Goal: Transaction & Acquisition: Purchase product/service

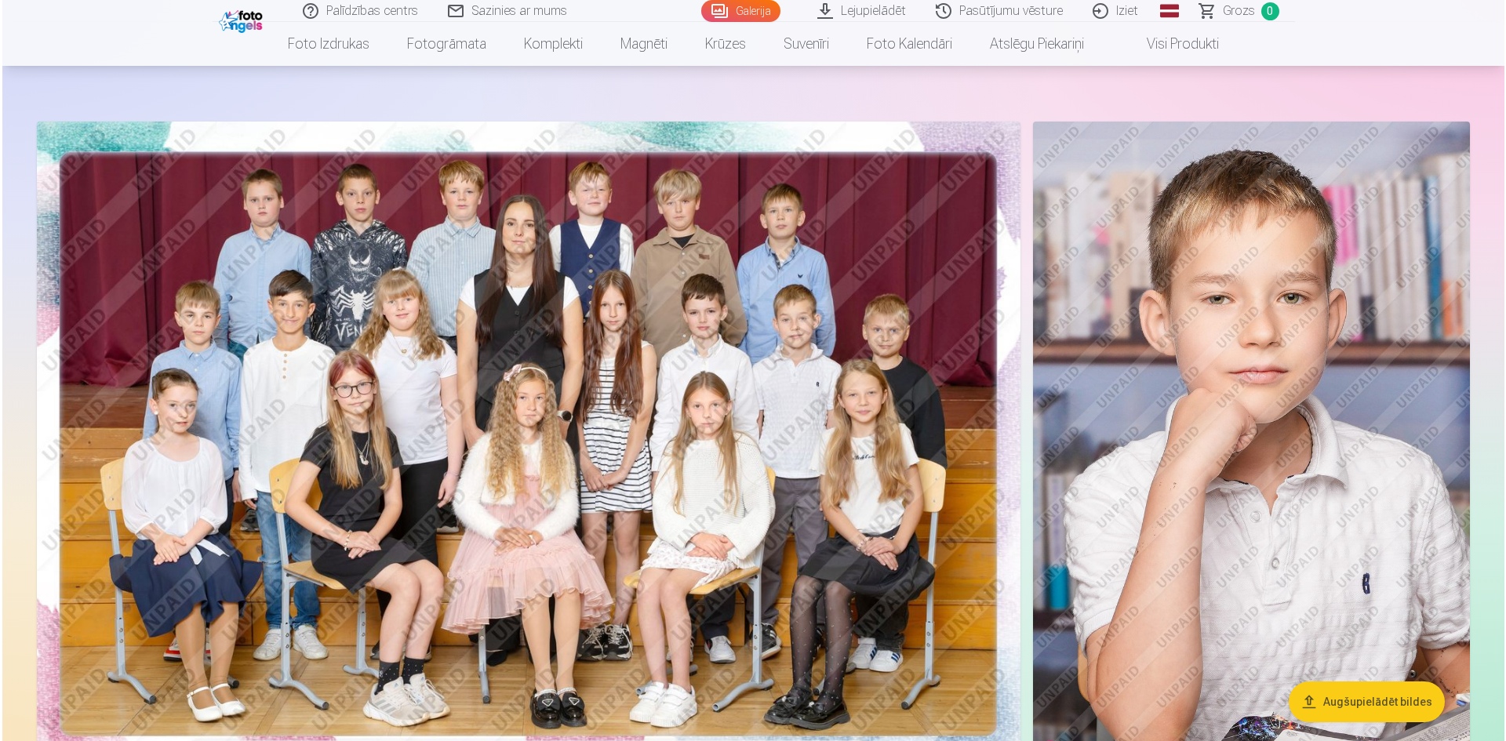
scroll to position [78, 0]
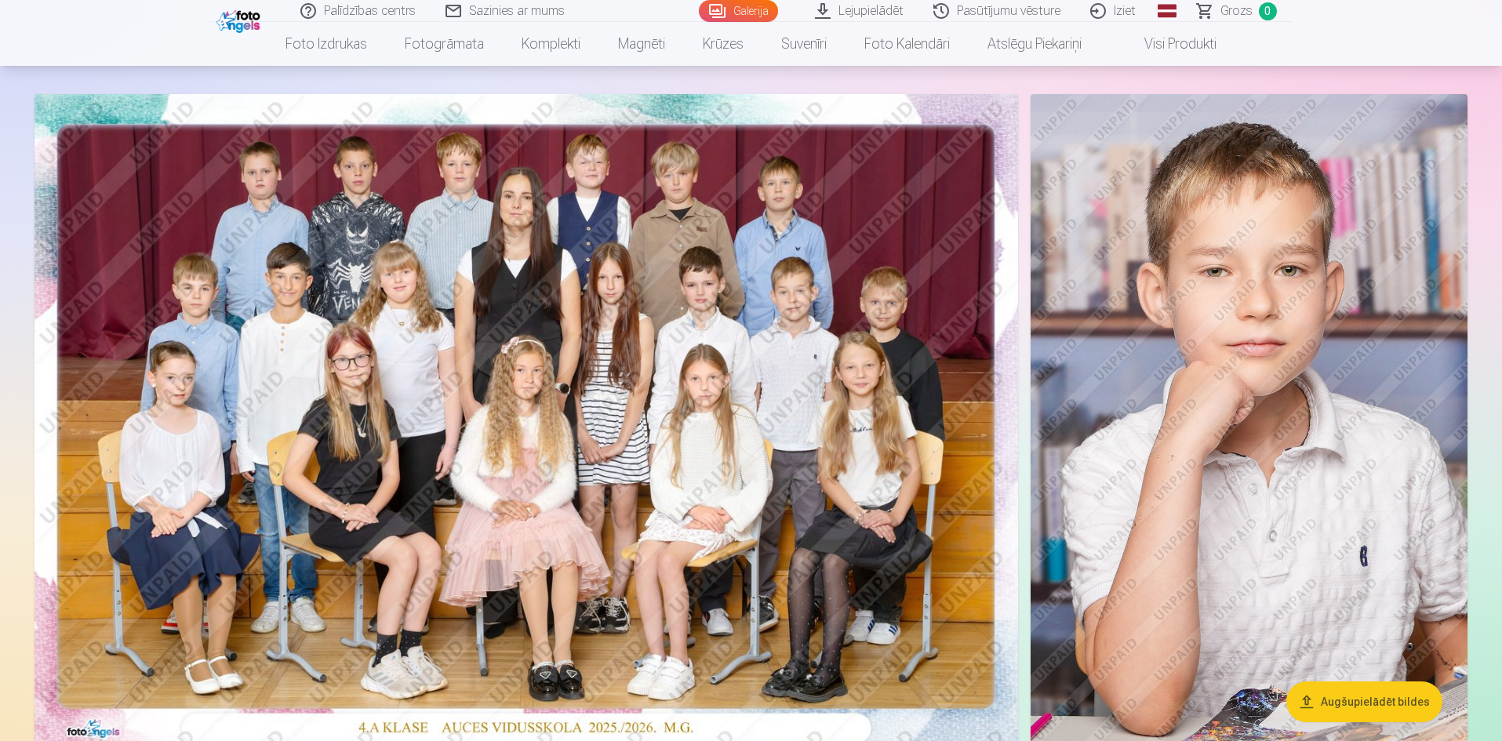
click at [588, 425] on img at bounding box center [527, 422] width 984 height 656
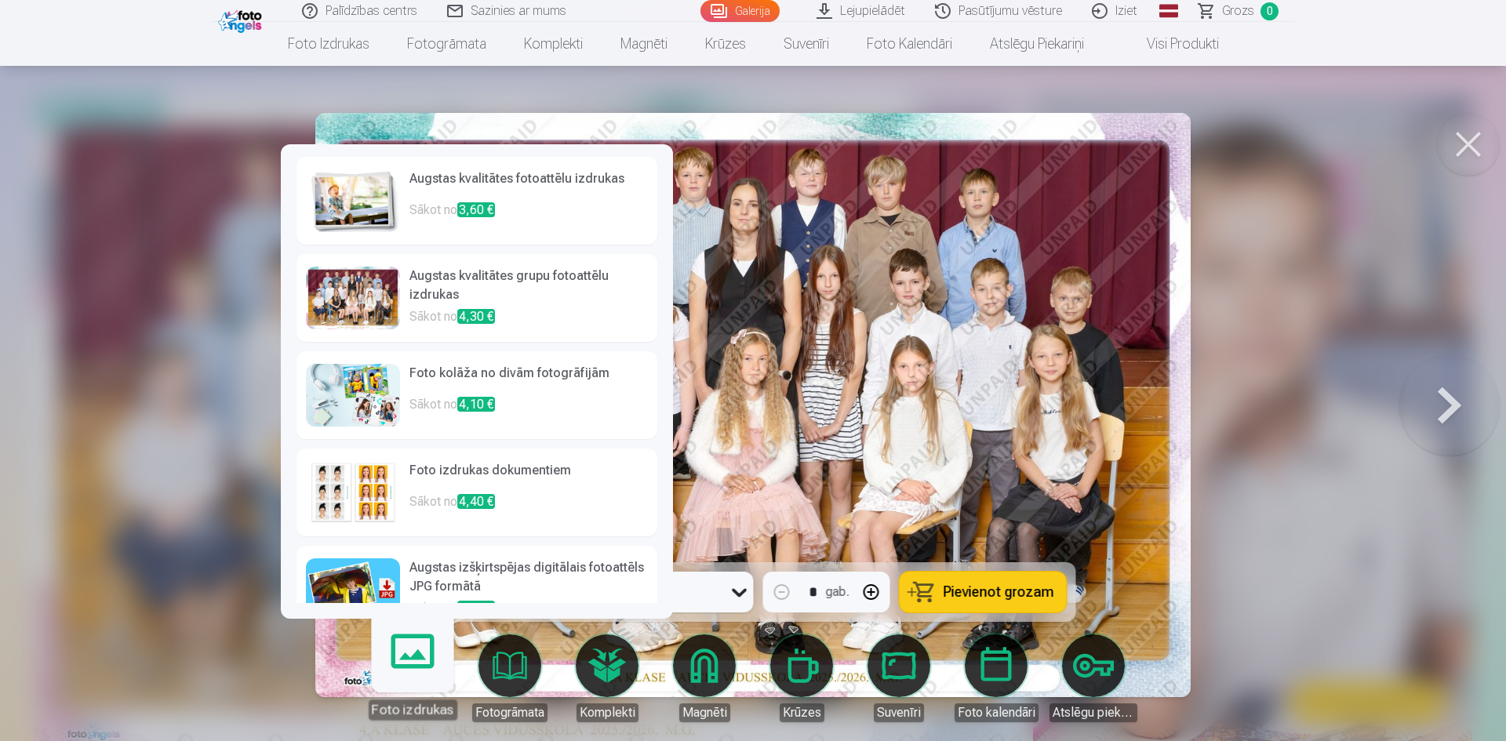
click at [452, 208] on p "Sākot no 3,60 €" at bounding box center [529, 216] width 239 height 31
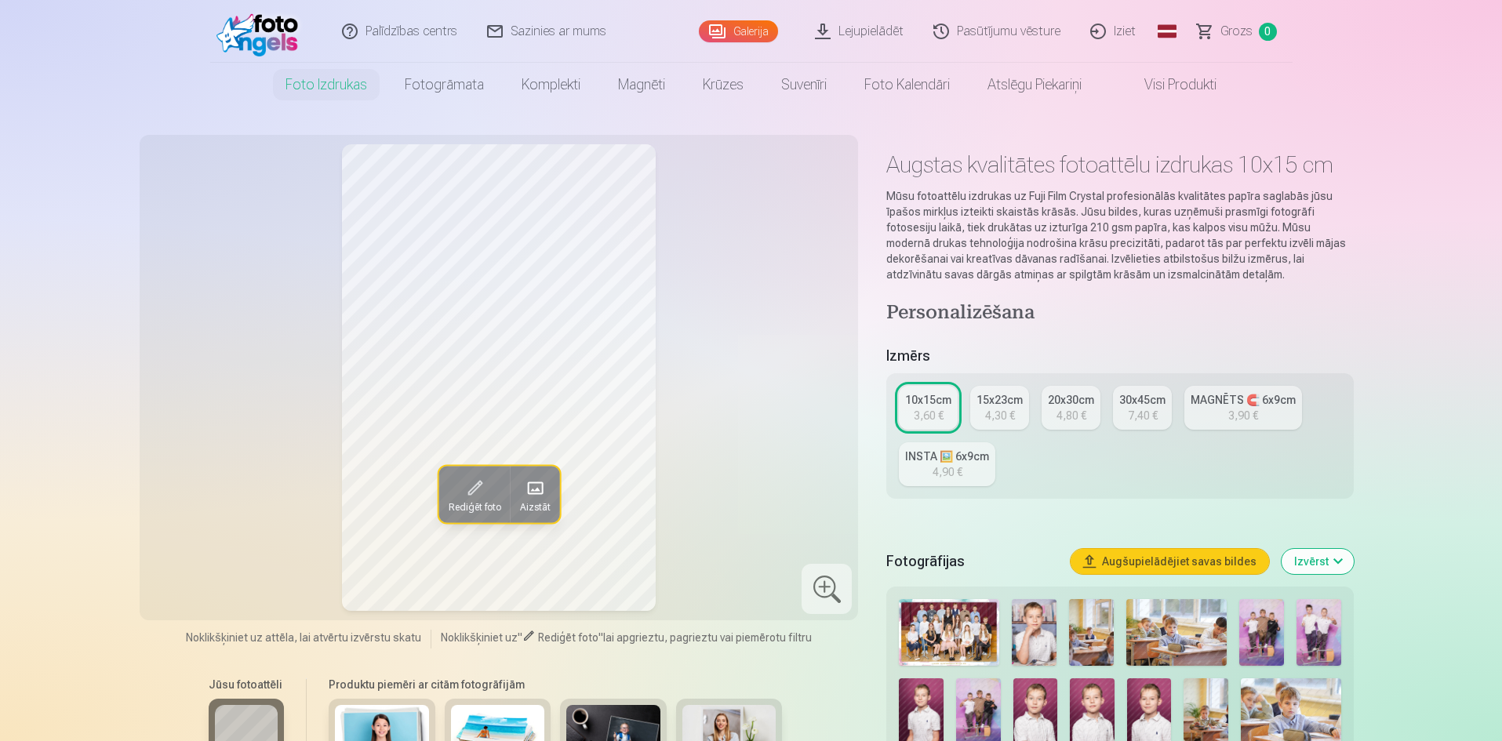
click at [931, 416] on div "3,60 €" at bounding box center [929, 416] width 30 height 16
click at [948, 621] on img at bounding box center [949, 632] width 100 height 67
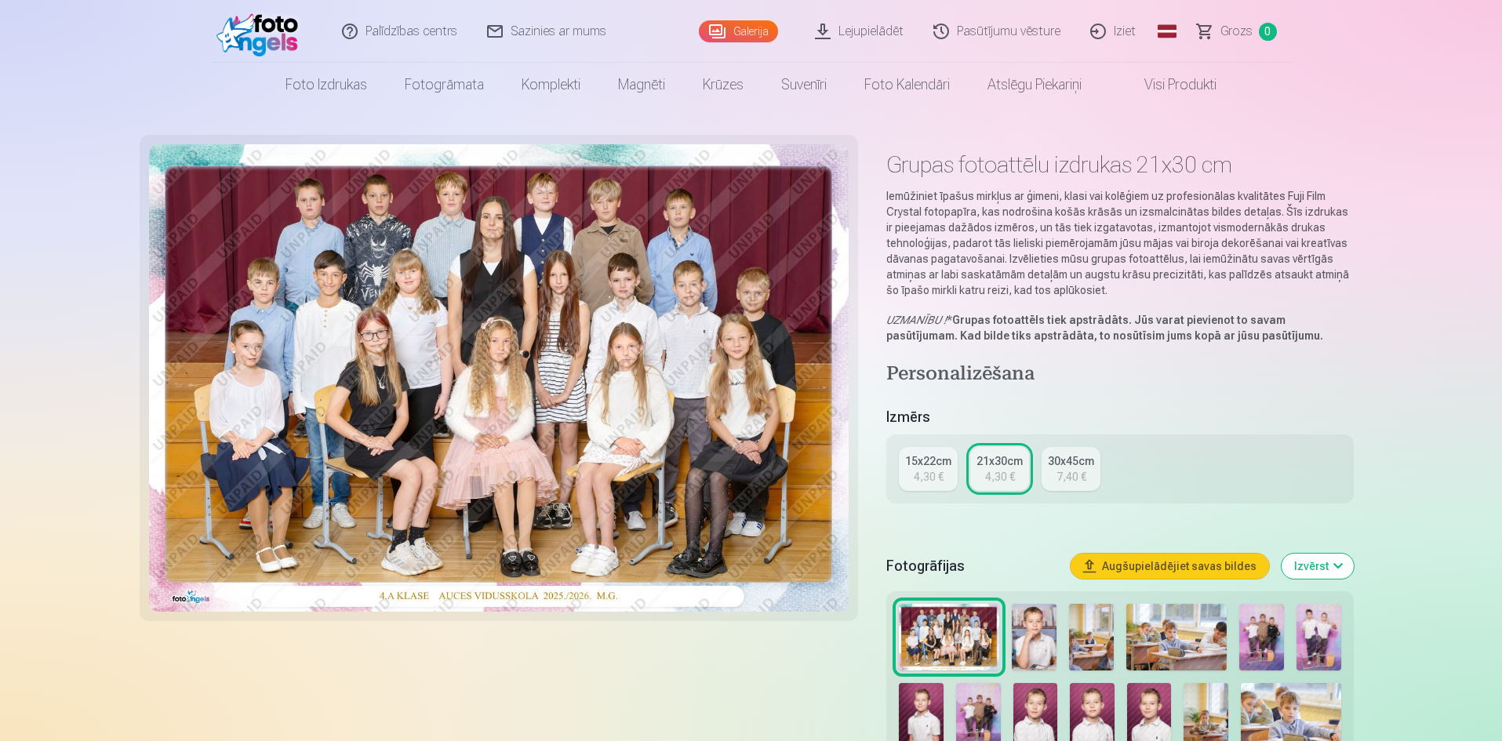
click at [912, 472] on link "15x22cm 4,30 €" at bounding box center [928, 469] width 59 height 44
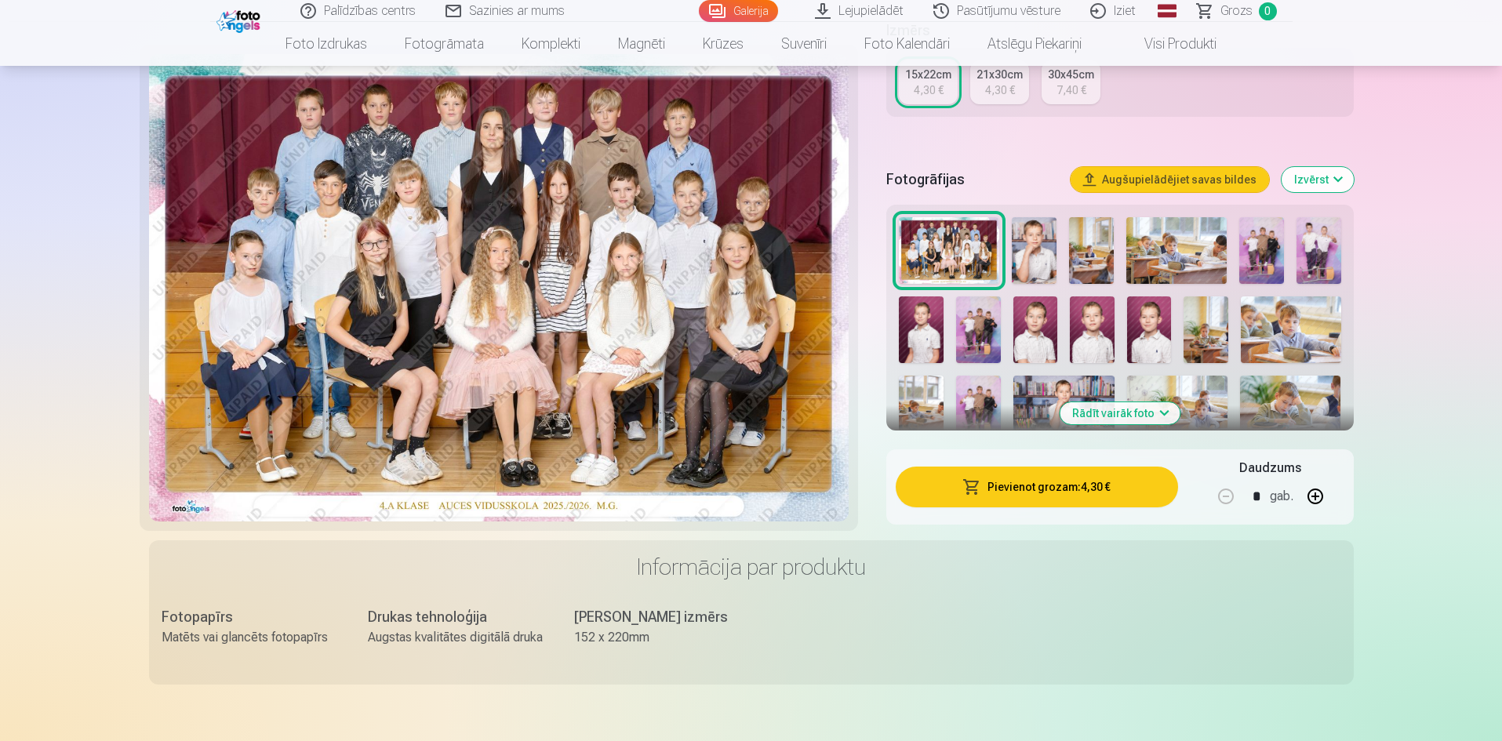
scroll to position [314, 0]
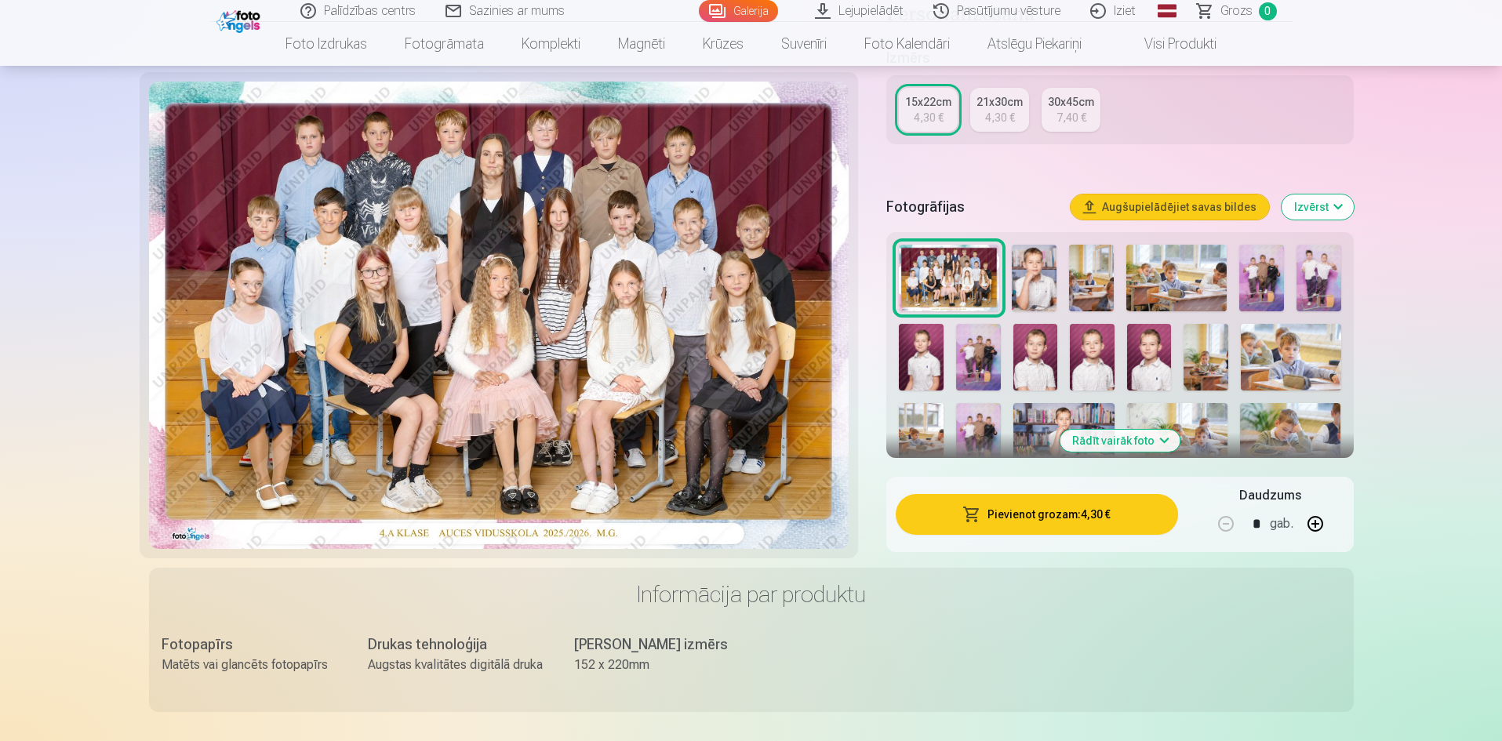
click at [1033, 513] on button "Pievienot grozam : 4,30 €" at bounding box center [1037, 514] width 282 height 41
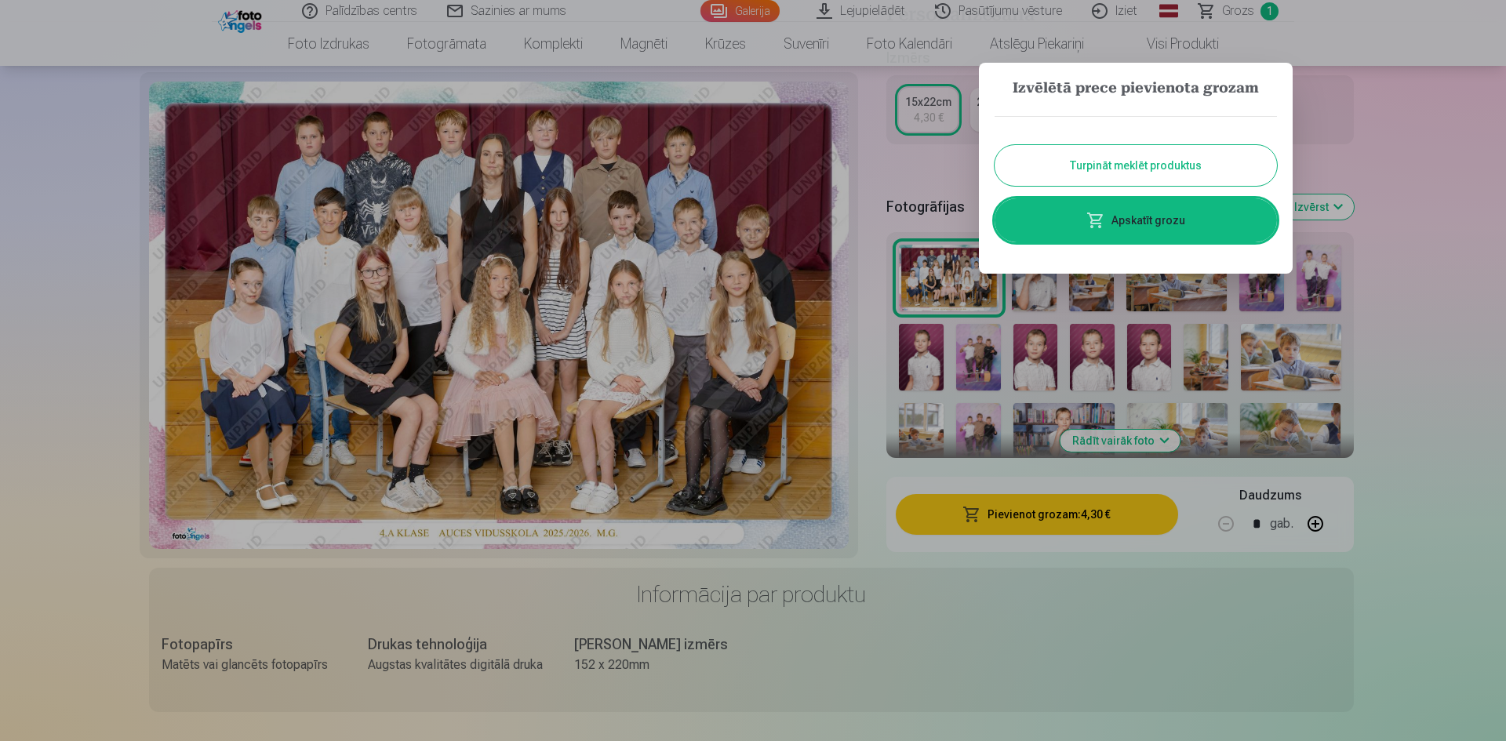
click at [1120, 165] on button "Turpināt meklēt produktus" at bounding box center [1136, 165] width 282 height 41
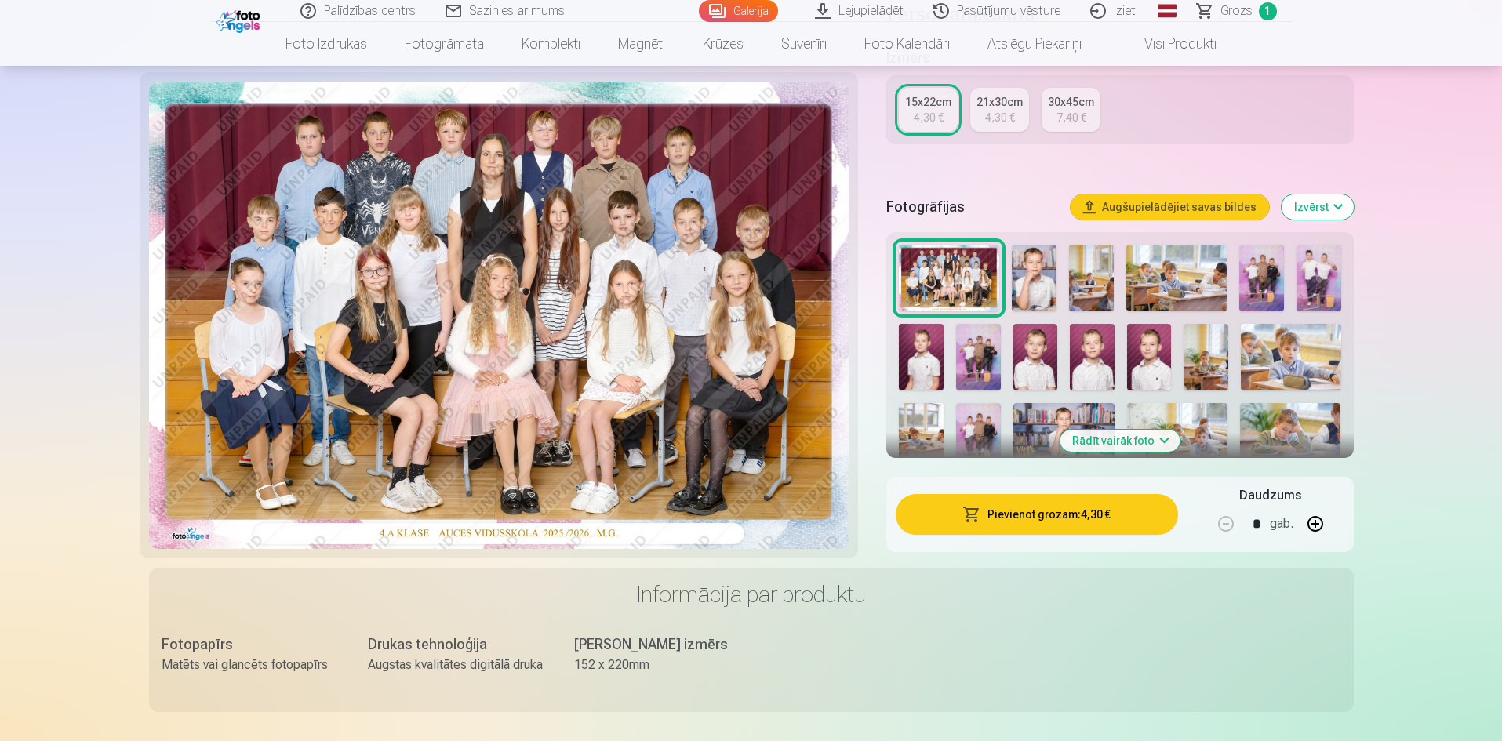
click at [1040, 262] on img at bounding box center [1034, 278] width 45 height 67
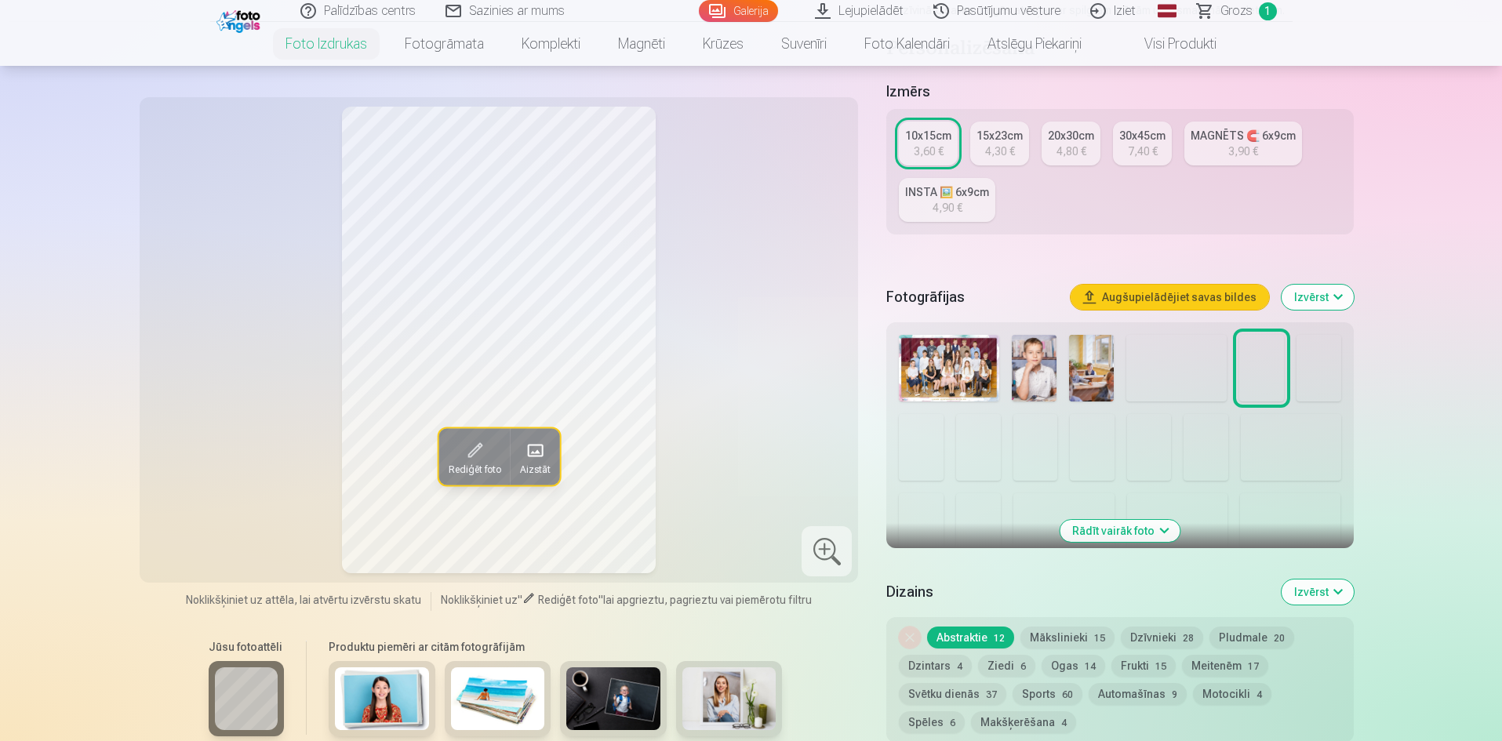
scroll to position [235, 0]
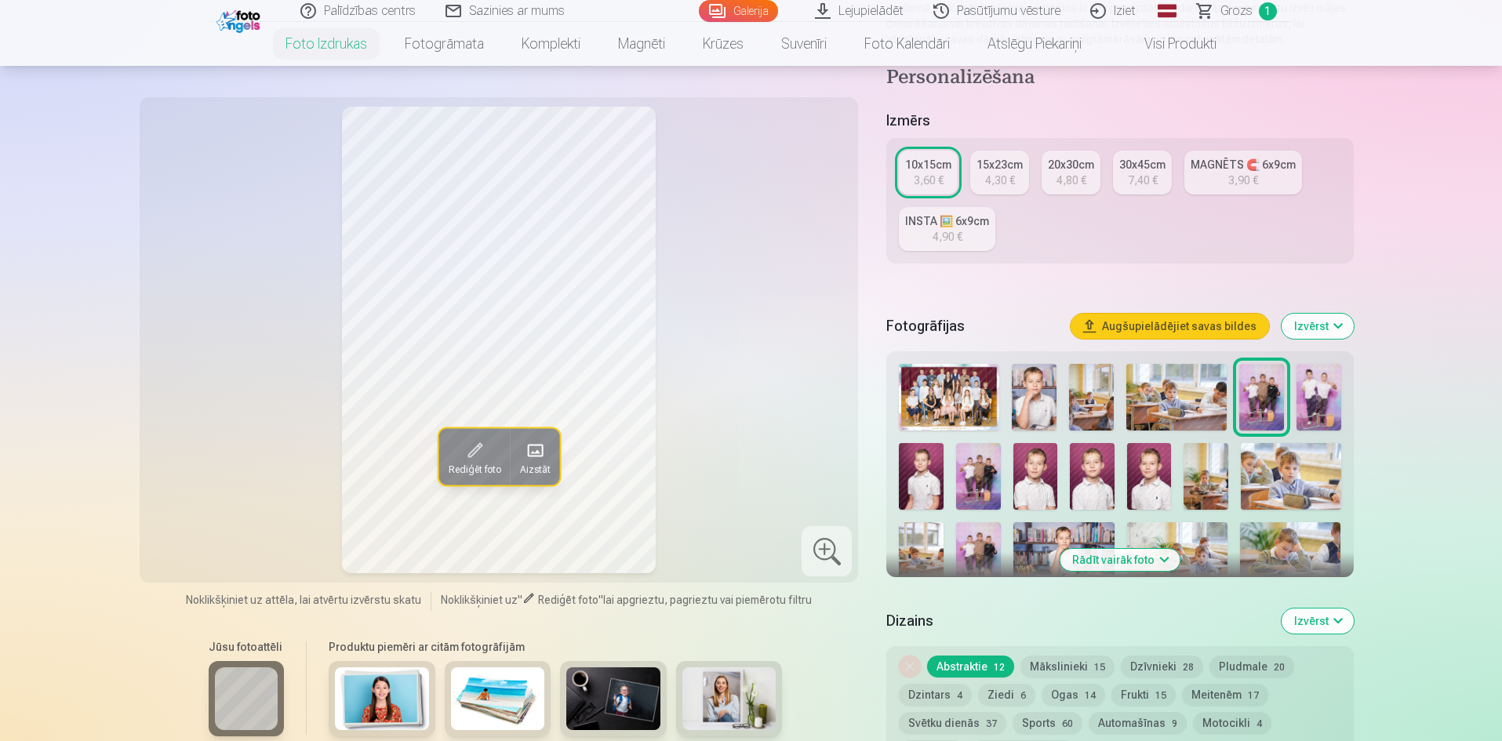
click at [1313, 399] on img at bounding box center [1319, 397] width 45 height 67
click at [973, 468] on img at bounding box center [978, 476] width 45 height 67
click at [980, 539] on img at bounding box center [978, 556] width 45 height 67
click at [971, 471] on img at bounding box center [978, 476] width 45 height 67
click at [977, 529] on img at bounding box center [978, 556] width 45 height 67
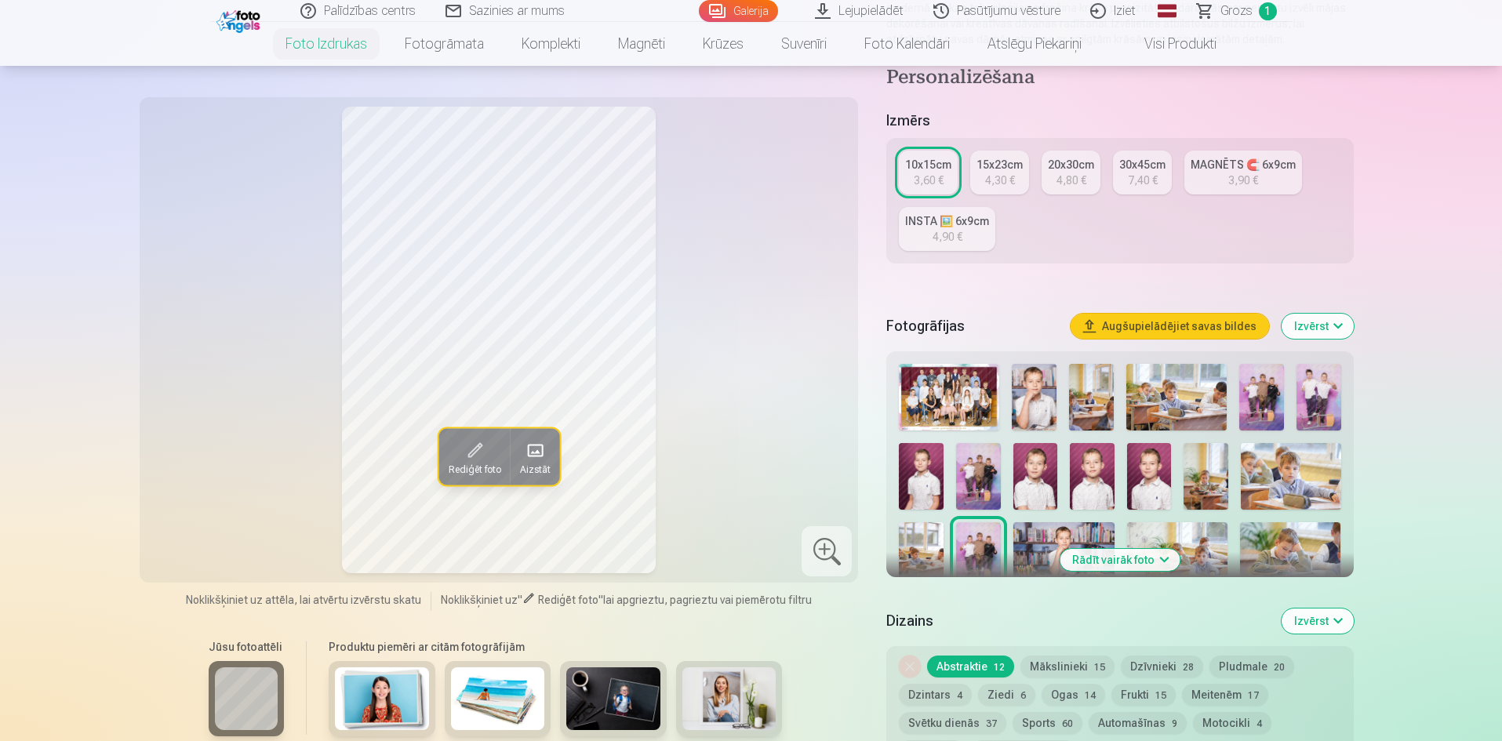
click at [976, 478] on img at bounding box center [978, 476] width 45 height 67
click at [914, 164] on div "10x15cm" at bounding box center [928, 165] width 46 height 16
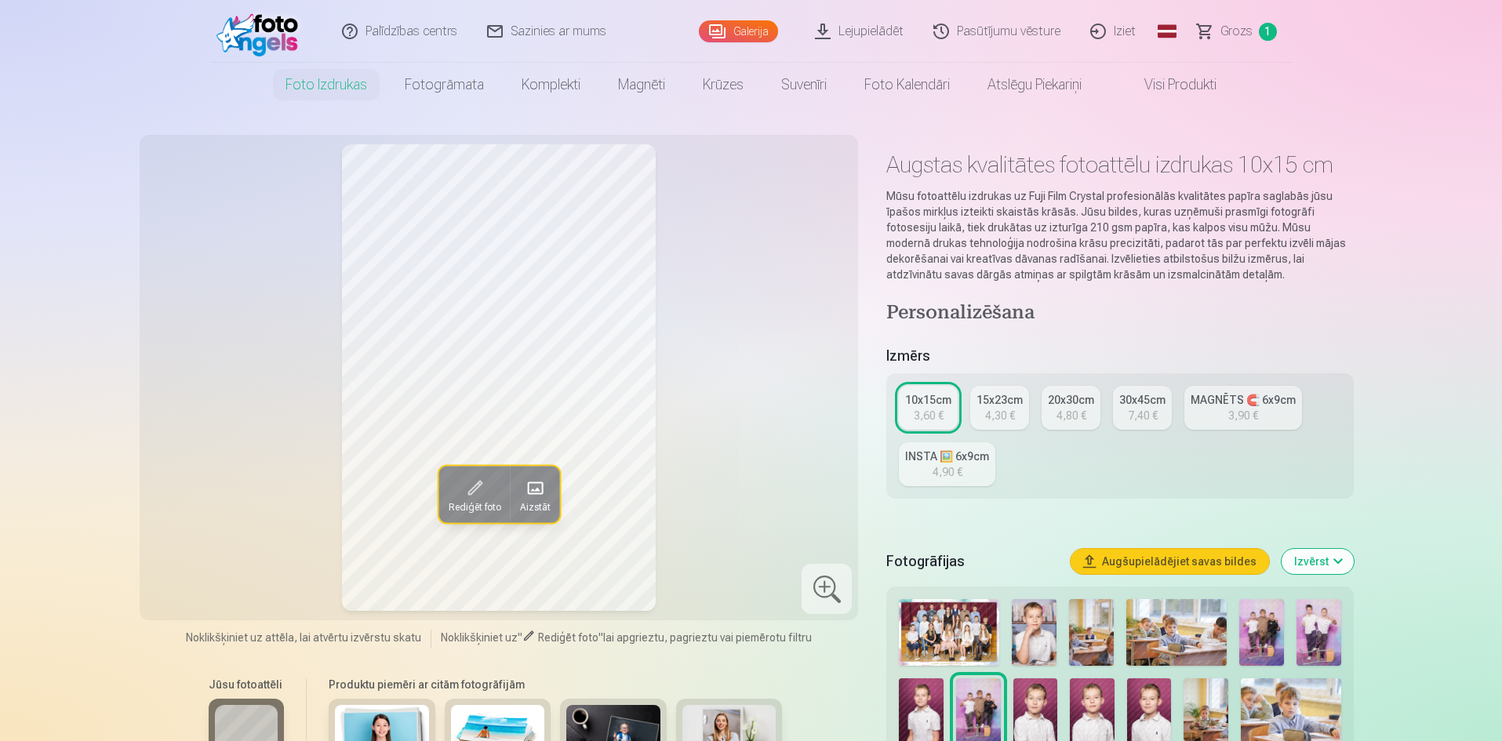
click at [928, 399] on div "10x15cm" at bounding box center [928, 400] width 46 height 16
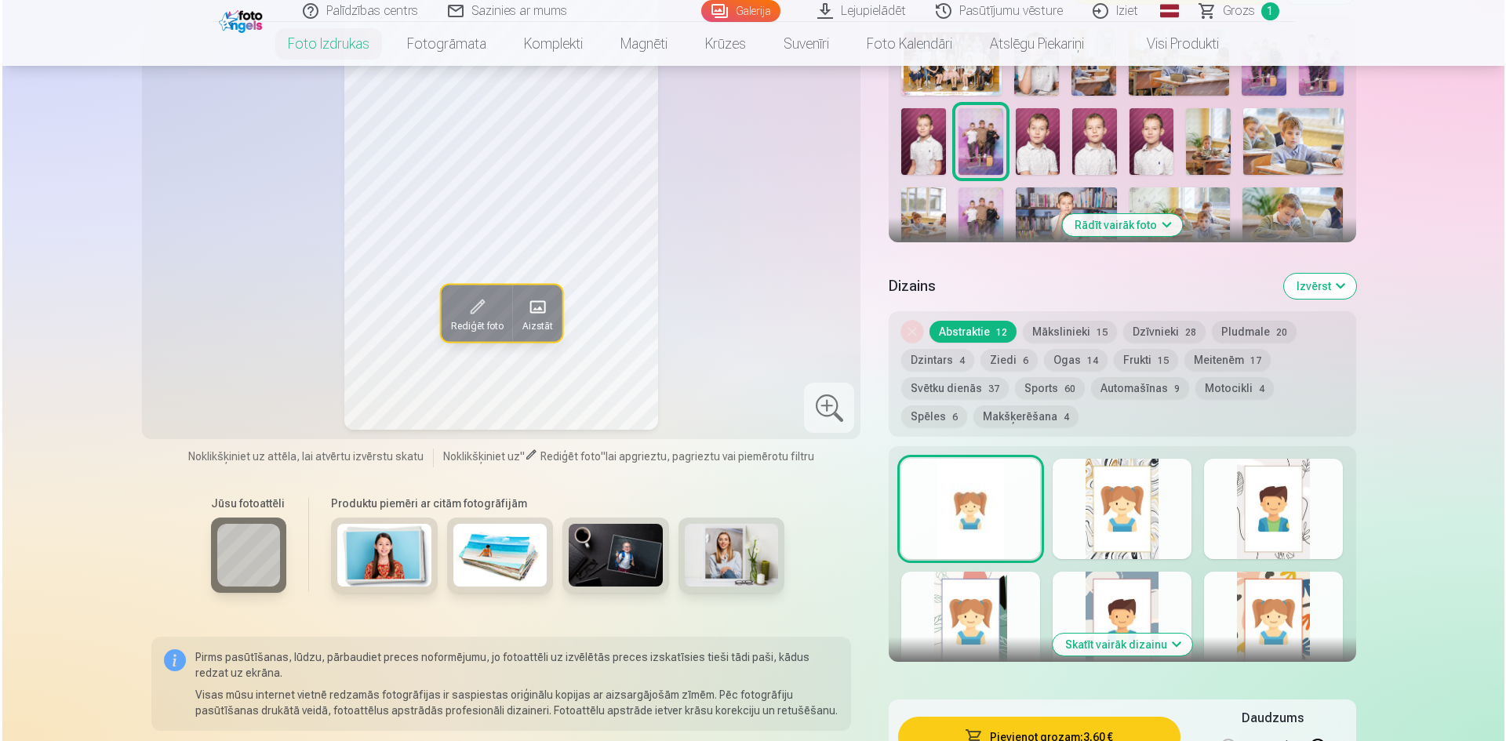
scroll to position [706, 0]
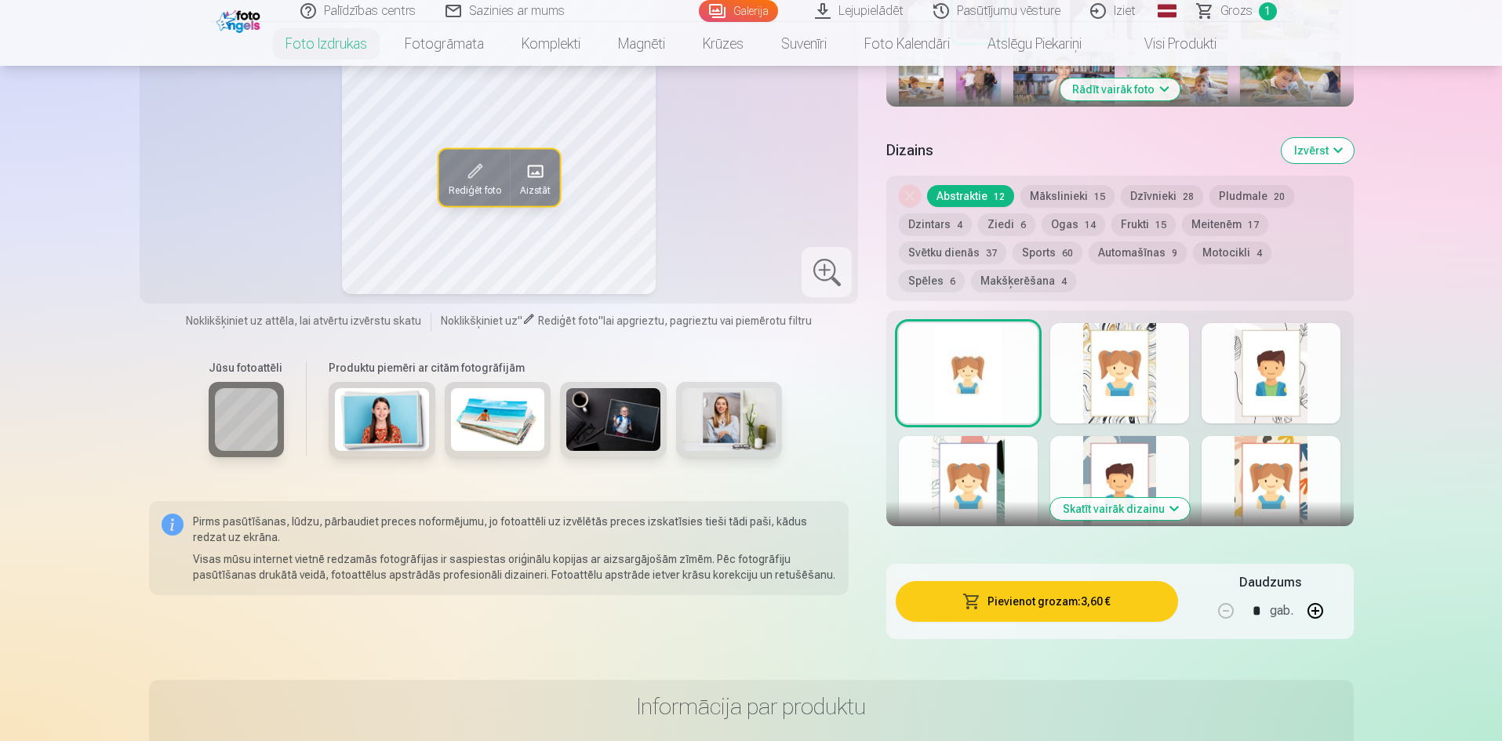
click at [1051, 595] on button "Pievienot grozam : 3,60 €" at bounding box center [1037, 601] width 282 height 41
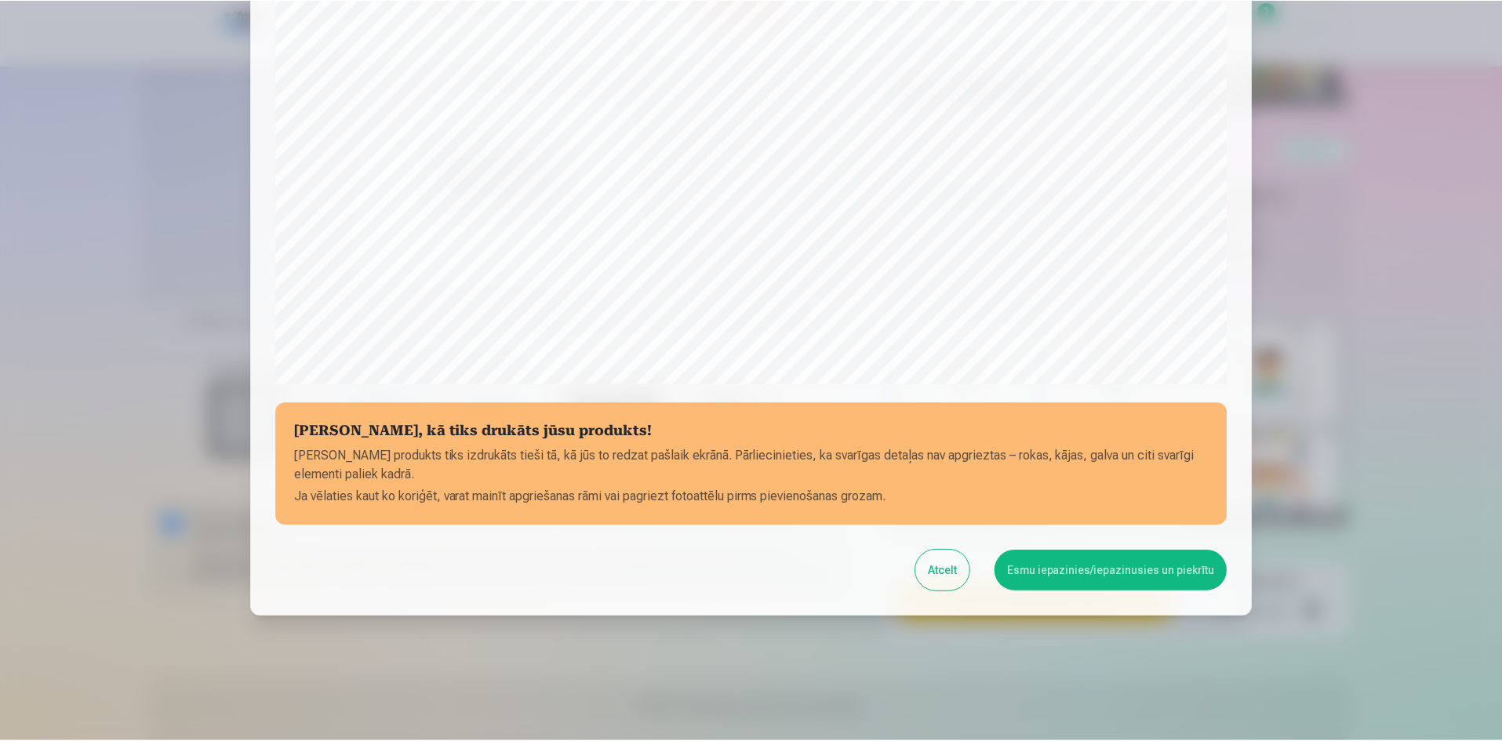
scroll to position [388, 0]
click at [1079, 571] on button "Esmu iepazinies/iepazinusies un piekrītu" at bounding box center [1113, 570] width 233 height 41
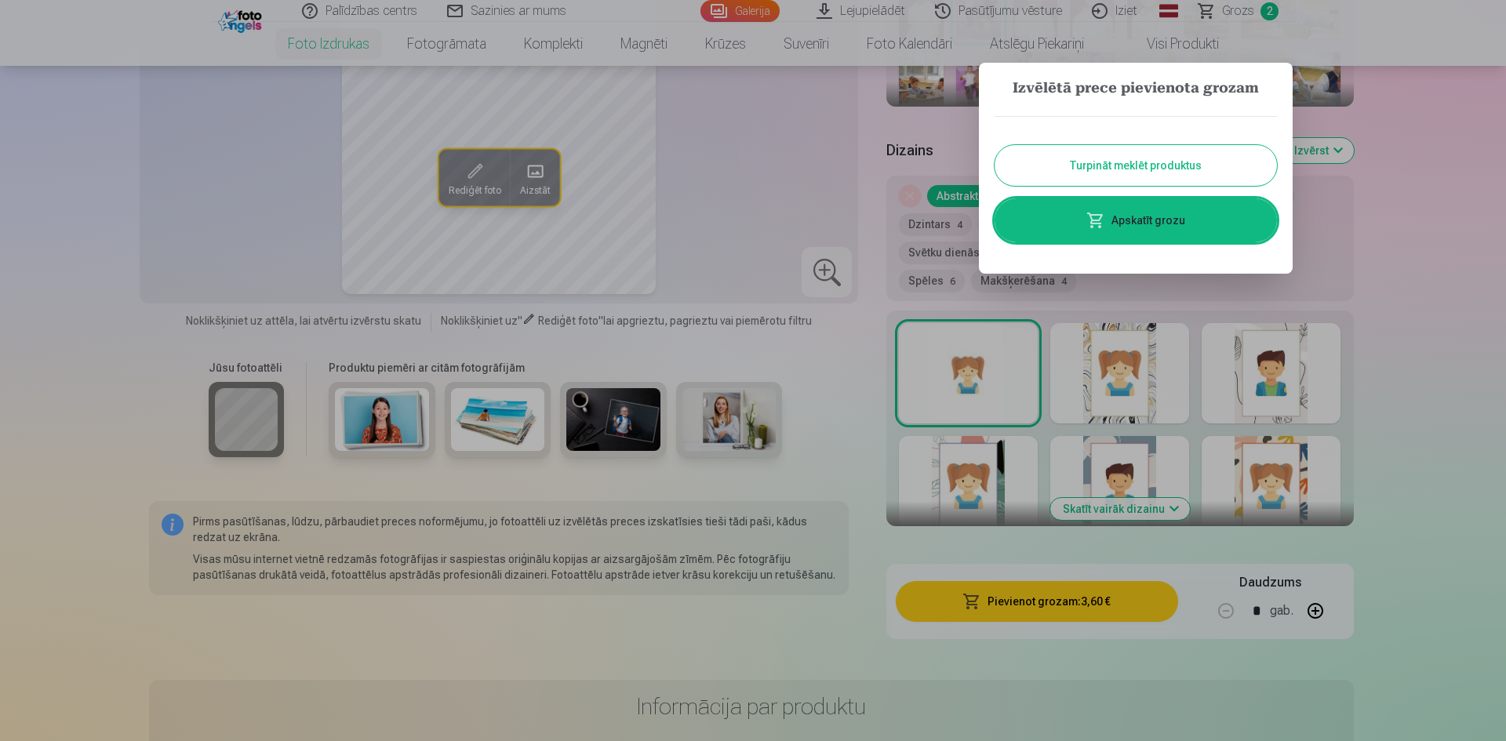
click at [1099, 162] on button "Turpināt meklēt produktus" at bounding box center [1136, 165] width 282 height 41
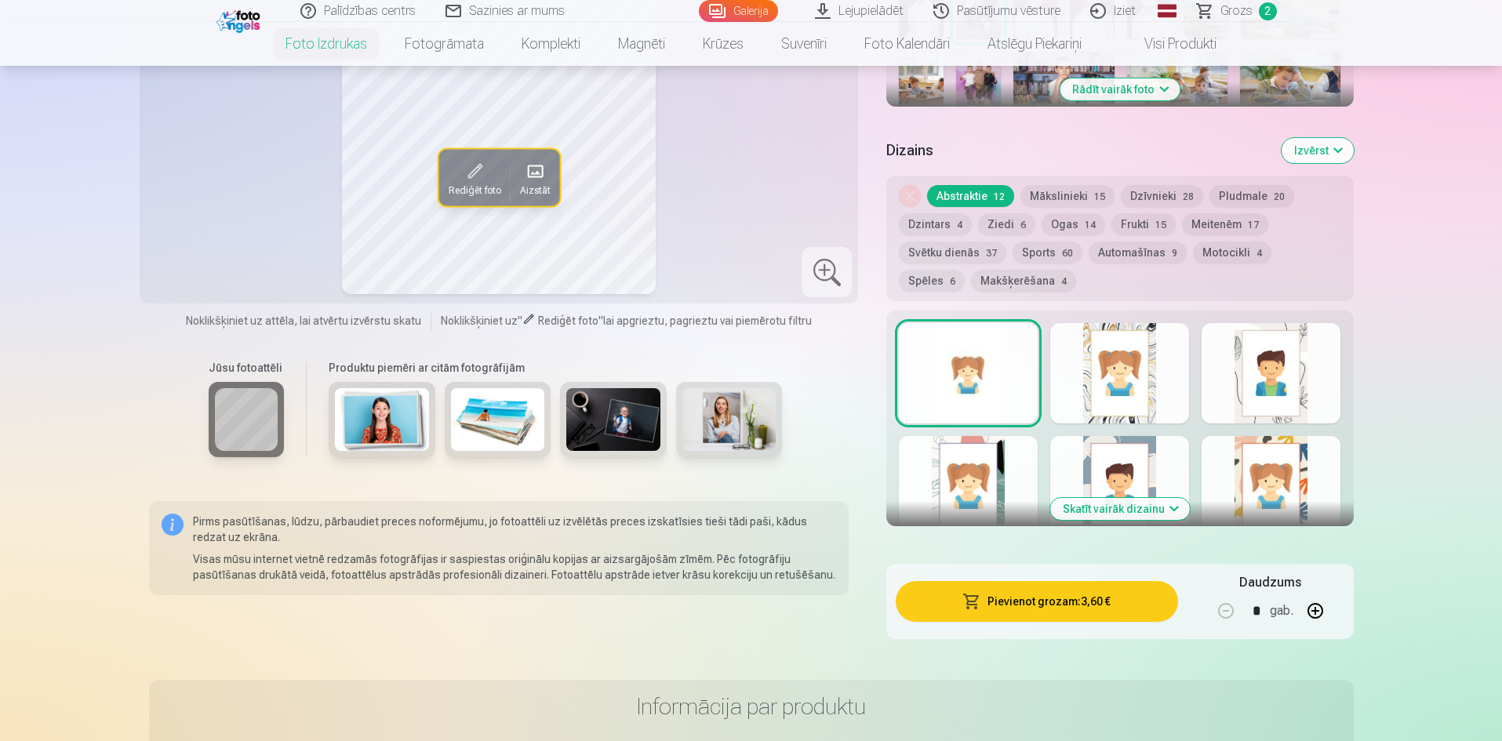
scroll to position [392, 0]
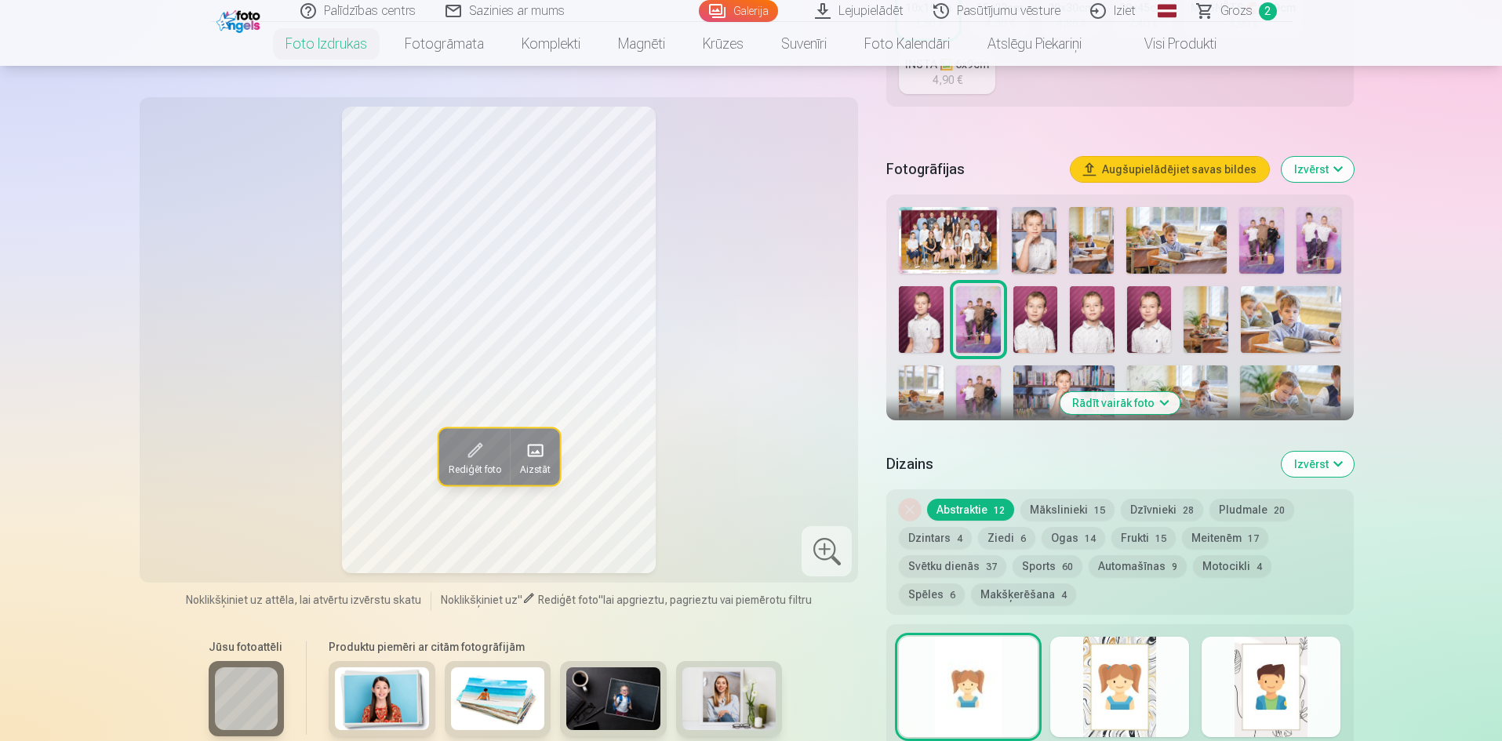
click at [1029, 235] on img at bounding box center [1034, 240] width 45 height 67
click at [1087, 249] on img at bounding box center [1091, 240] width 45 height 67
click at [1154, 249] on img at bounding box center [1177, 240] width 100 height 67
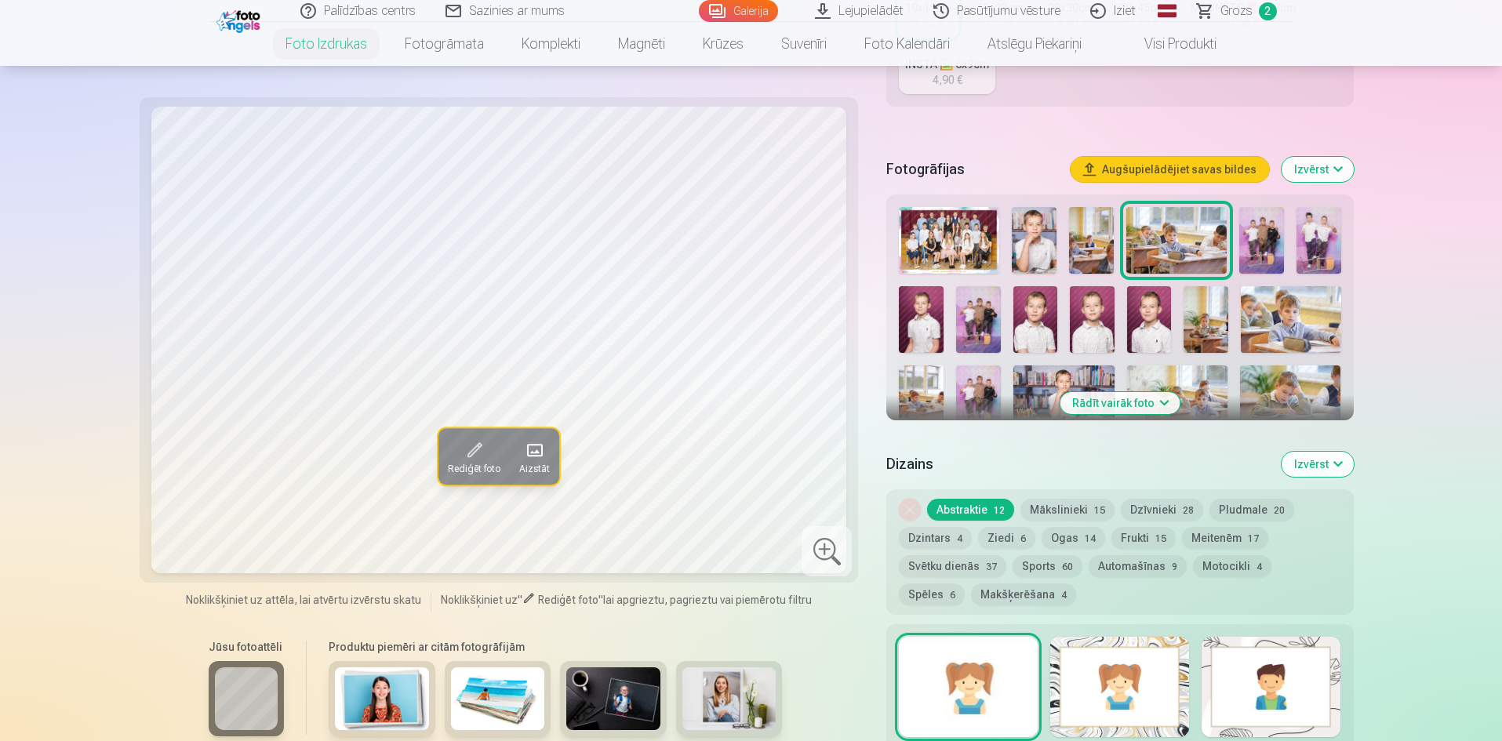
click at [922, 318] on img at bounding box center [921, 319] width 45 height 67
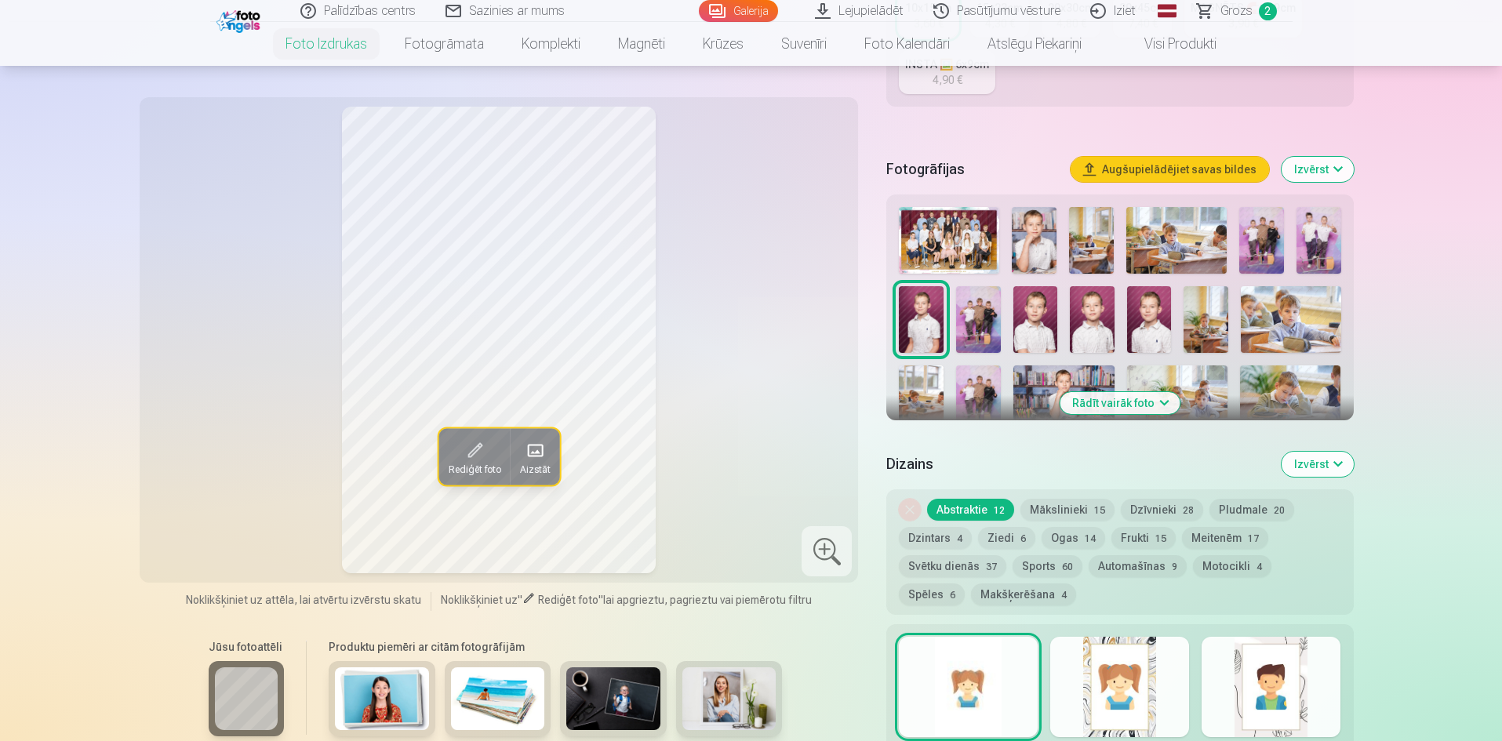
click at [1029, 317] on img at bounding box center [1036, 319] width 45 height 67
click at [1082, 319] on img at bounding box center [1092, 319] width 45 height 67
click at [1142, 318] on img at bounding box center [1149, 319] width 45 height 67
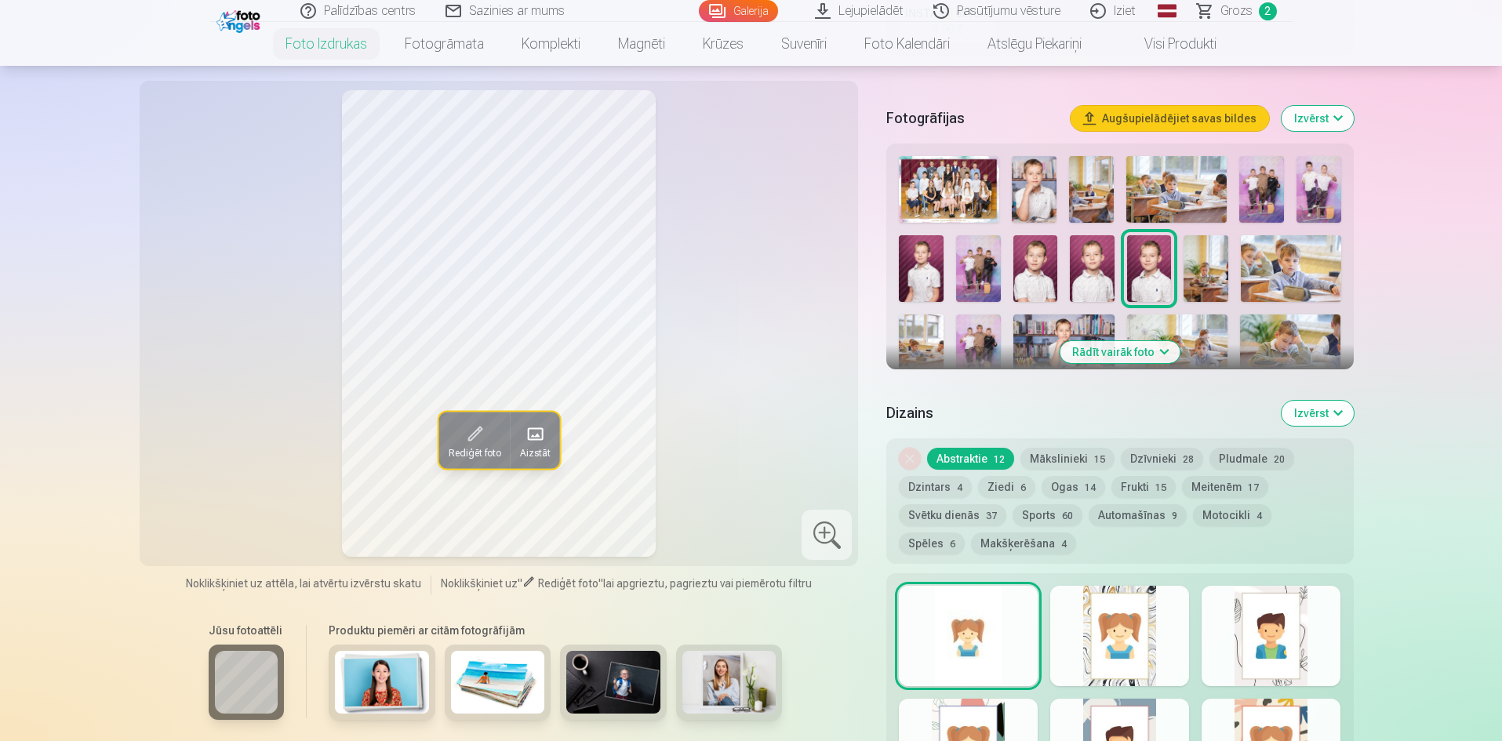
scroll to position [471, 0]
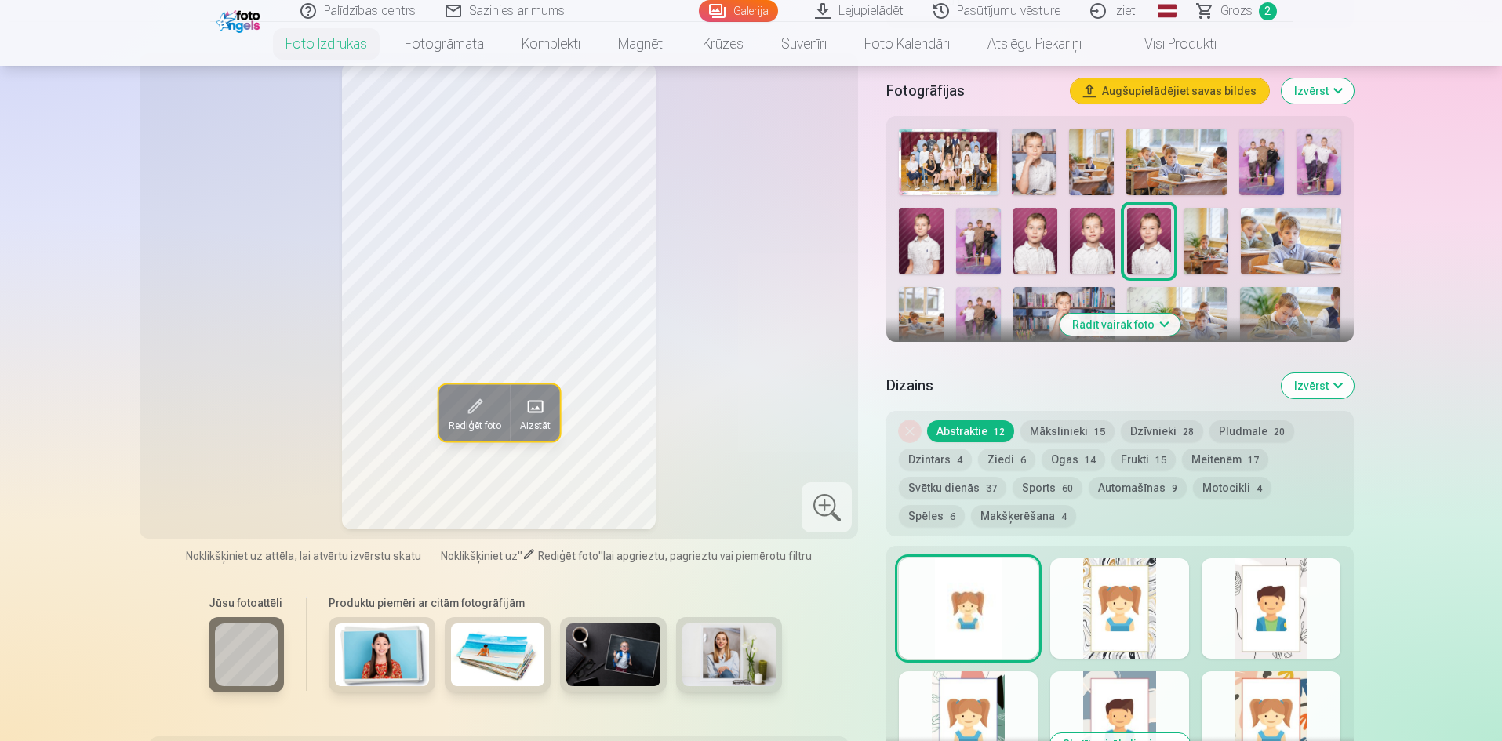
click at [921, 245] on img at bounding box center [921, 241] width 45 height 67
click at [1157, 240] on img at bounding box center [1149, 241] width 45 height 67
click at [914, 246] on img at bounding box center [921, 241] width 45 height 67
click at [1142, 235] on img at bounding box center [1149, 241] width 45 height 67
click at [1156, 326] on button "Rādīt vairāk foto" at bounding box center [1120, 325] width 120 height 22
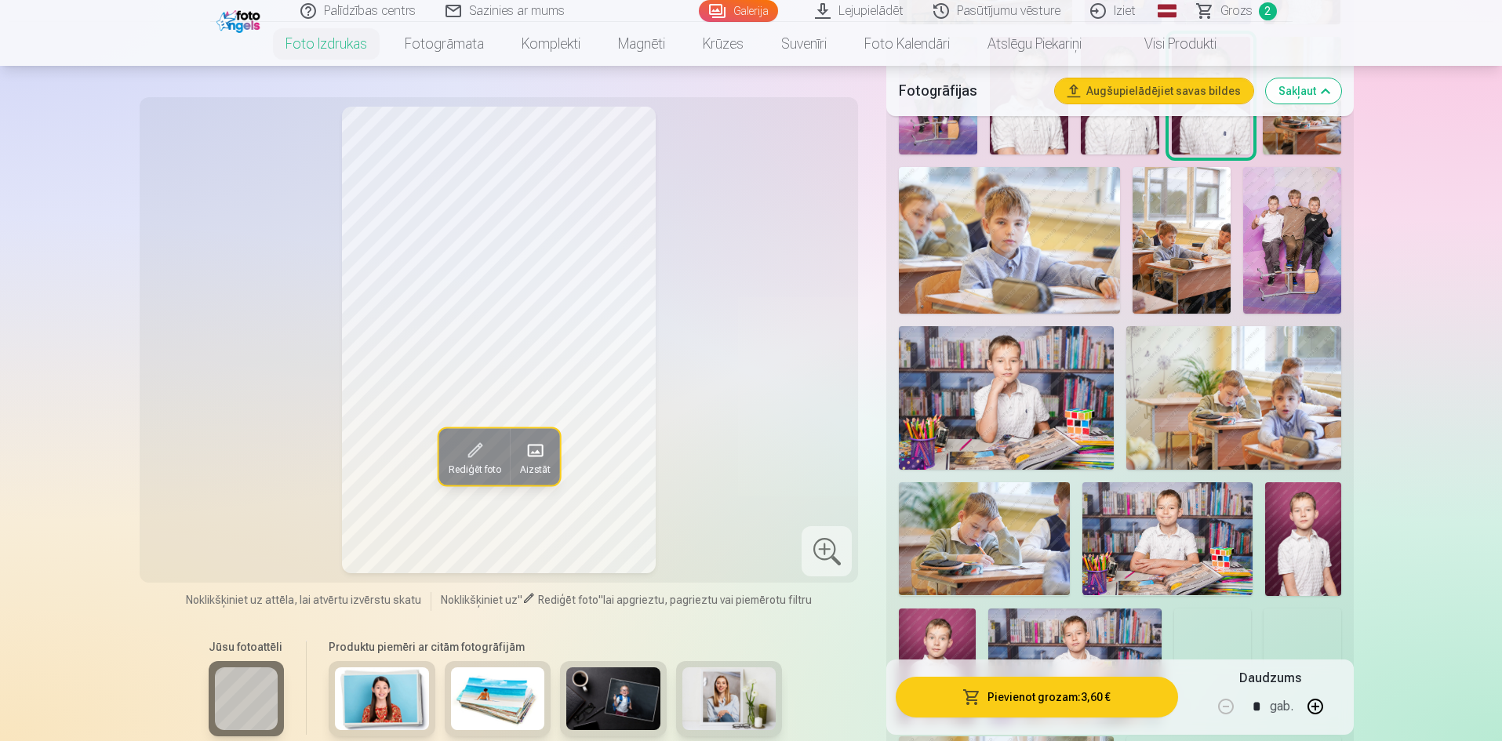
scroll to position [1020, 0]
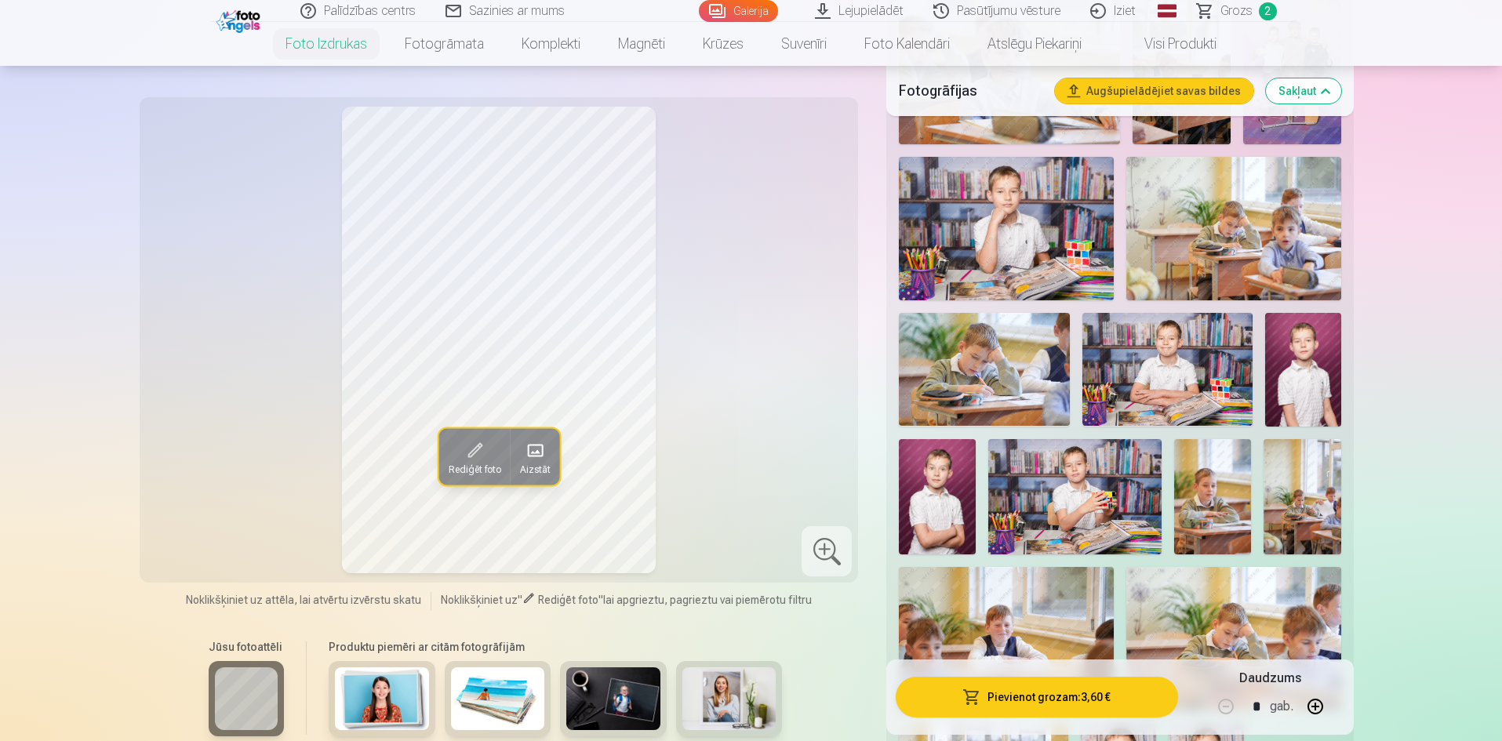
click at [1305, 369] on img at bounding box center [1303, 370] width 76 height 114
click at [930, 490] on img at bounding box center [937, 496] width 77 height 115
click at [1305, 387] on img at bounding box center [1303, 370] width 76 height 114
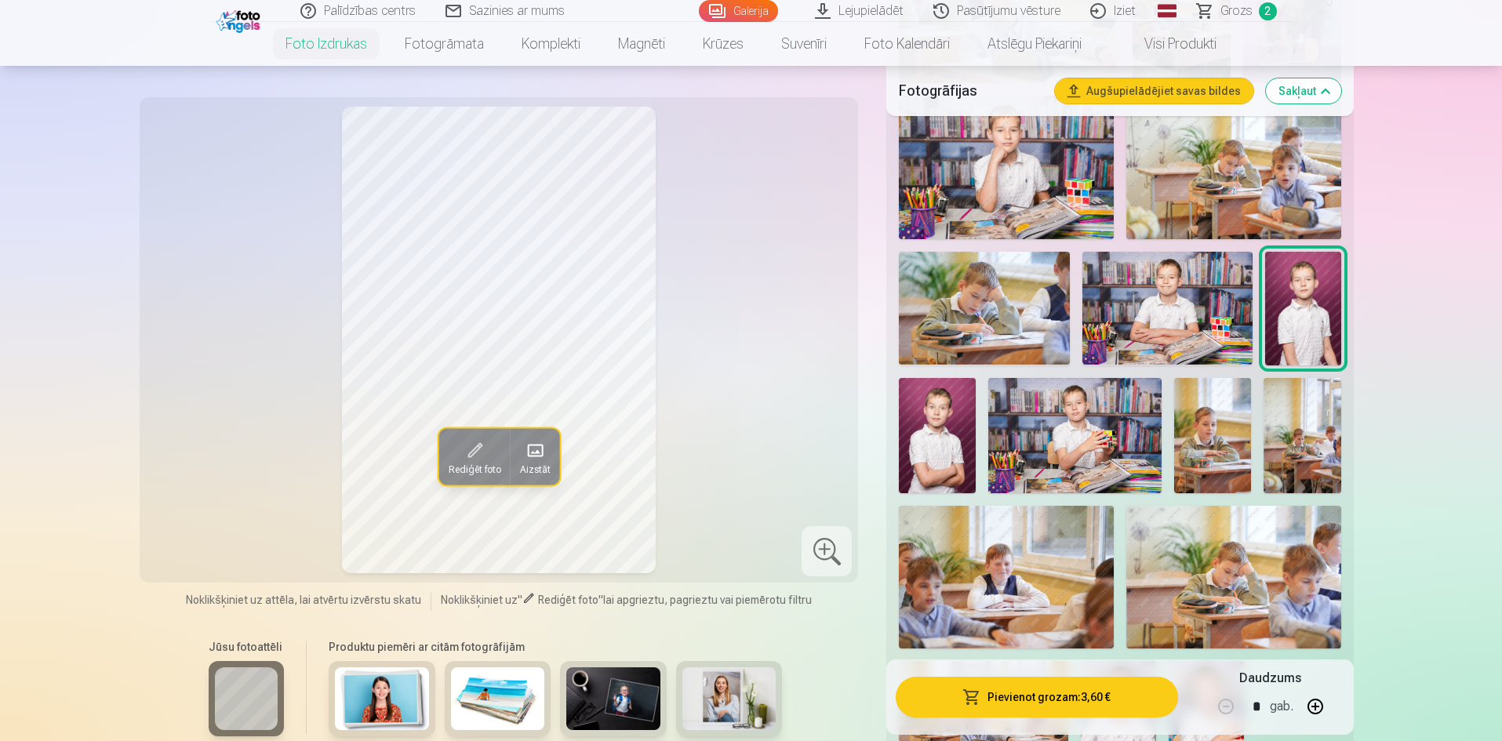
scroll to position [1255, 0]
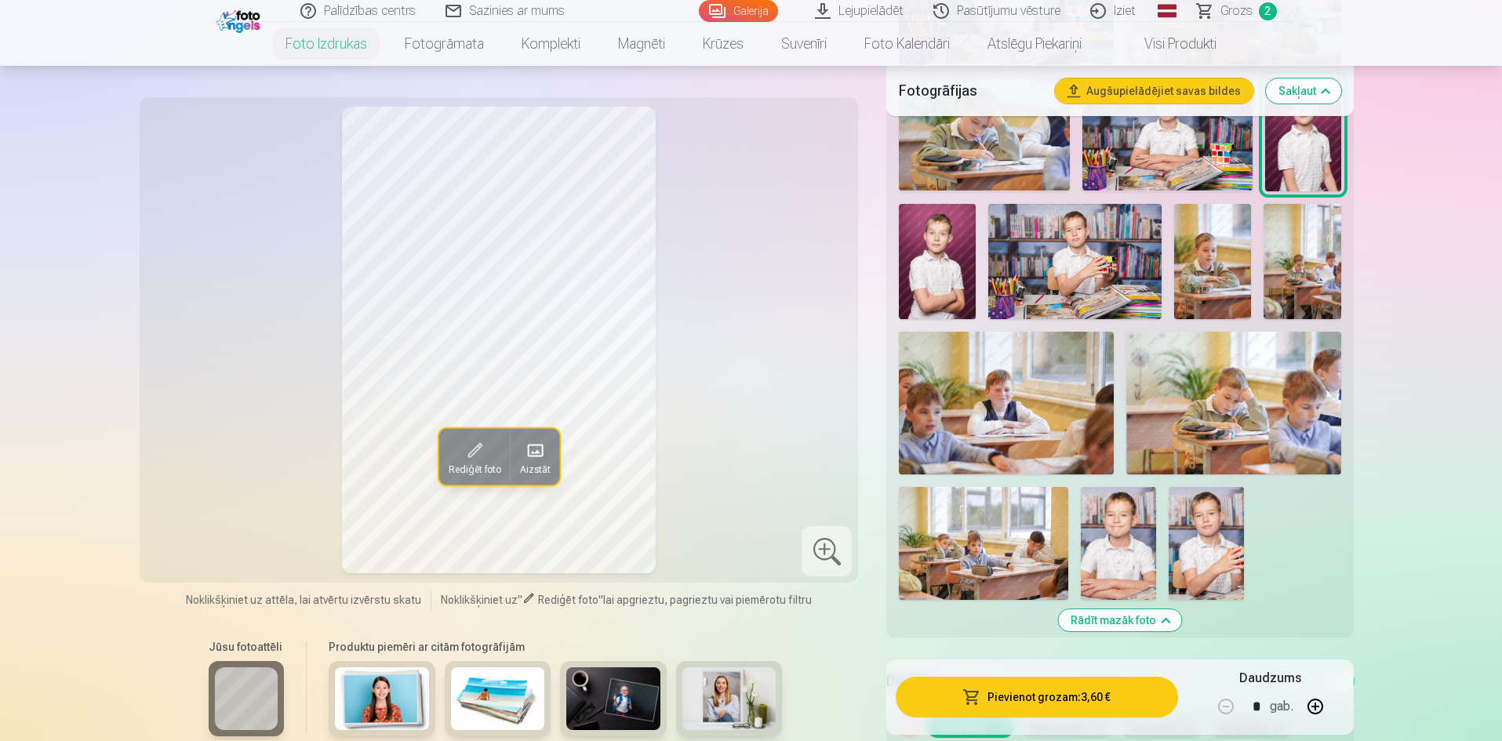
click at [1204, 545] on img at bounding box center [1206, 543] width 75 height 113
click at [1124, 546] on img at bounding box center [1118, 543] width 75 height 113
click at [1309, 151] on img at bounding box center [1303, 135] width 76 height 114
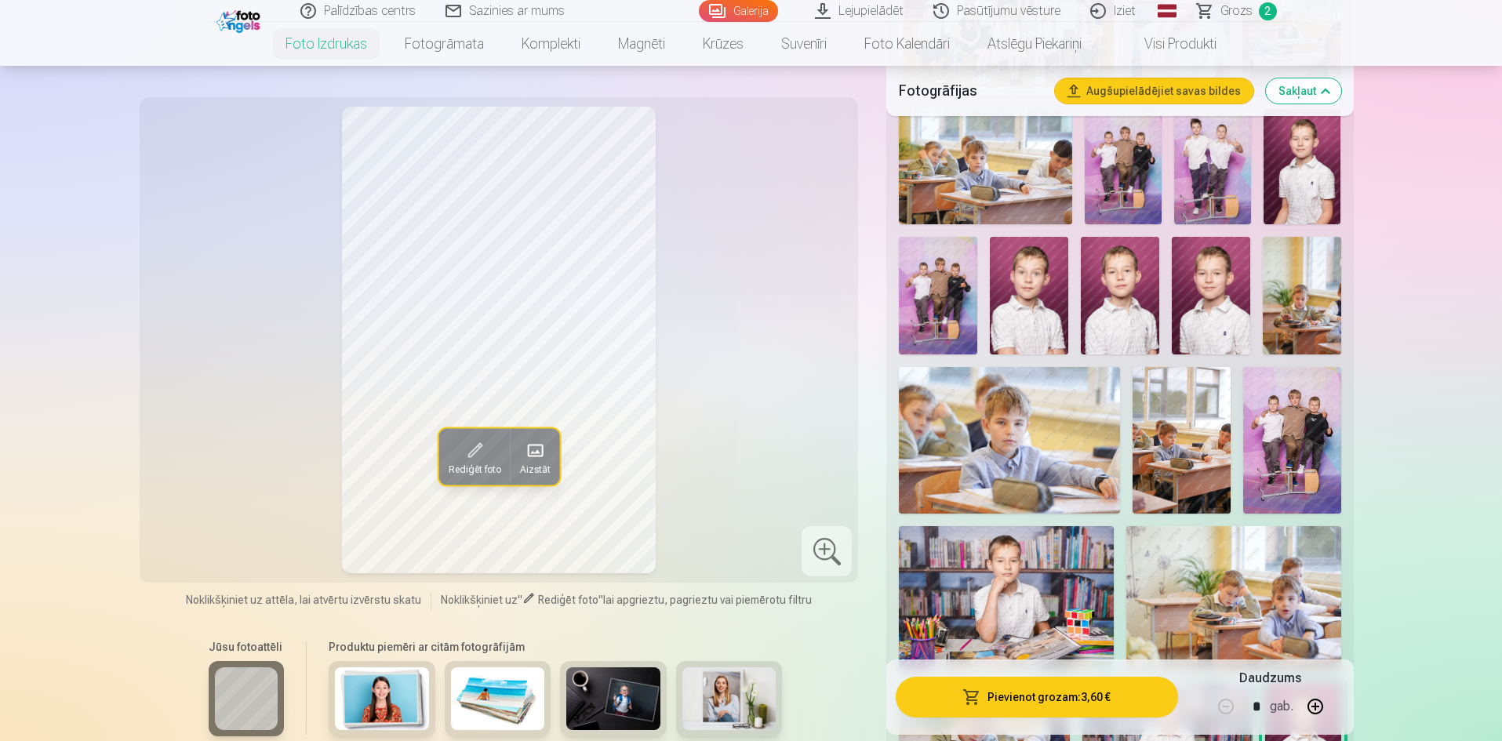
scroll to position [628, 0]
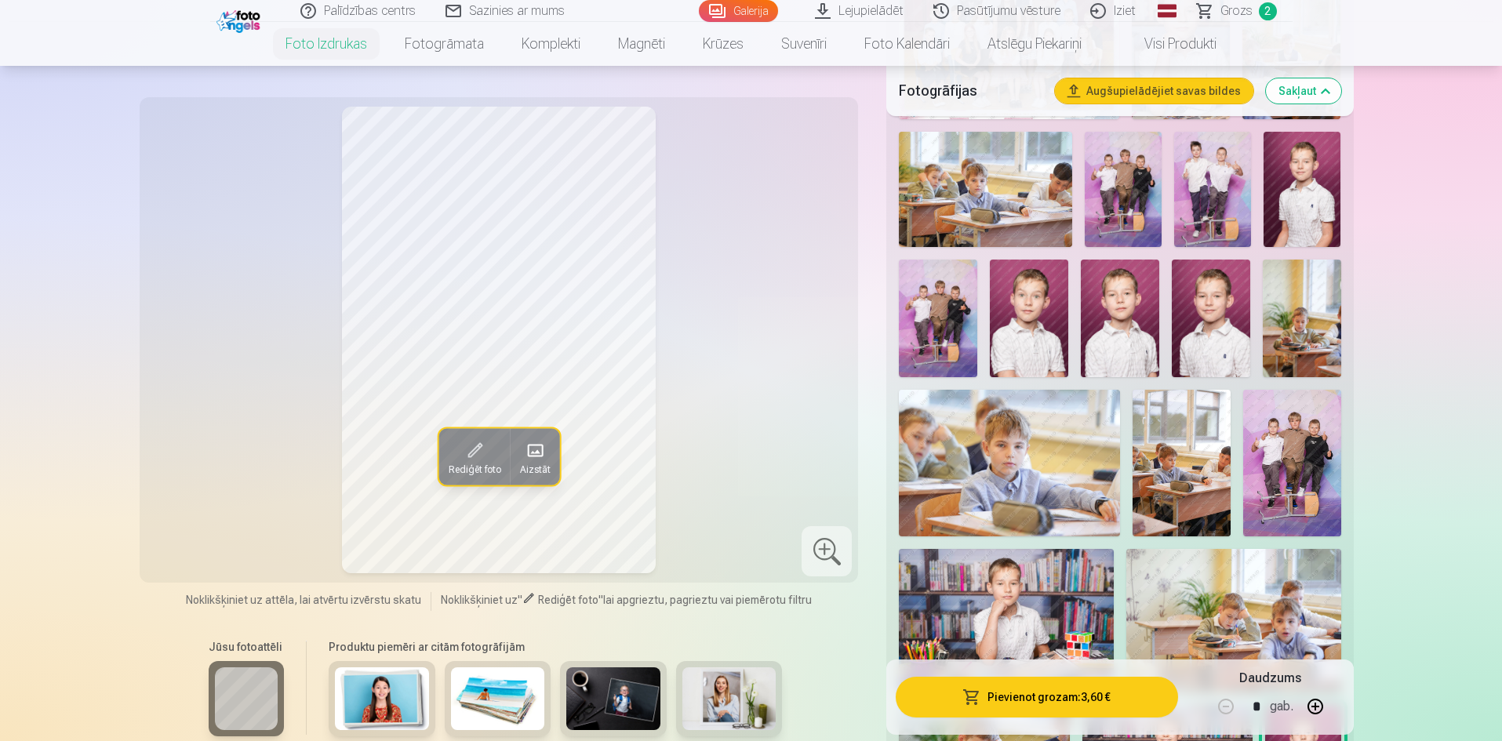
click at [1218, 329] on img at bounding box center [1211, 319] width 78 height 118
click at [1297, 199] on img at bounding box center [1302, 189] width 77 height 115
click at [1216, 297] on img at bounding box center [1211, 319] width 78 height 118
click at [1284, 208] on img at bounding box center [1302, 189] width 77 height 115
click at [1194, 320] on img at bounding box center [1211, 319] width 78 height 118
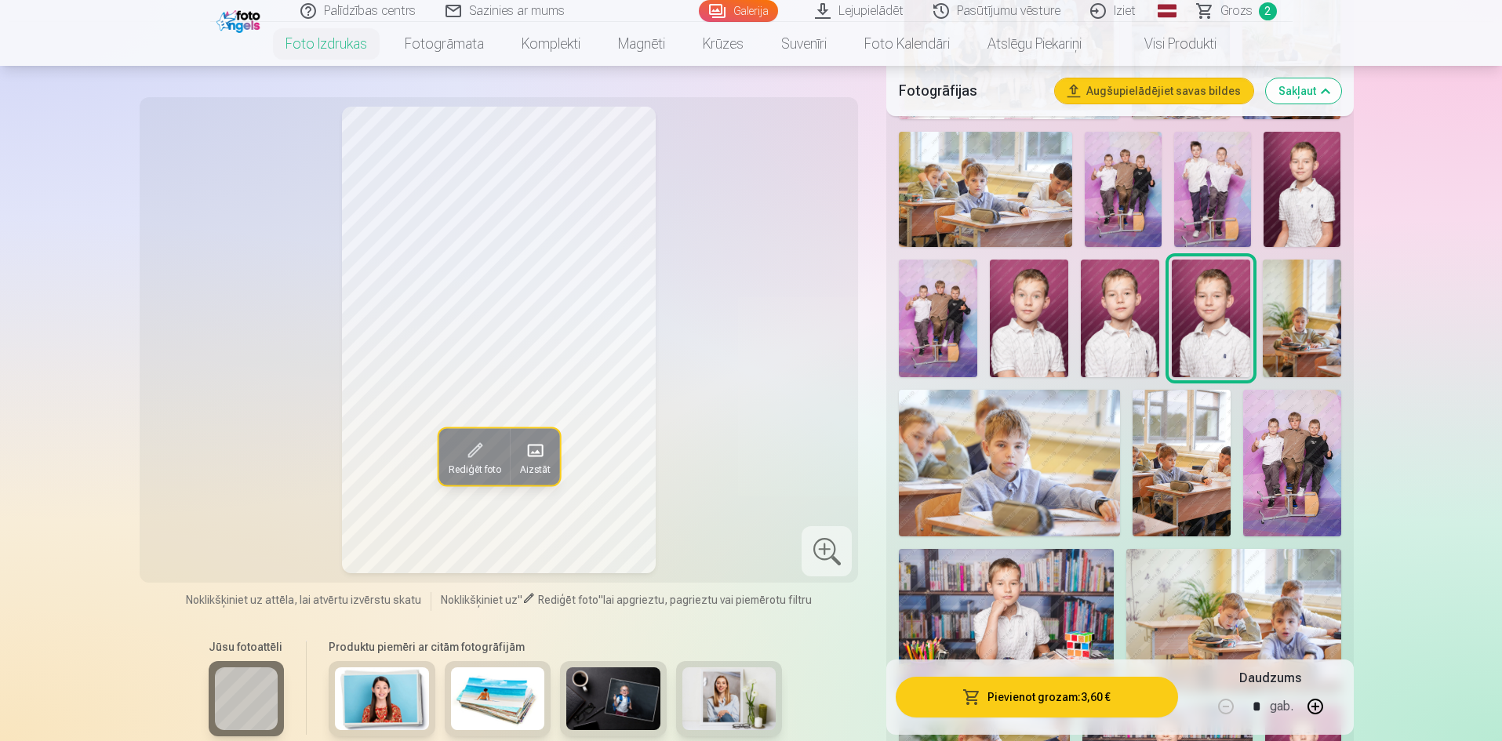
click at [1131, 318] on img at bounding box center [1120, 319] width 78 height 118
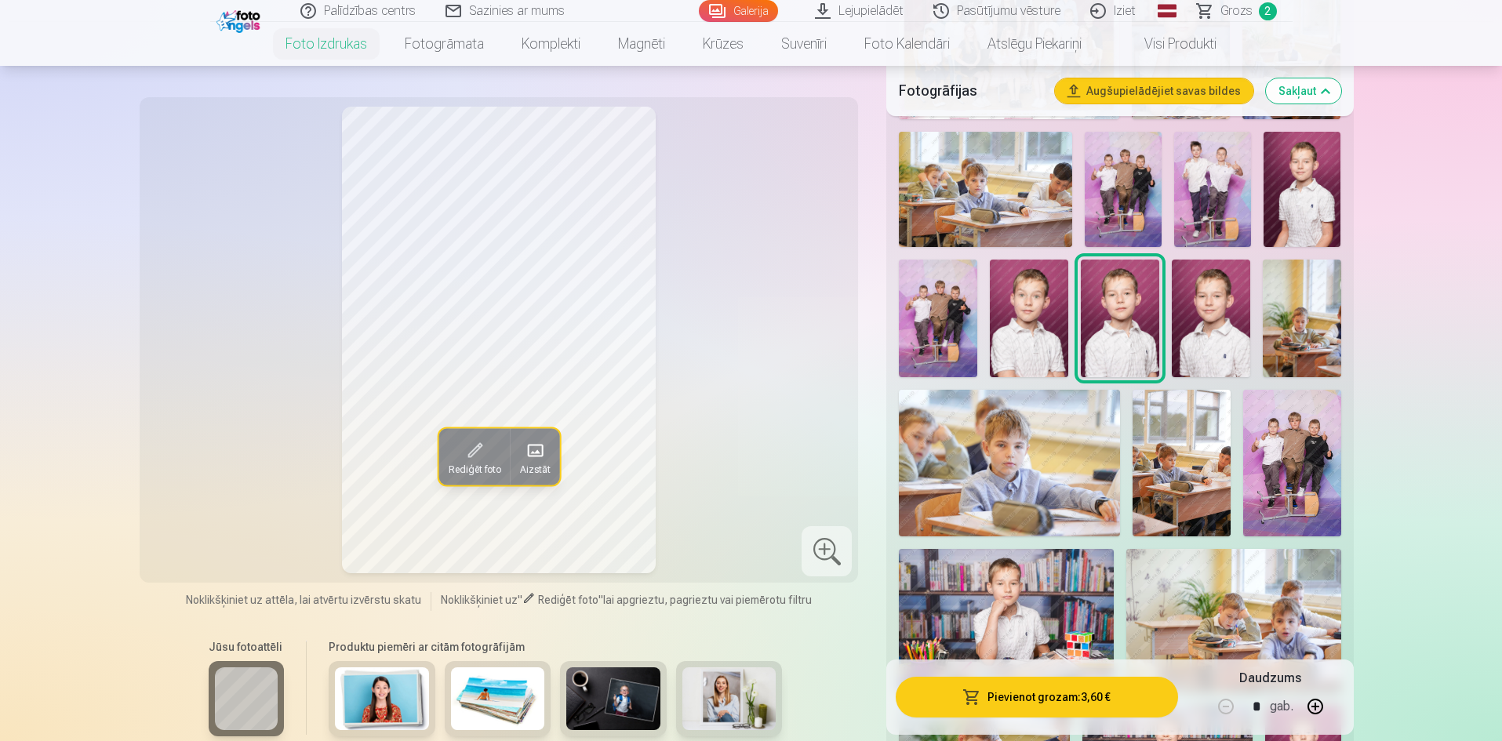
click at [1207, 316] on img at bounding box center [1211, 319] width 78 height 118
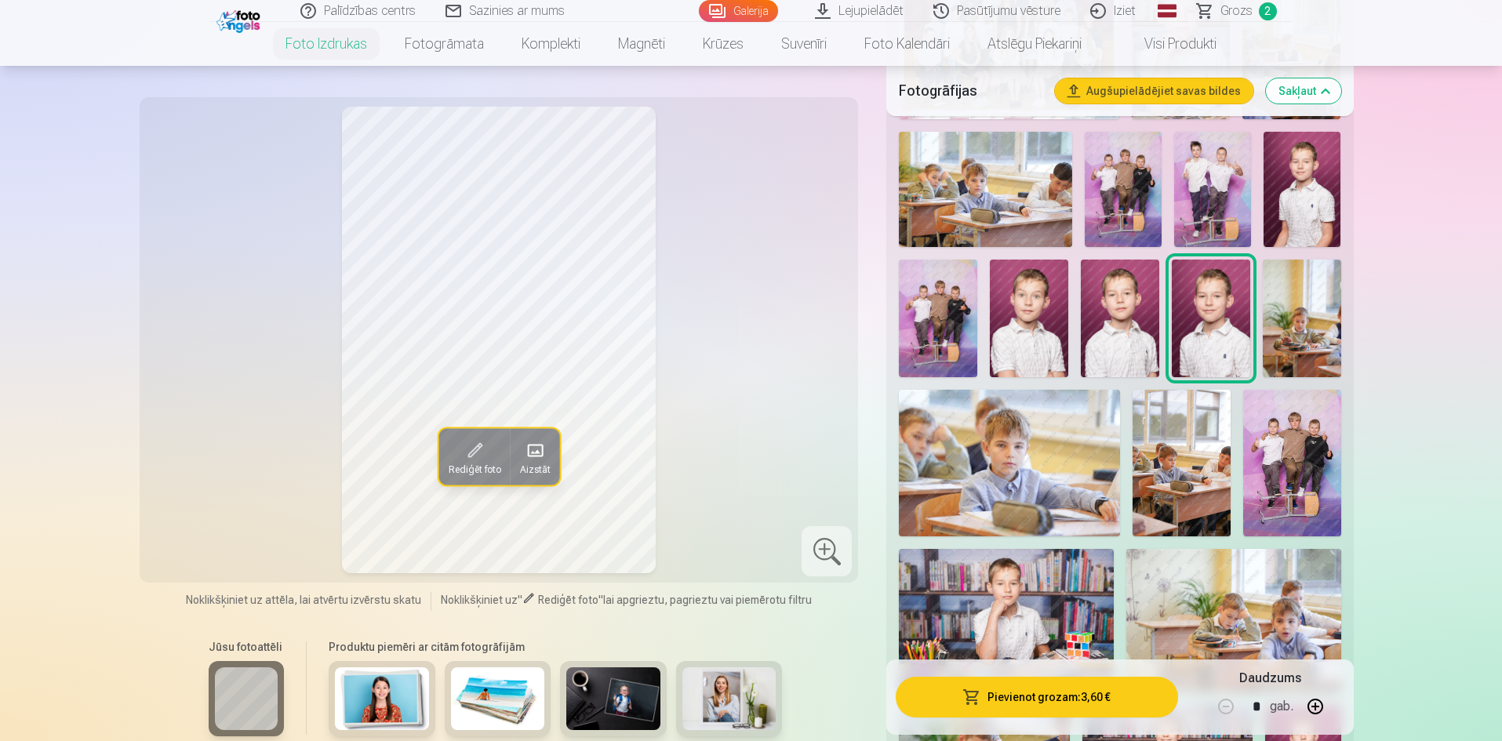
click at [1309, 202] on img at bounding box center [1302, 189] width 77 height 115
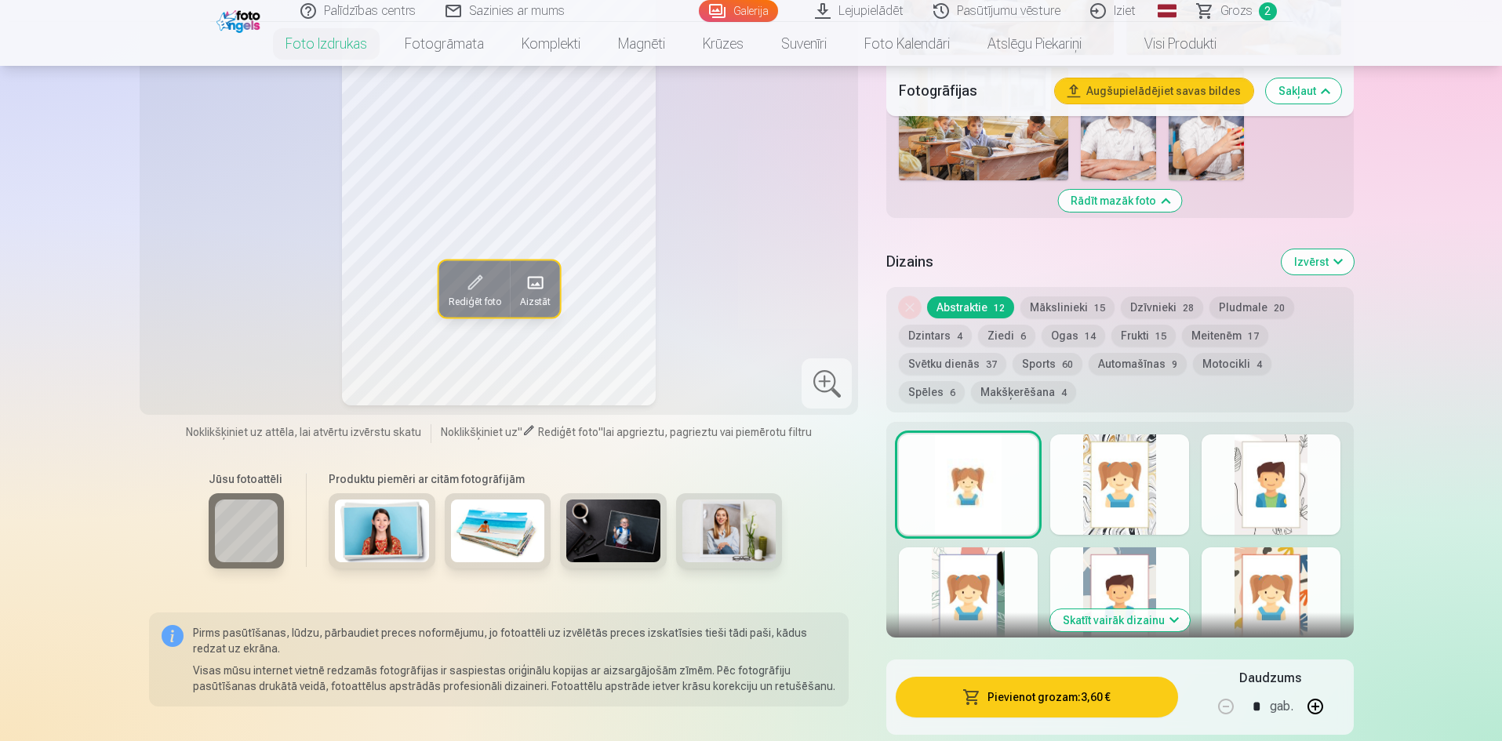
scroll to position [1648, 0]
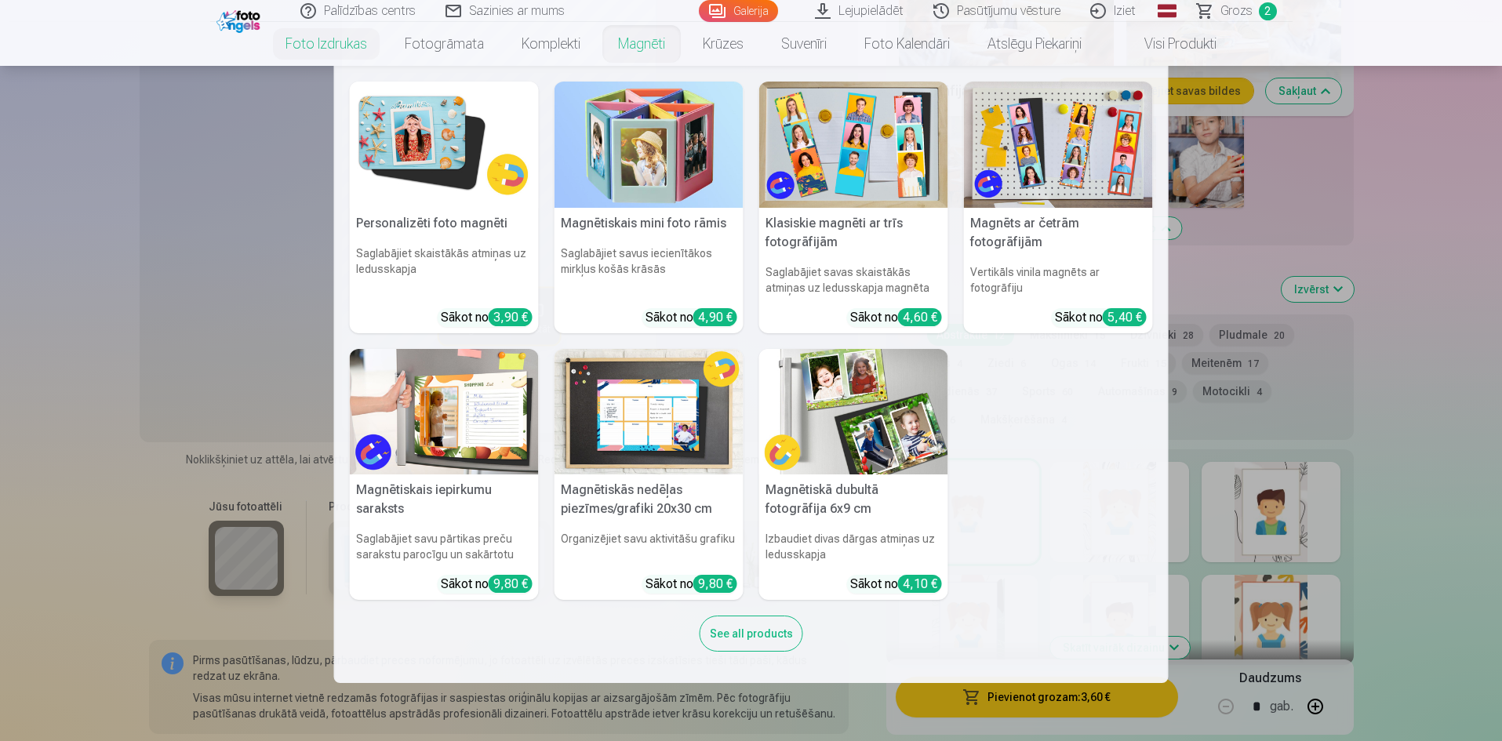
click at [631, 50] on link "Magnēti" at bounding box center [641, 44] width 85 height 44
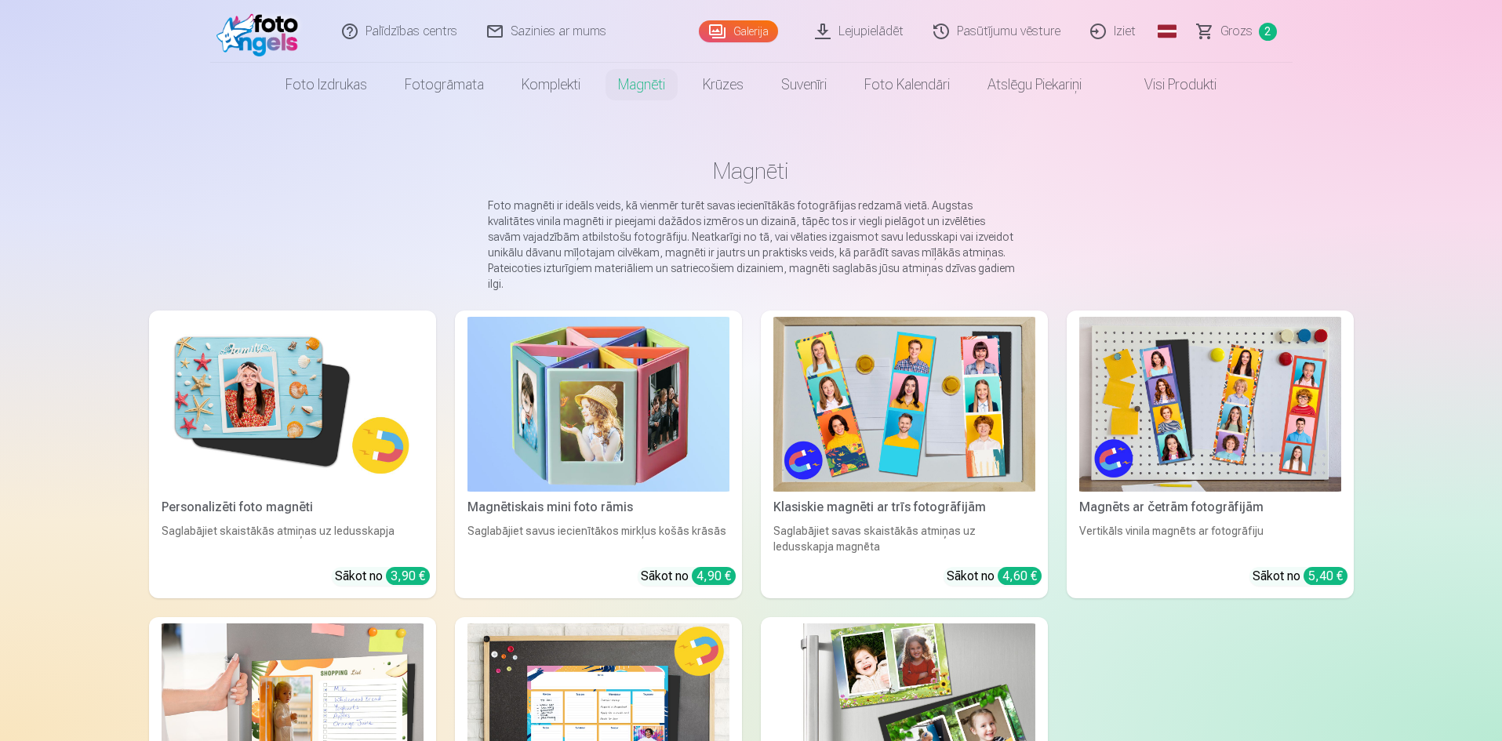
click at [267, 450] on img at bounding box center [293, 404] width 262 height 175
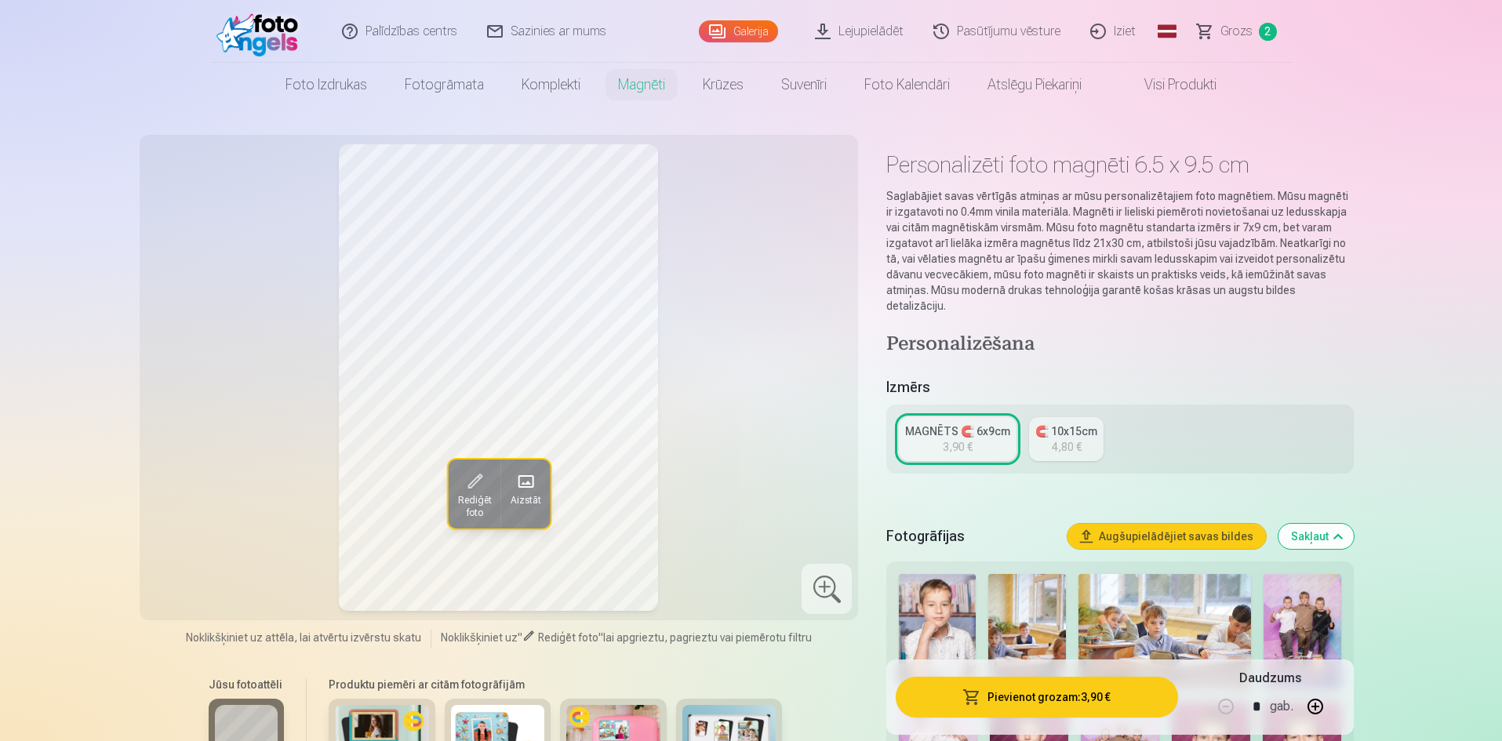
click at [929, 424] on link "MAGNĒTS 🧲 6x9cm 3,90 €" at bounding box center [958, 439] width 118 height 44
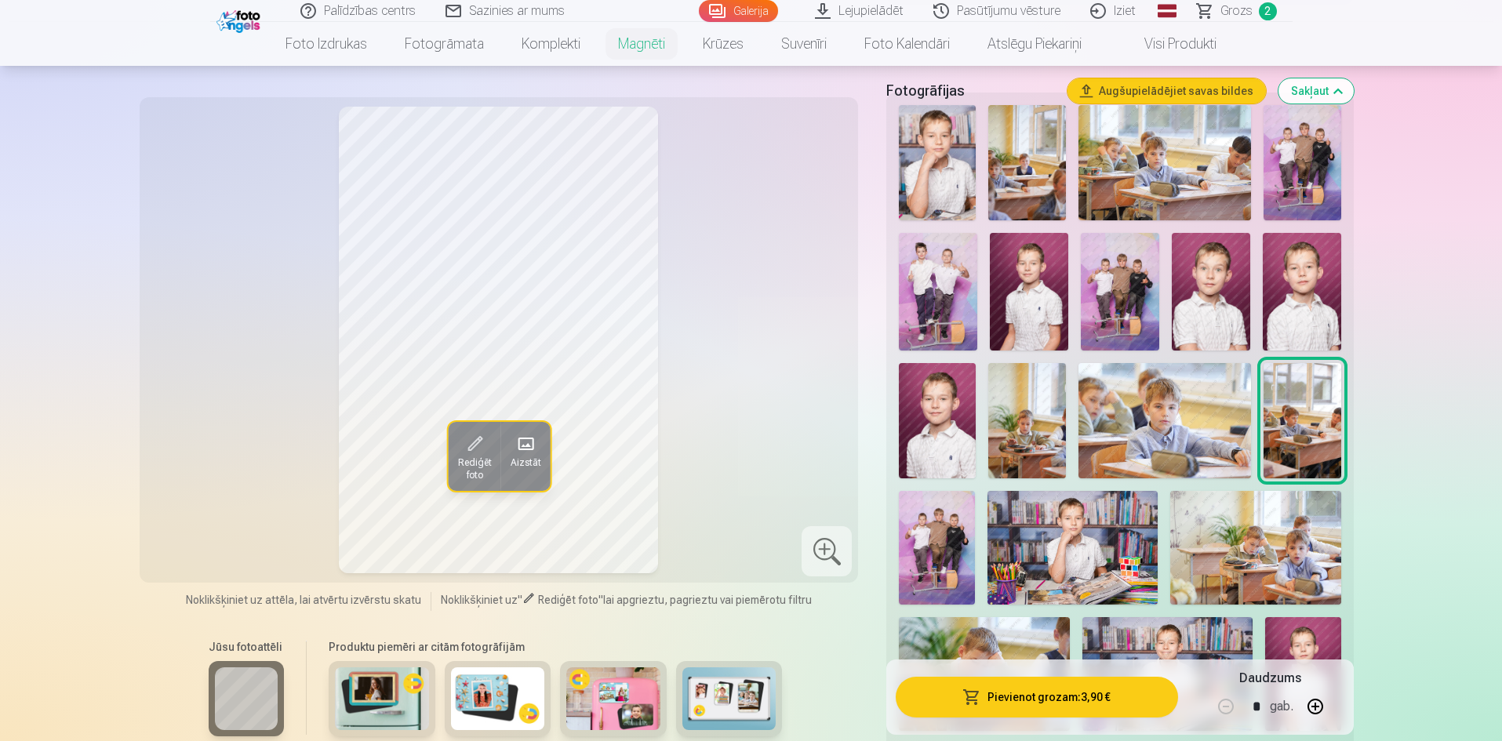
scroll to position [471, 0]
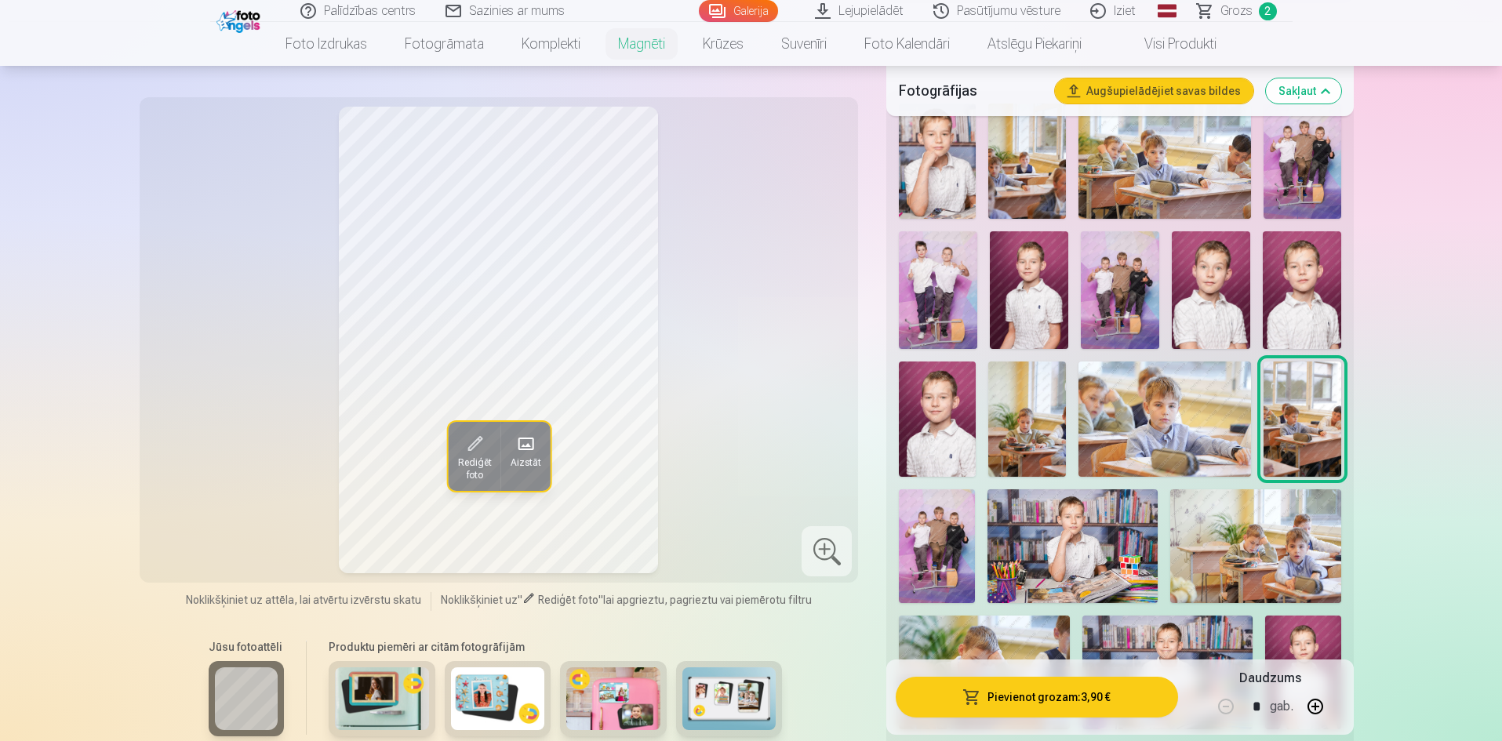
click at [941, 402] on img at bounding box center [937, 419] width 77 height 115
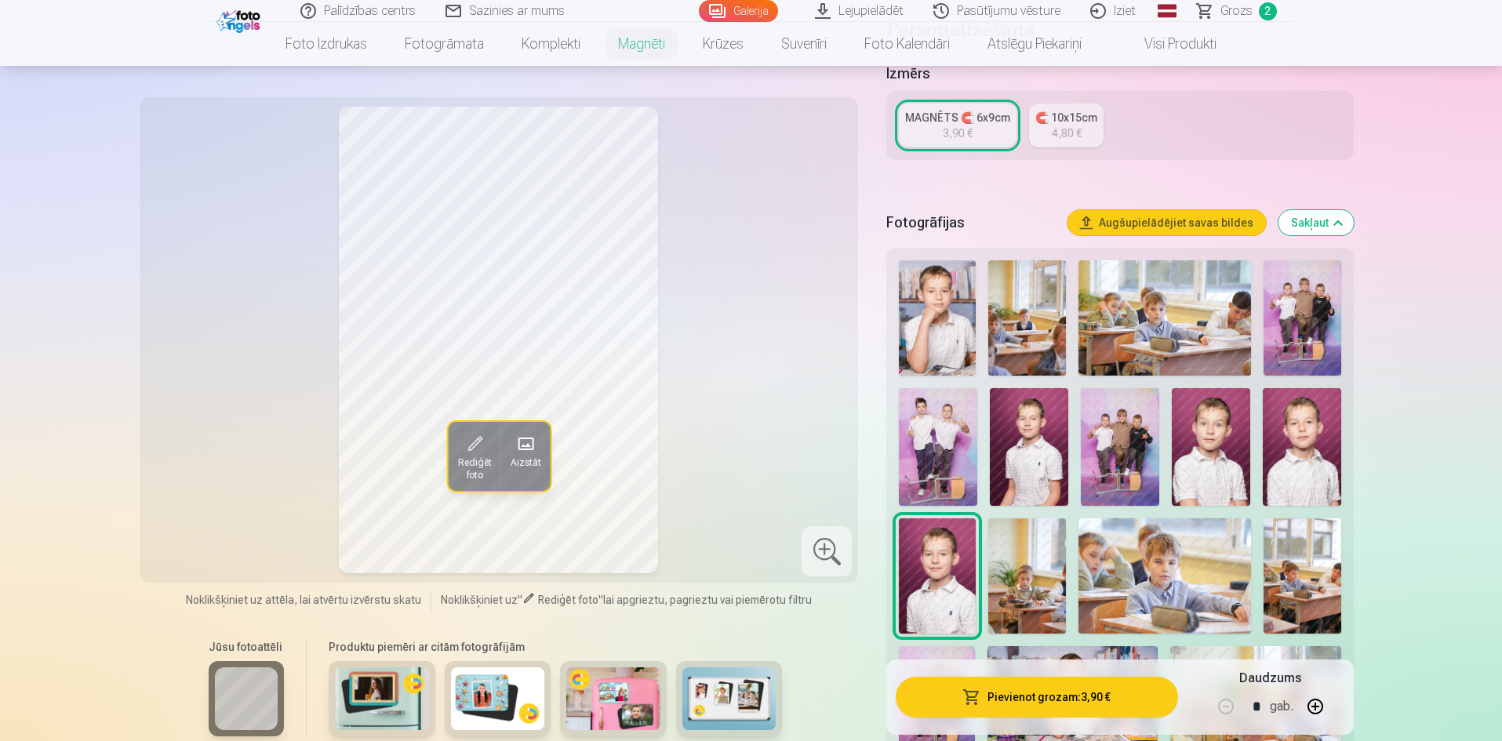
click at [934, 285] on img at bounding box center [937, 317] width 77 height 115
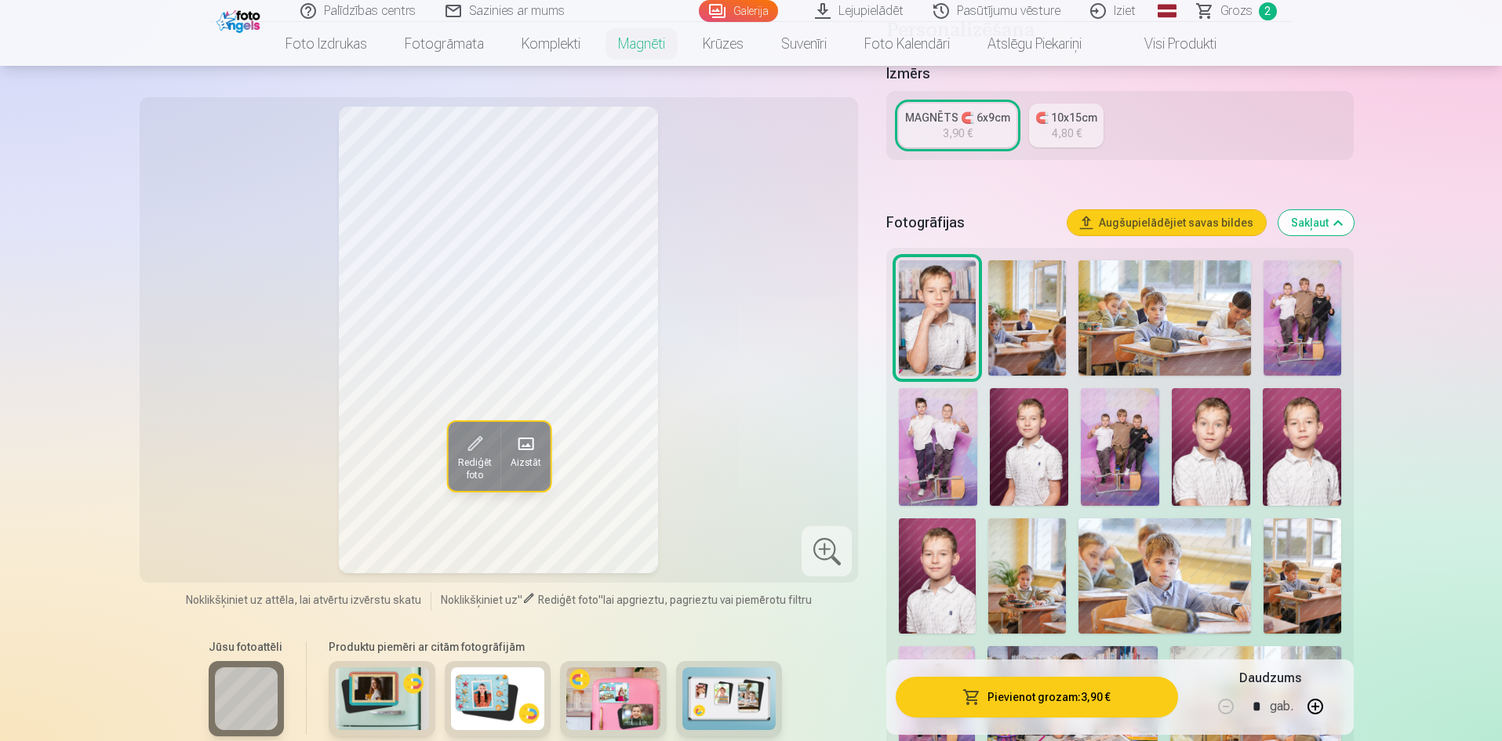
click at [950, 544] on img at bounding box center [937, 576] width 77 height 115
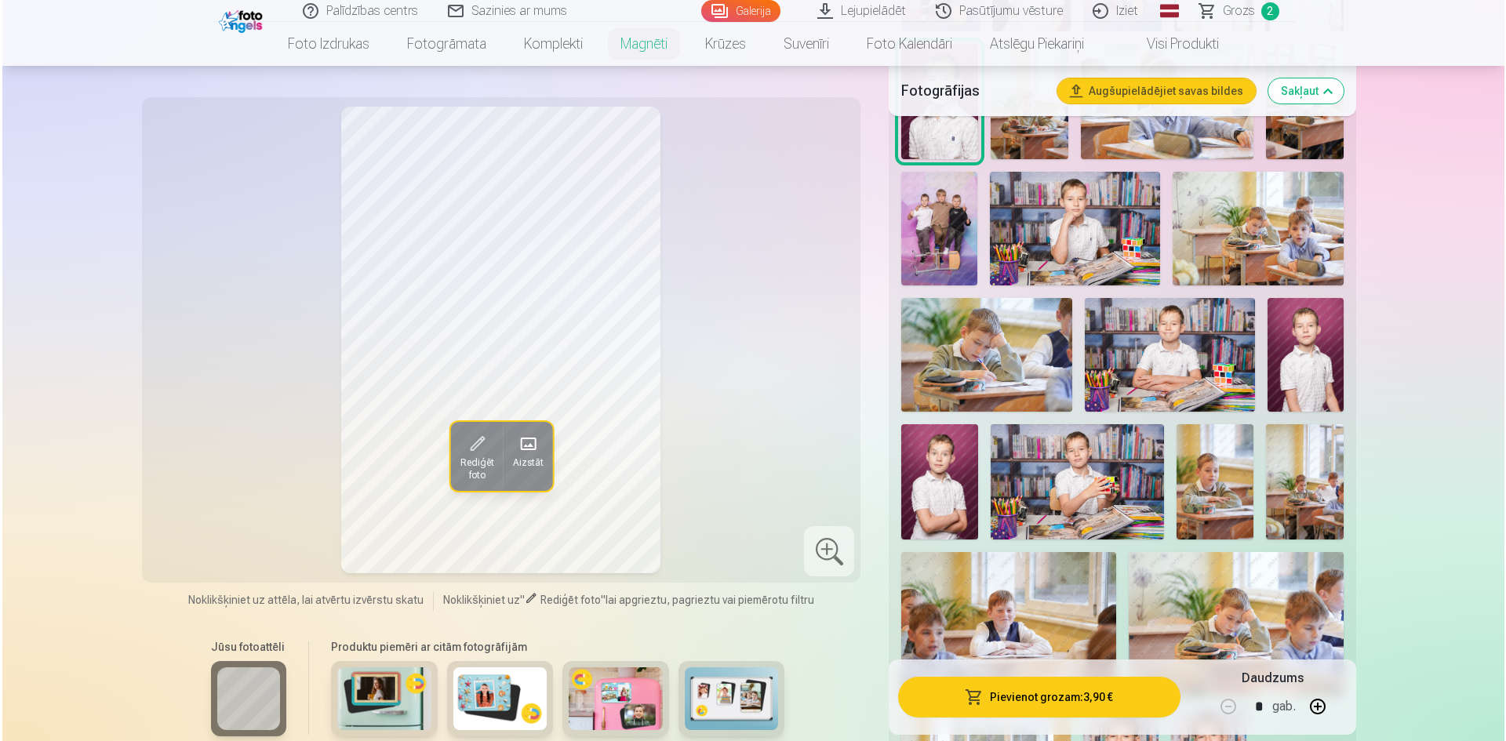
scroll to position [785, 0]
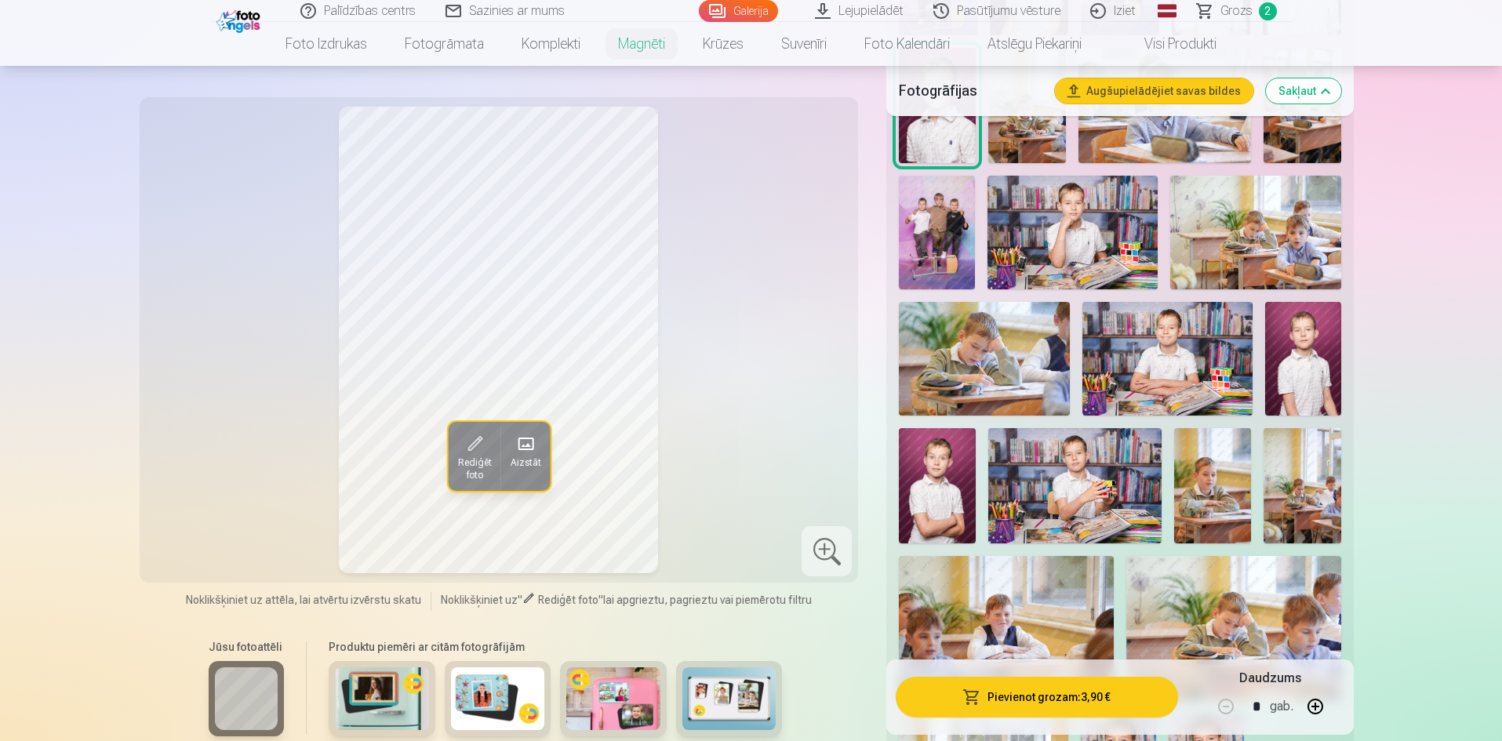
click at [1091, 695] on button "Pievienot grozam : 3,90 €" at bounding box center [1037, 697] width 282 height 41
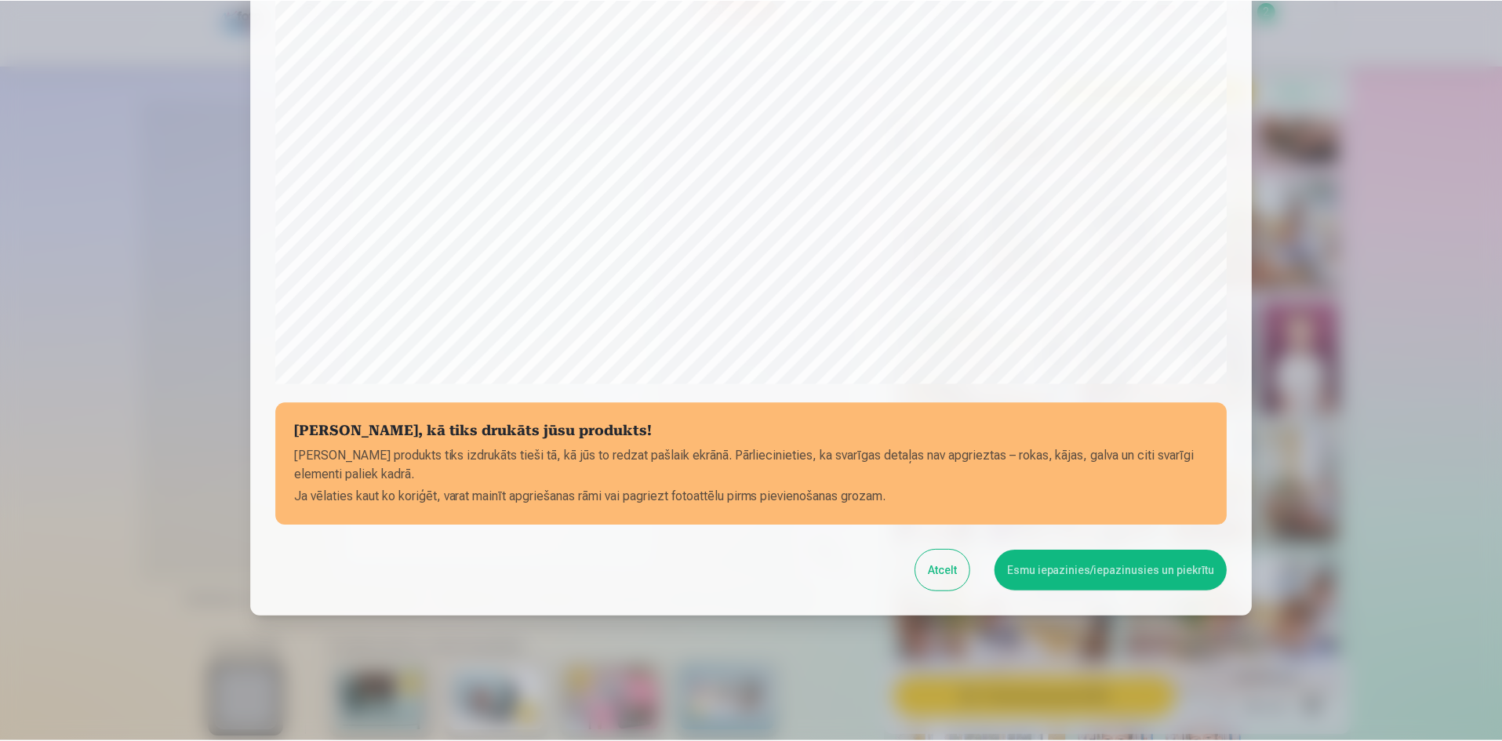
scroll to position [388, 0]
click at [1115, 565] on button "Esmu iepazinies/iepazinusies un piekrītu" at bounding box center [1113, 570] width 233 height 41
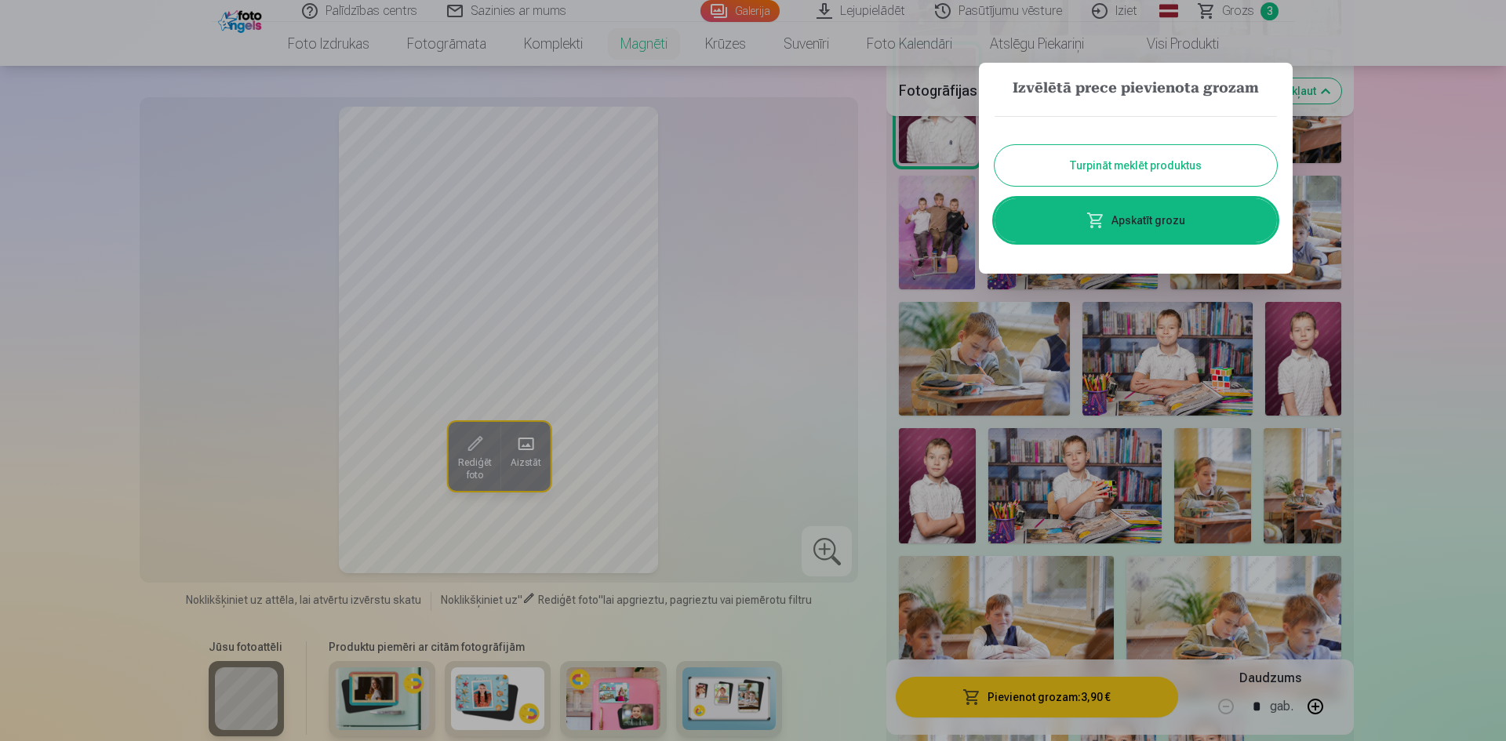
click at [1136, 155] on button "Turpināt meklēt produktus" at bounding box center [1136, 165] width 282 height 41
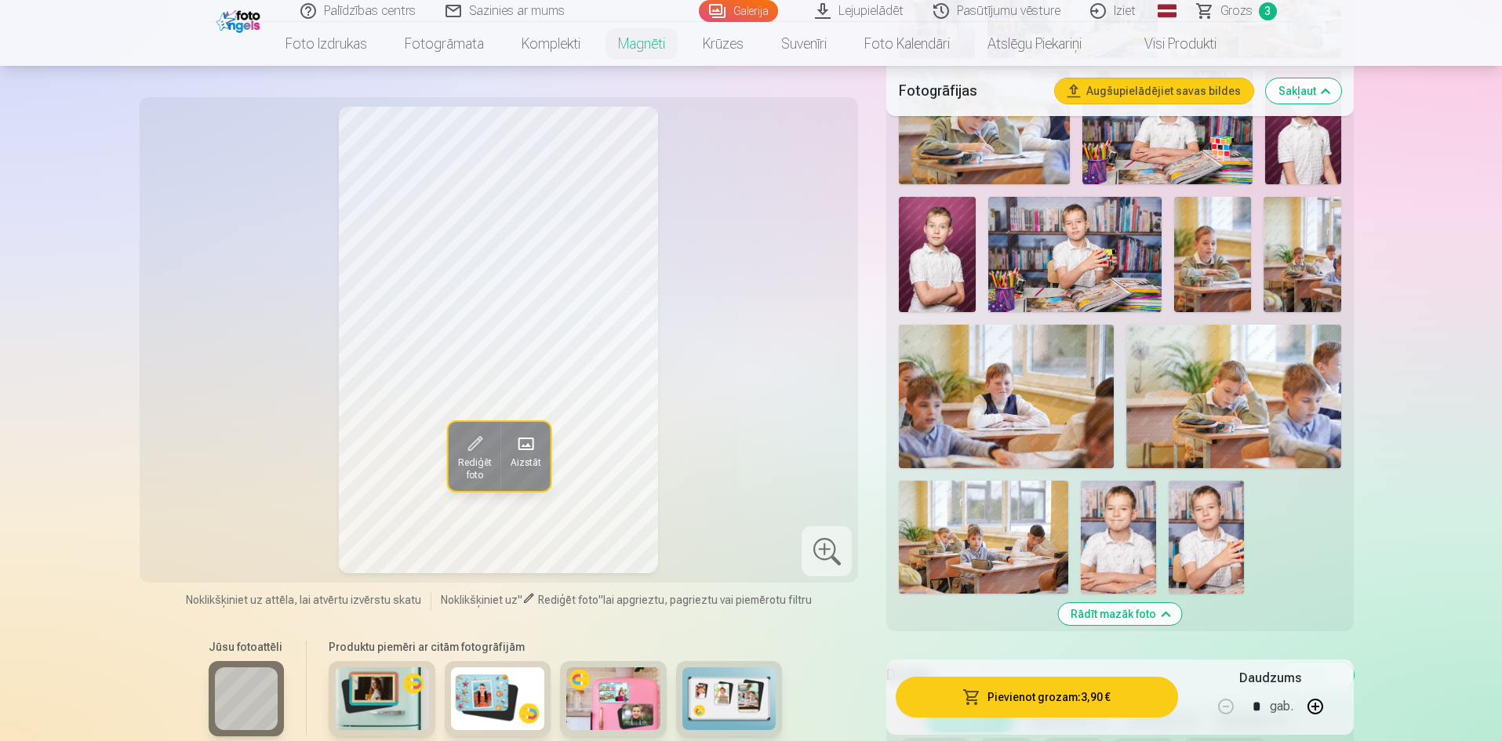
scroll to position [1020, 0]
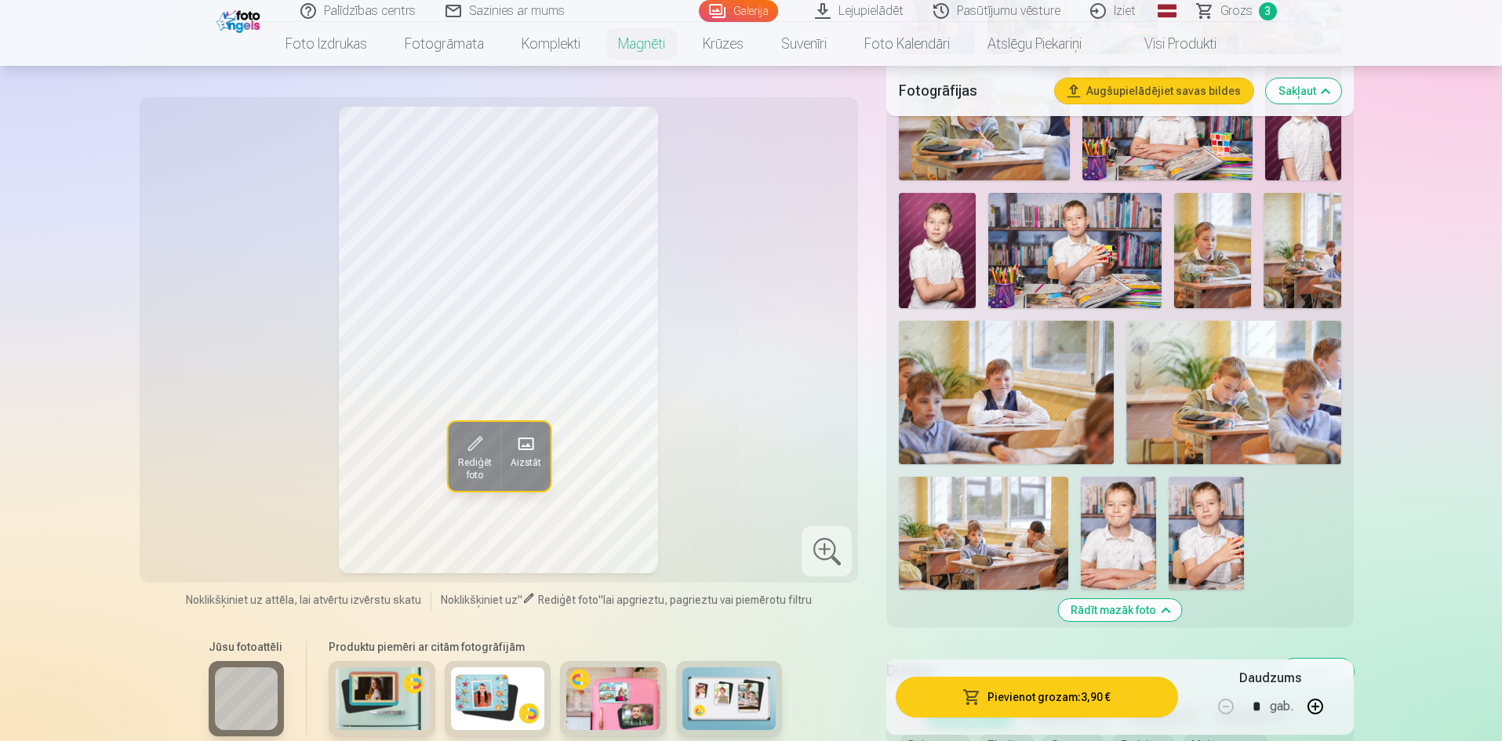
click at [1217, 512] on img at bounding box center [1206, 533] width 75 height 113
click at [1116, 512] on img at bounding box center [1118, 533] width 75 height 113
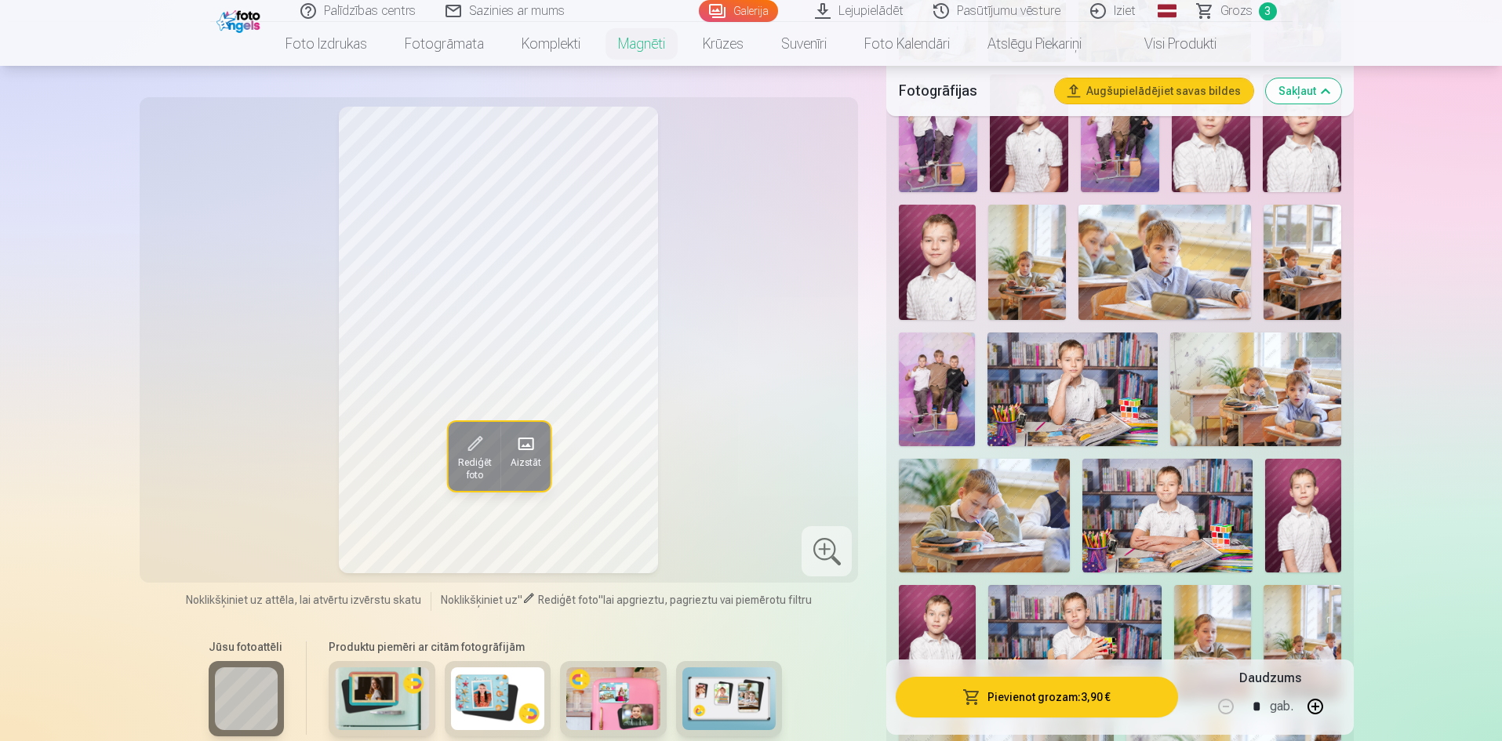
scroll to position [392, 0]
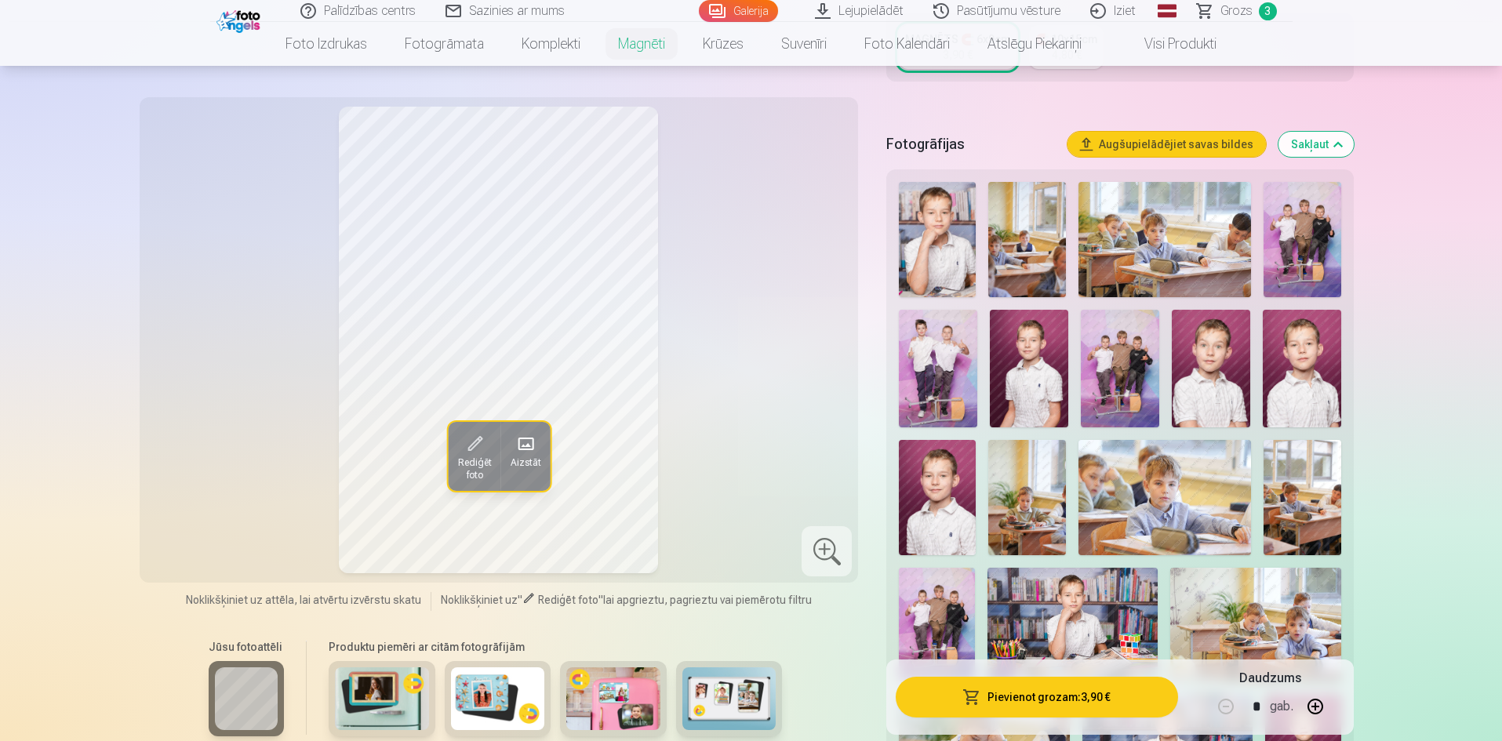
click at [916, 216] on img at bounding box center [937, 239] width 77 height 115
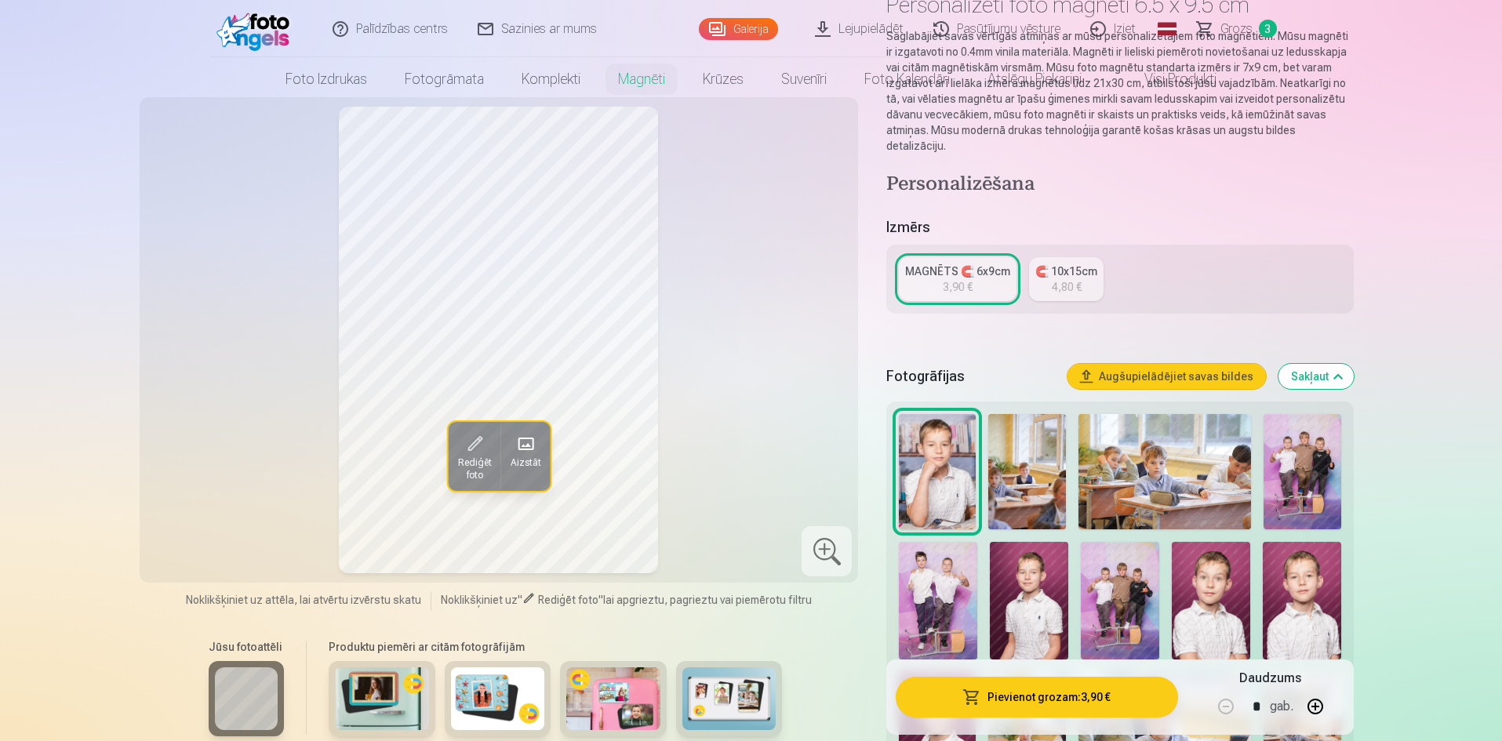
scroll to position [0, 0]
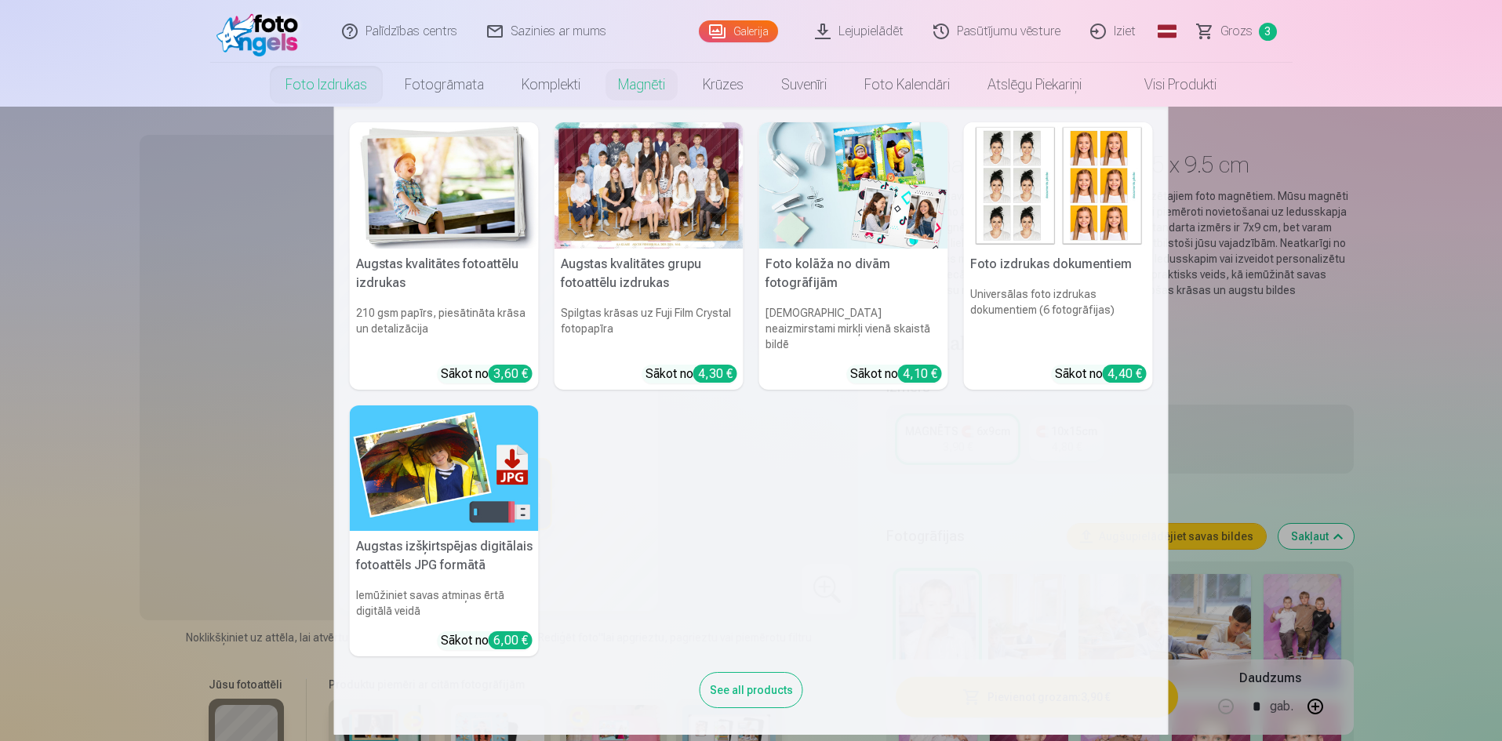
click at [337, 81] on link "Foto izdrukas" at bounding box center [326, 85] width 119 height 44
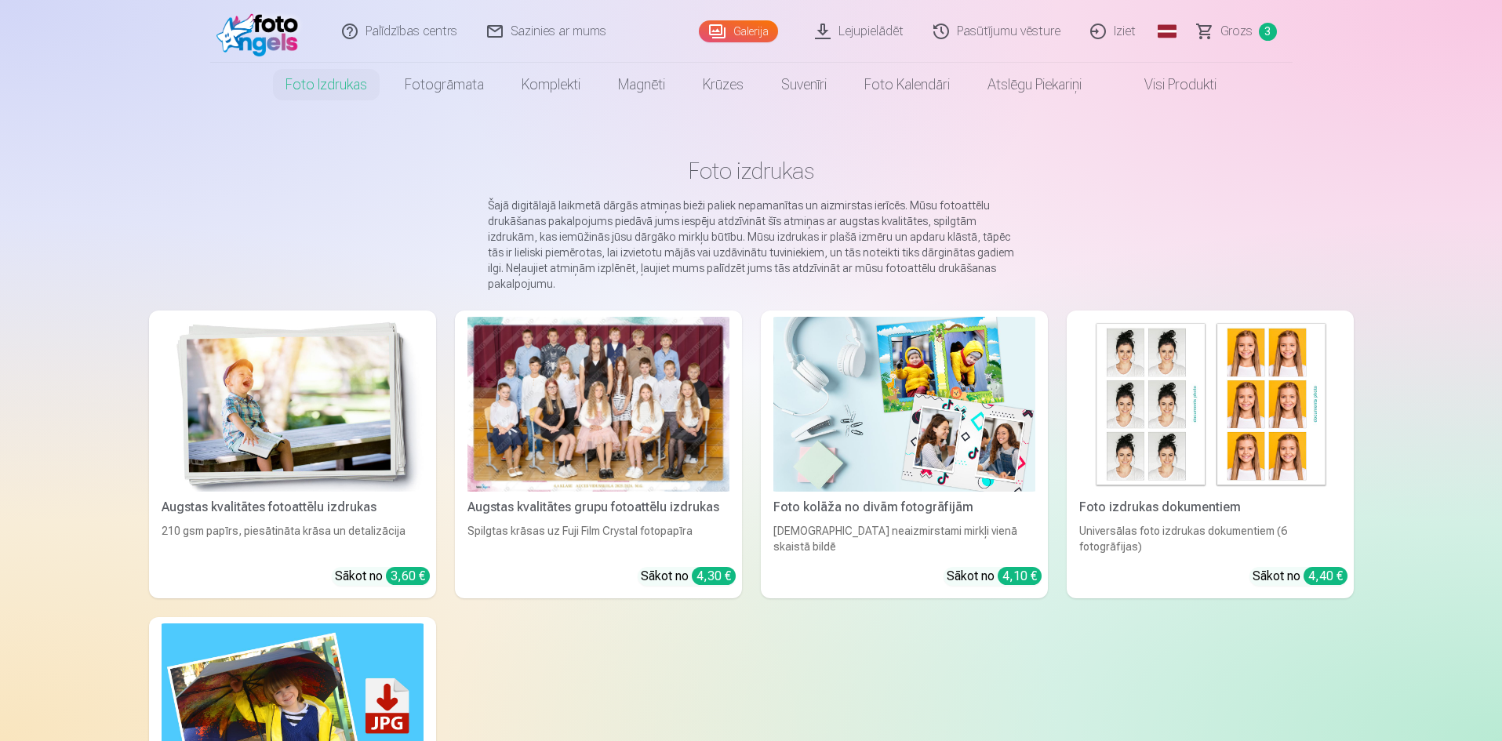
click at [599, 530] on div "Spilgtas krāsas uz Fuji Film Crystal fotopapīra" at bounding box center [598, 538] width 275 height 31
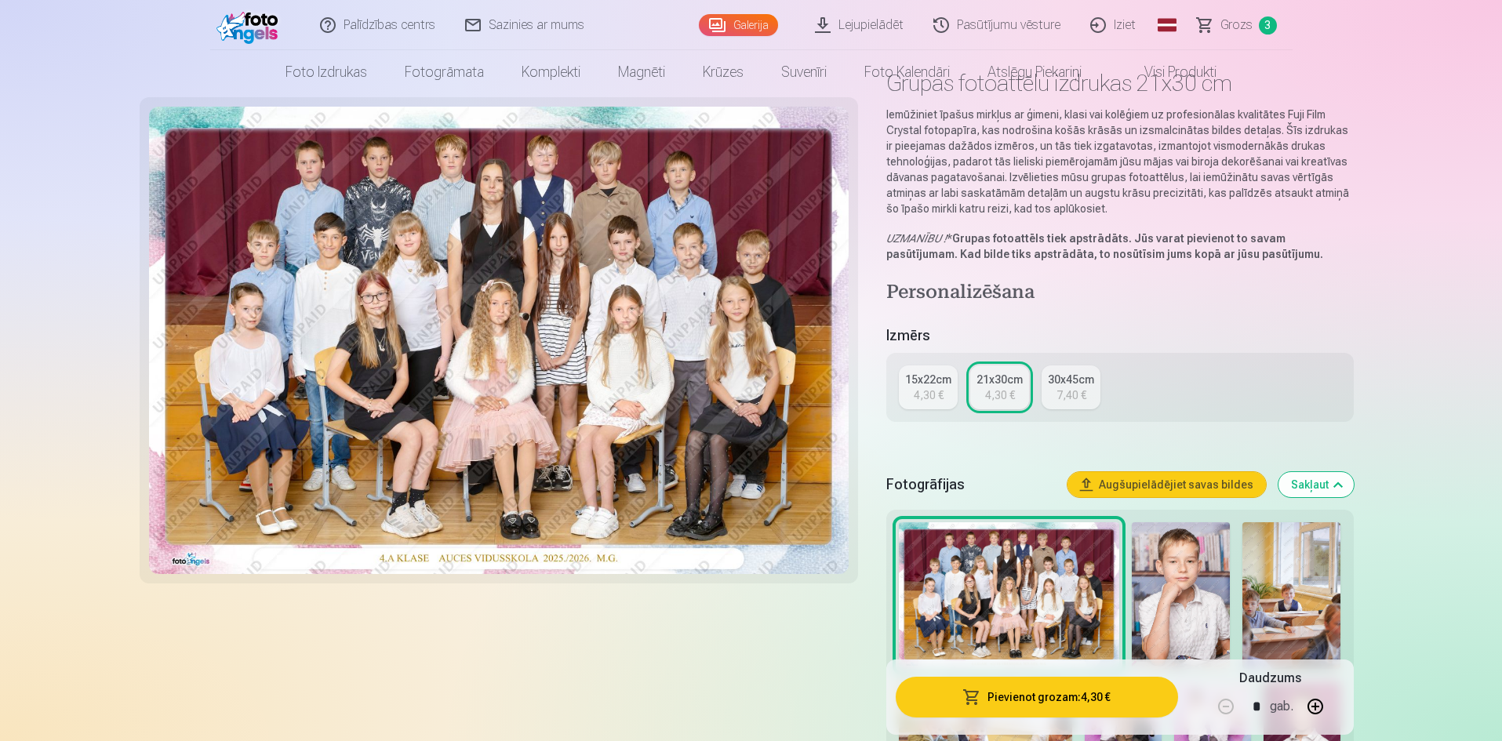
scroll to position [314, 0]
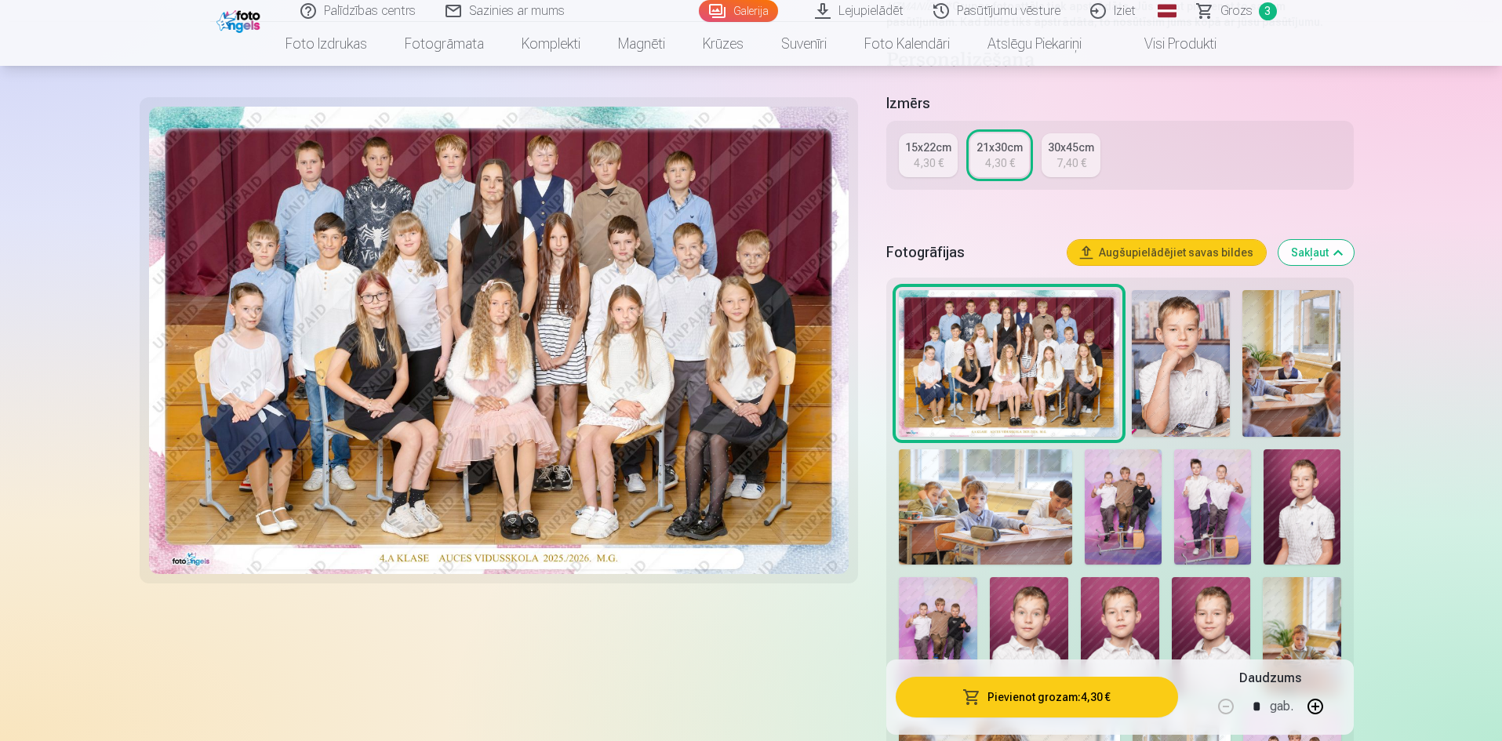
click at [1167, 377] on img at bounding box center [1181, 363] width 98 height 147
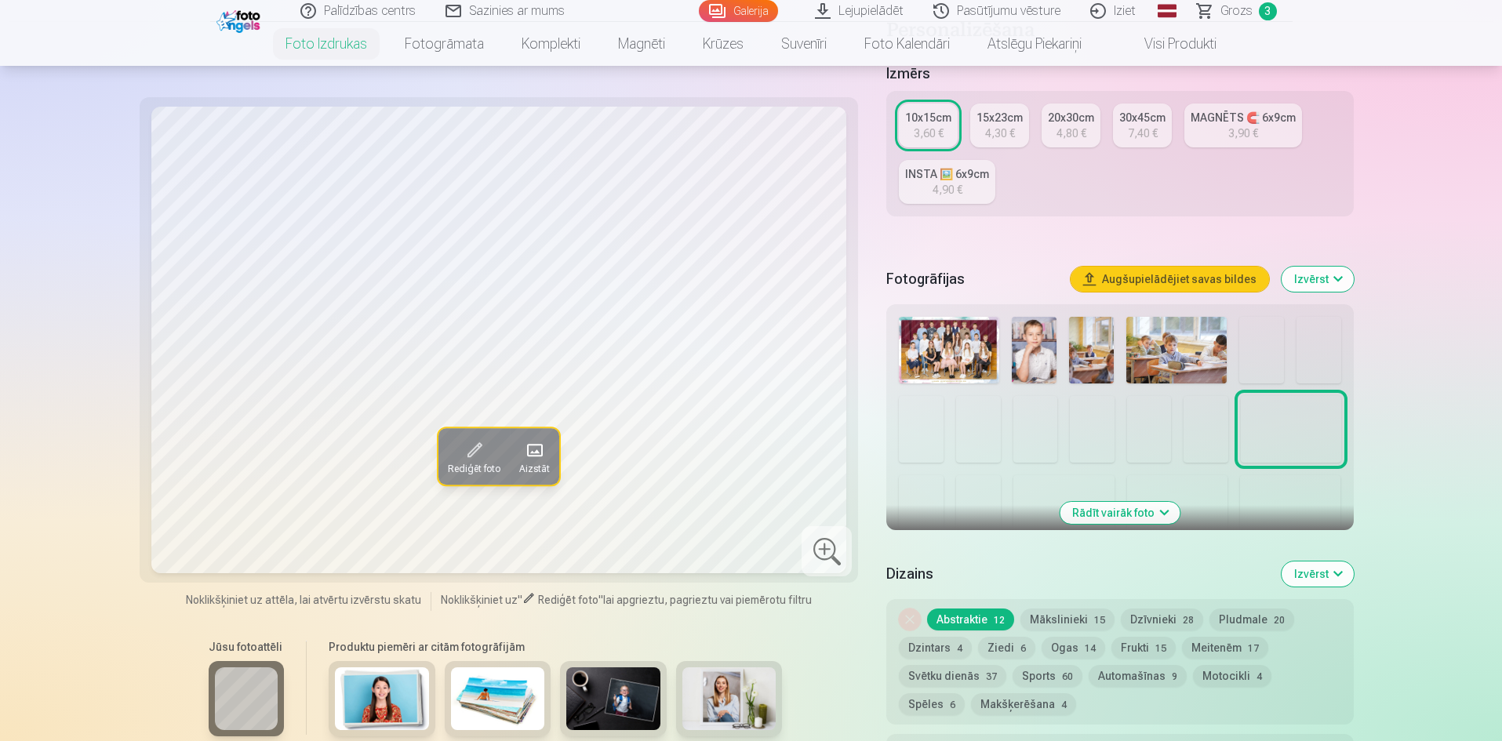
scroll to position [314, 0]
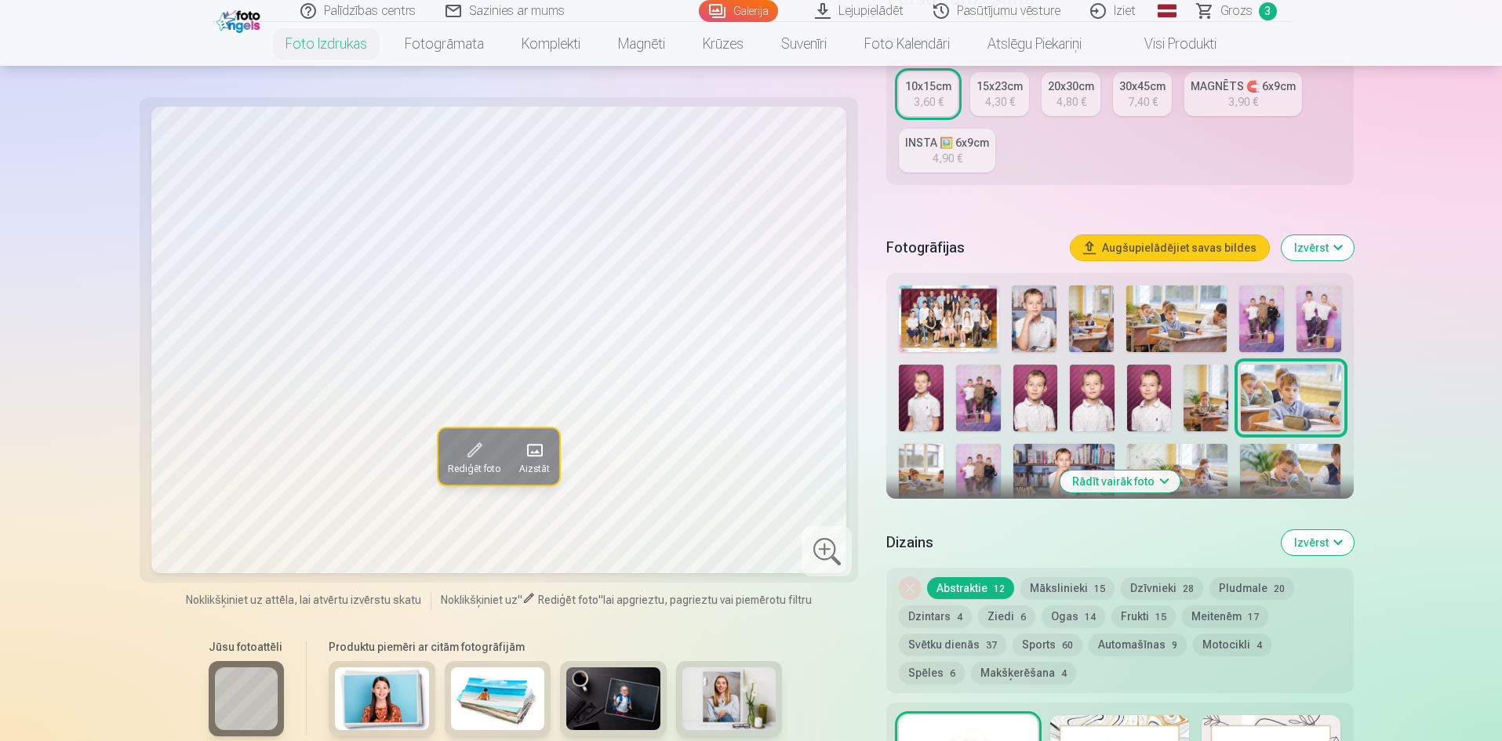
click at [918, 102] on div "3,60 €" at bounding box center [929, 102] width 30 height 16
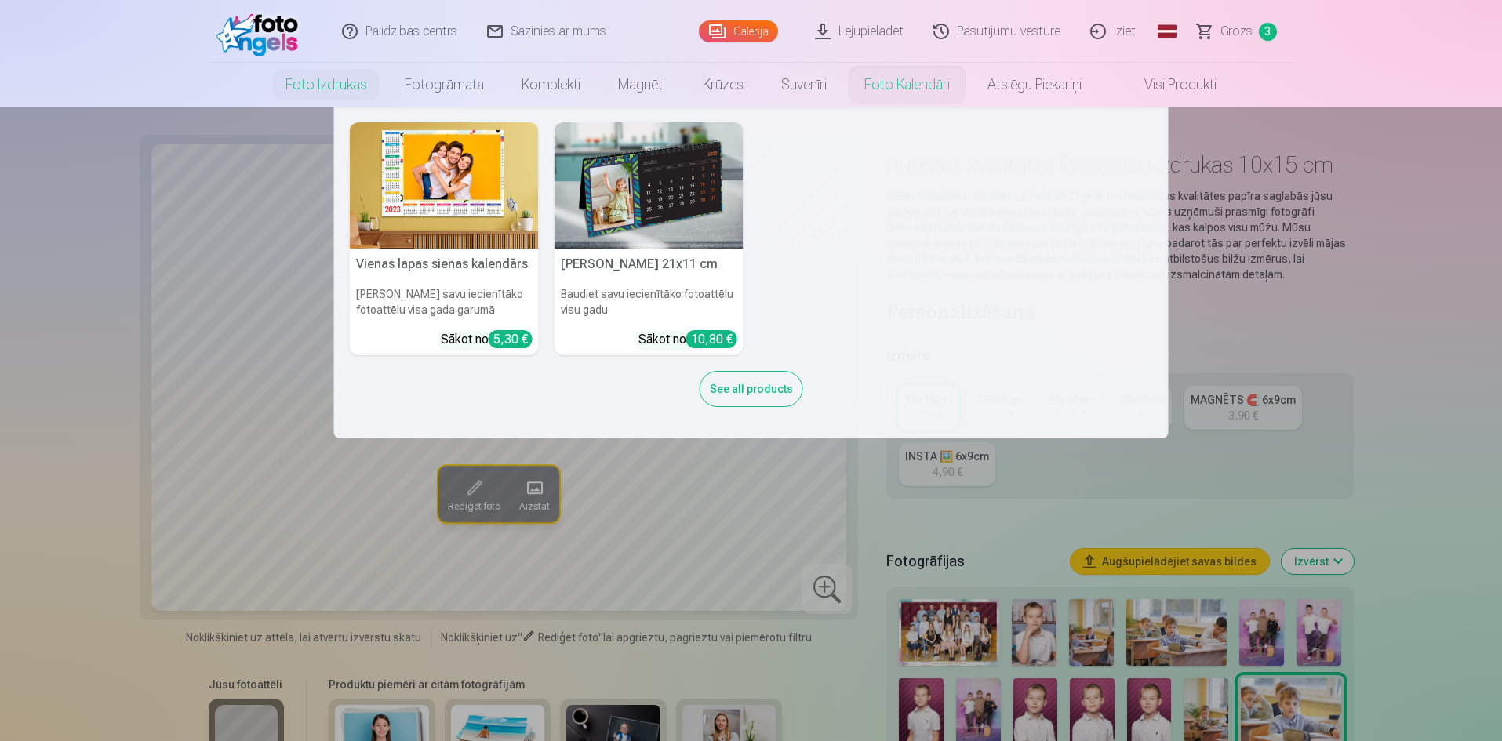
click at [1389, 311] on nav "Vienas lapas sienas kalendārs Parādiet savu iecienītāko fotoattēlu visa gada ga…" at bounding box center [751, 273] width 1502 height 332
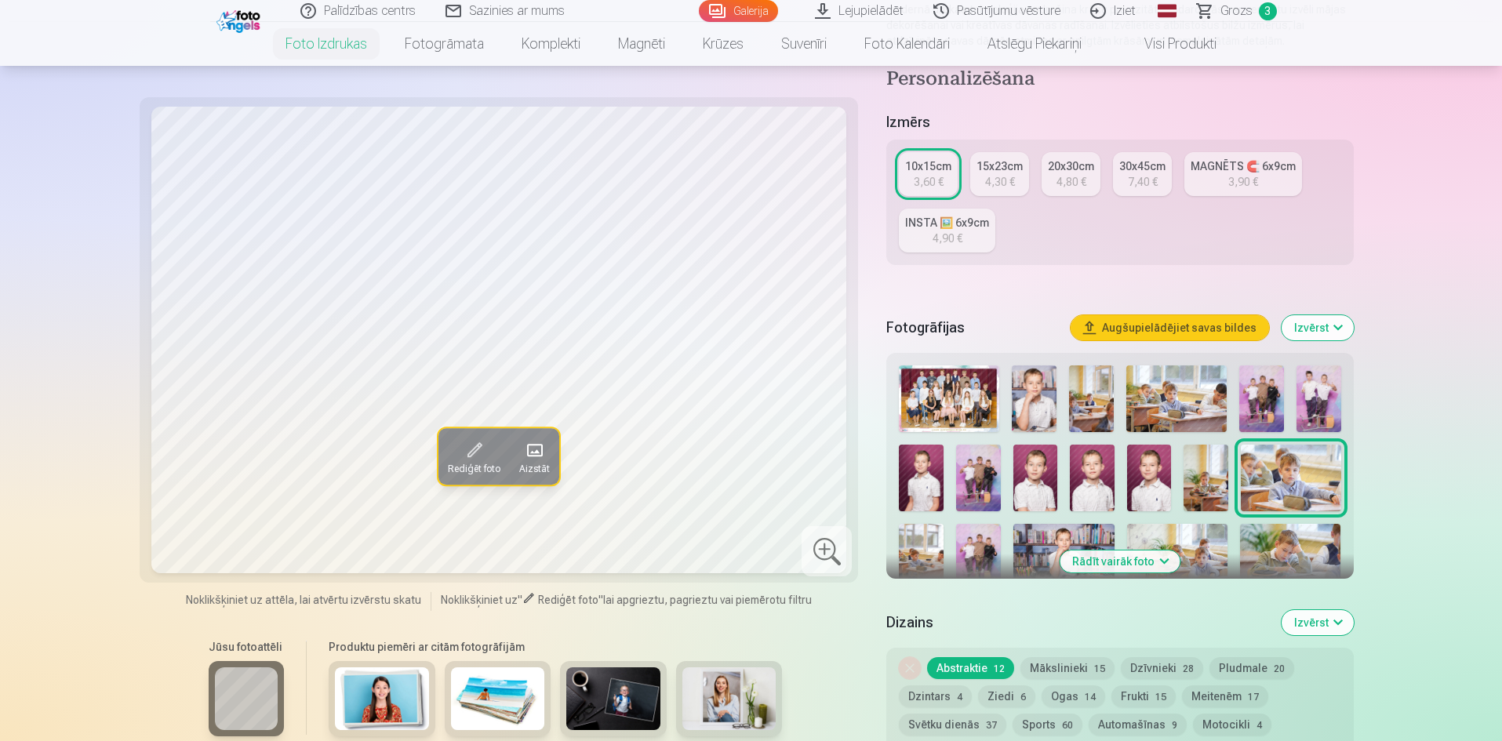
scroll to position [235, 0]
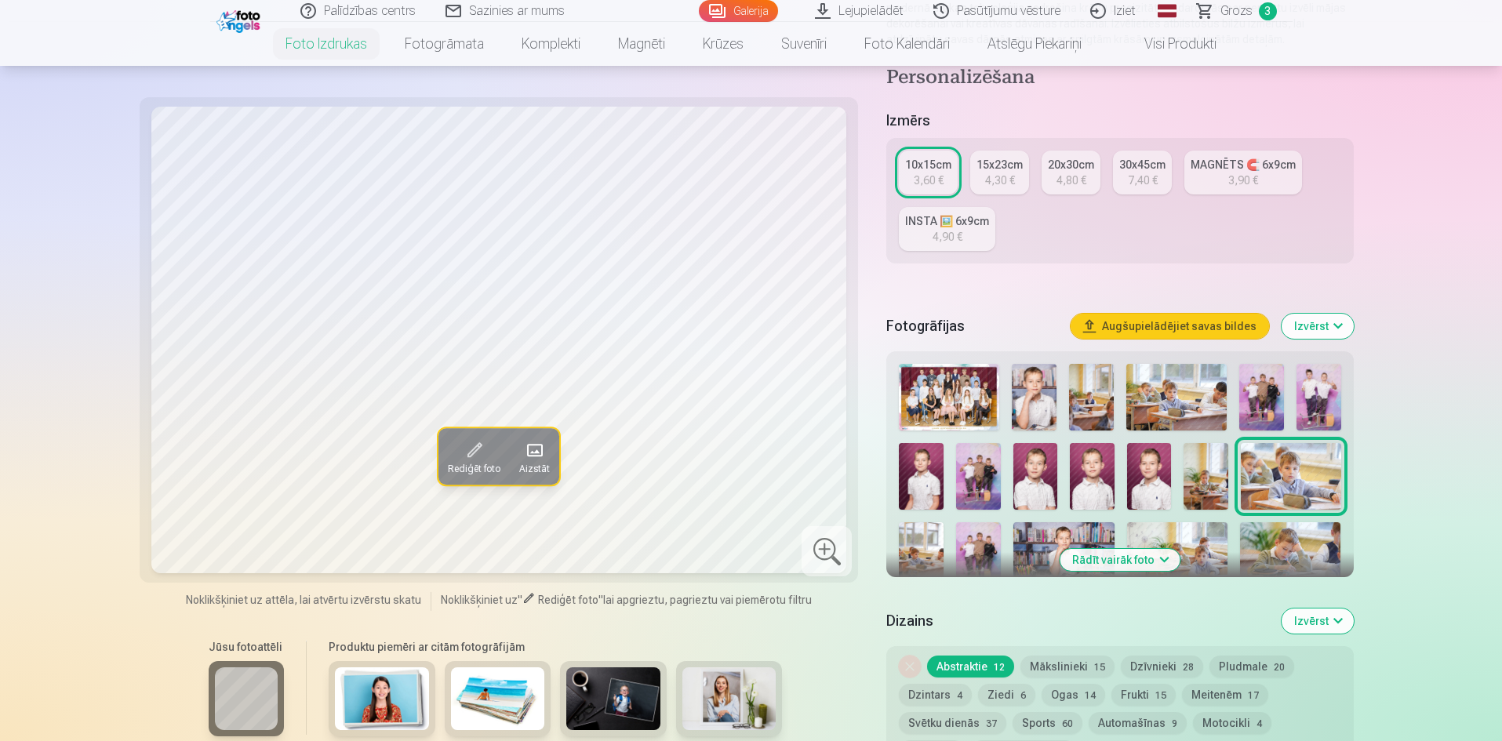
click at [1034, 402] on img at bounding box center [1034, 397] width 45 height 67
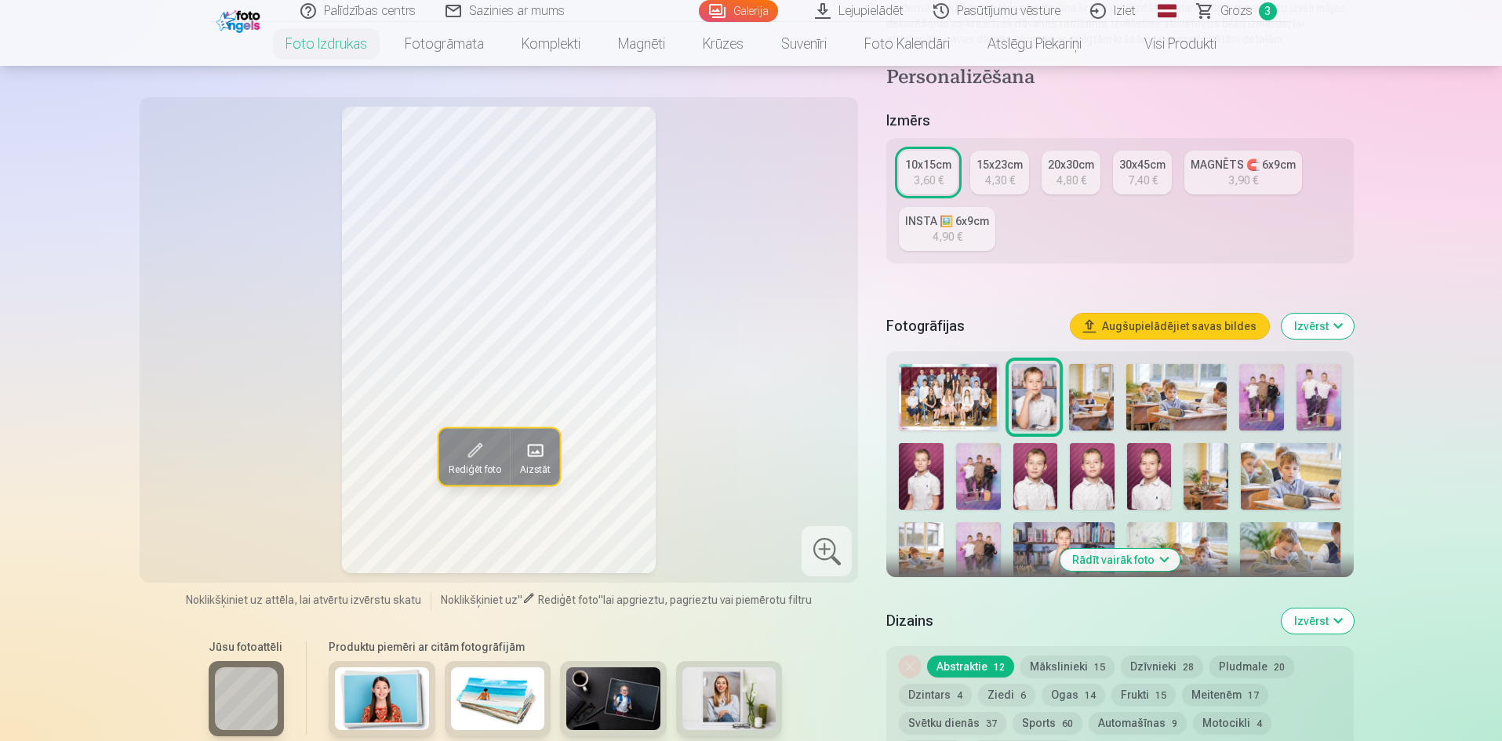
click at [1133, 556] on button "Rādīt vairāk foto" at bounding box center [1120, 560] width 120 height 22
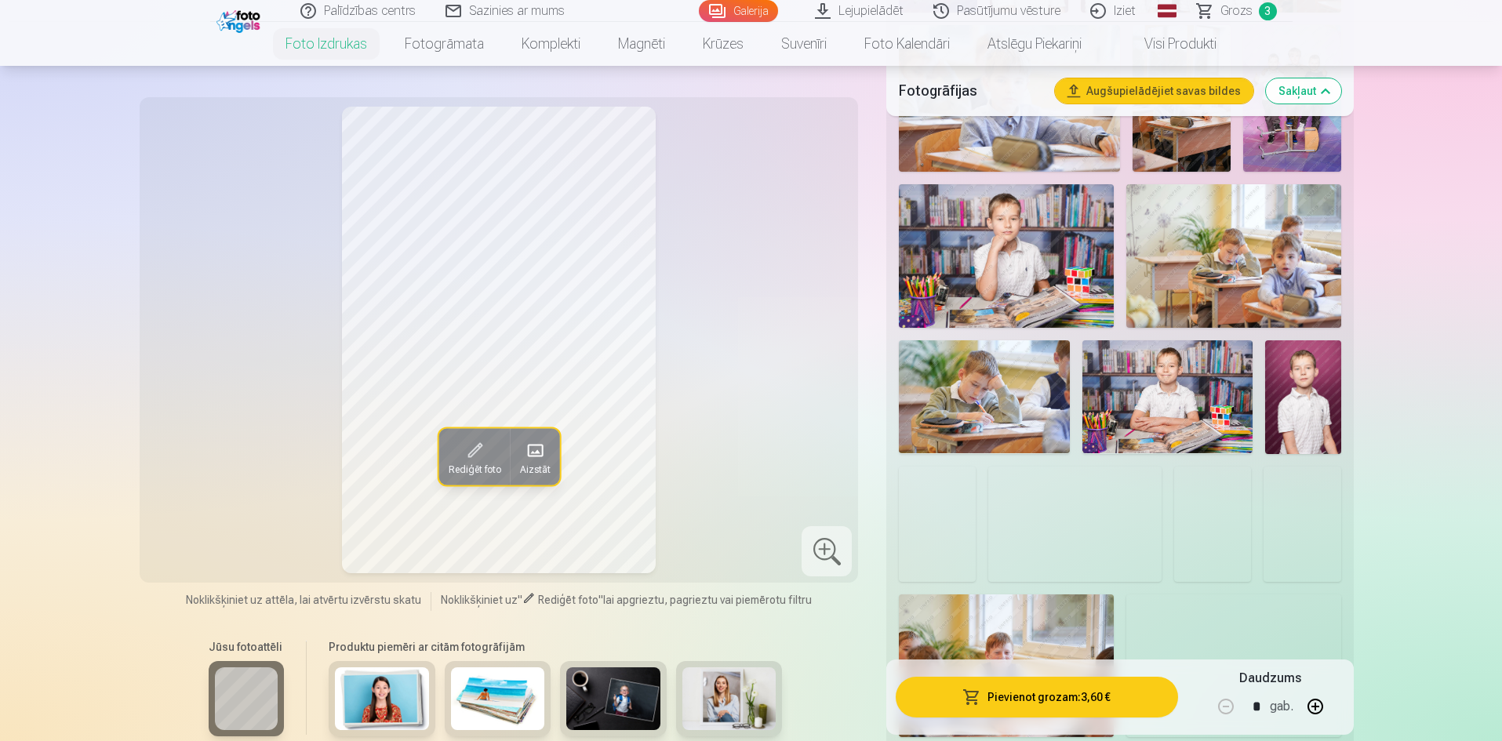
scroll to position [1020, 0]
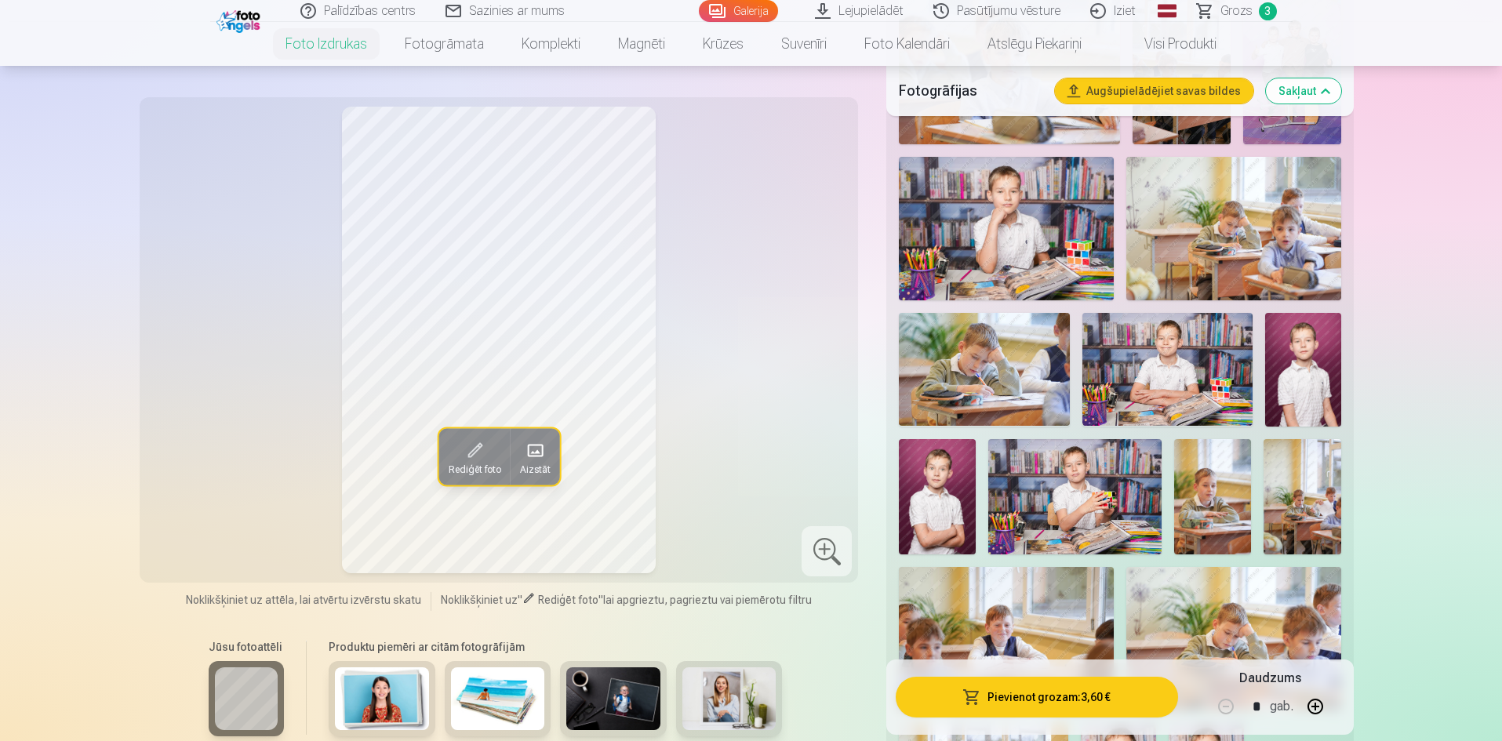
click at [1080, 509] on img at bounding box center [1075, 496] width 173 height 115
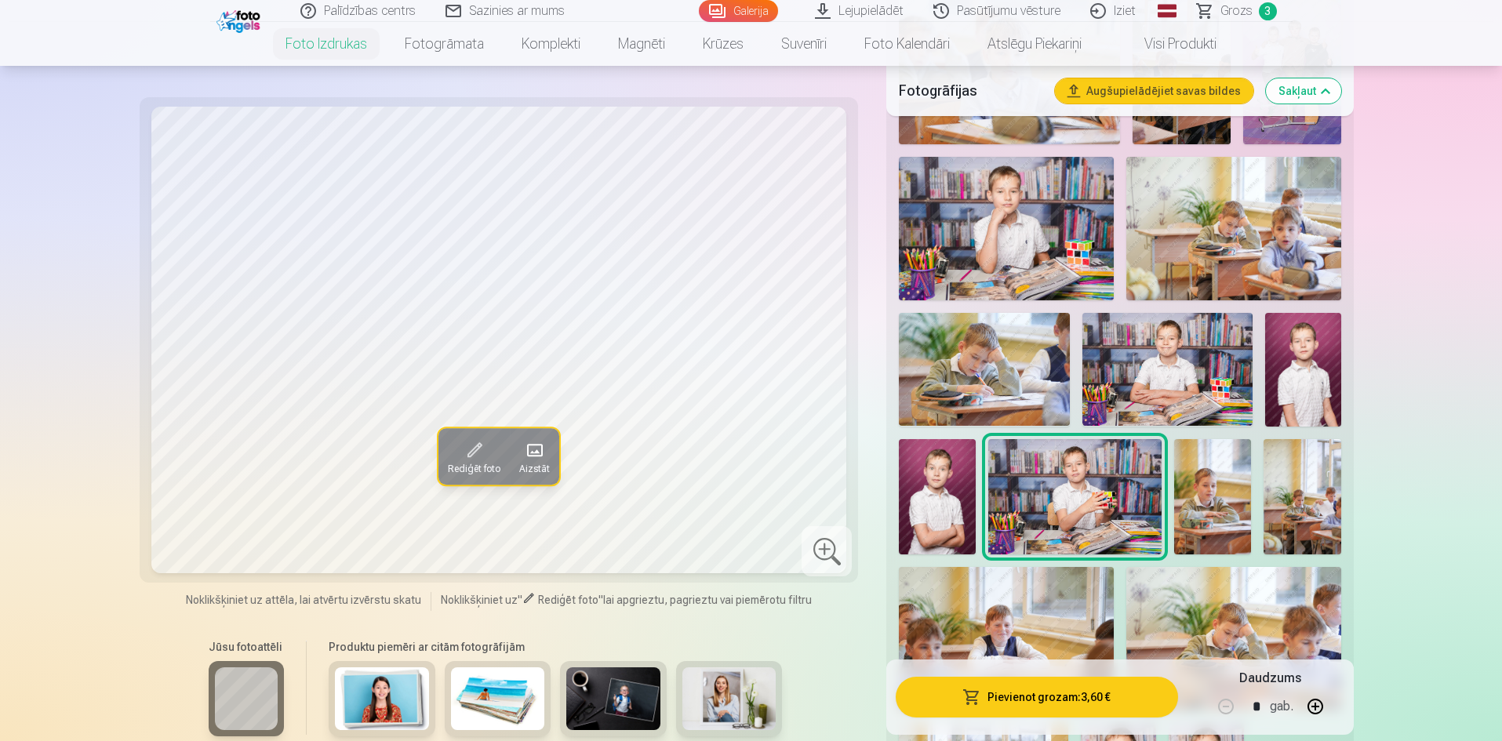
click at [1014, 217] on img at bounding box center [1006, 228] width 215 height 143
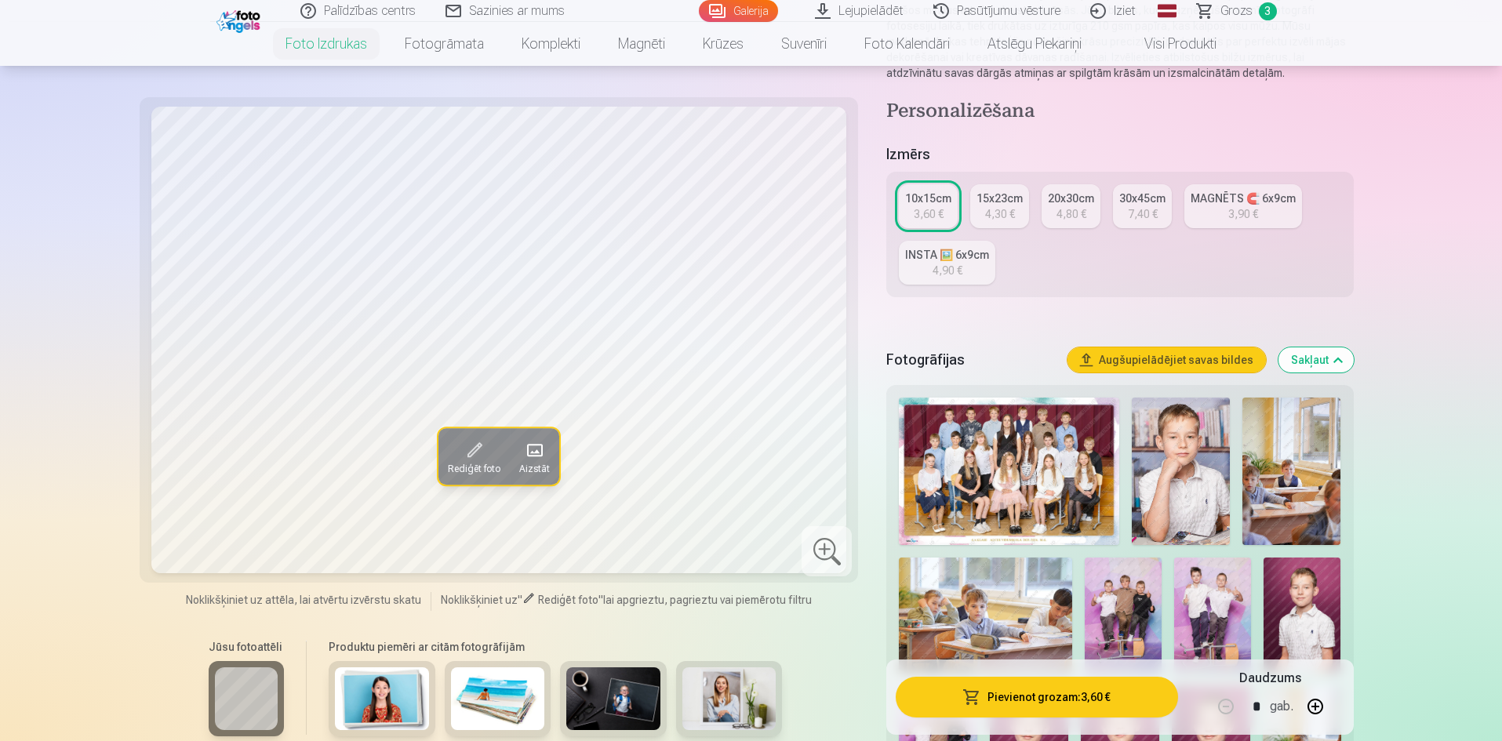
scroll to position [392, 0]
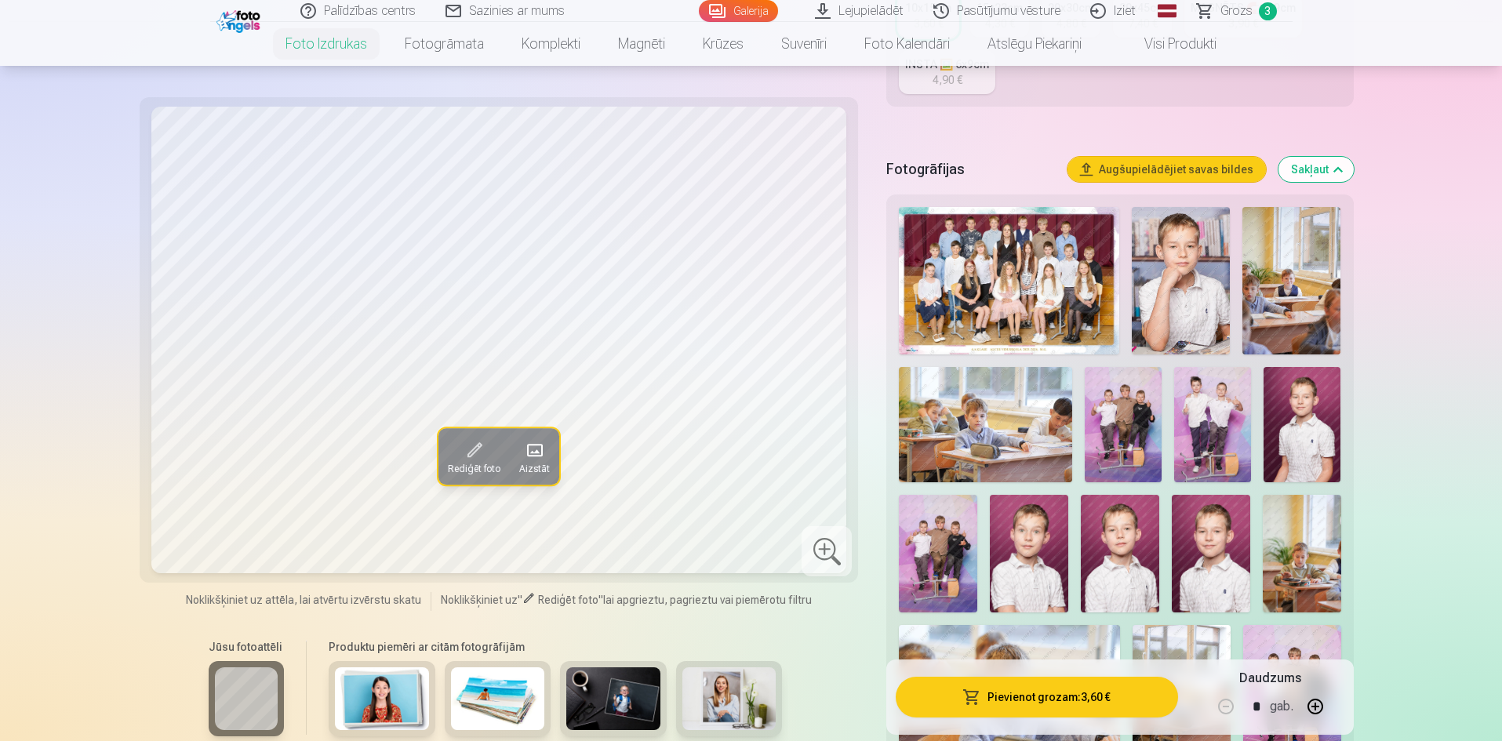
click at [1197, 281] on img at bounding box center [1181, 280] width 98 height 147
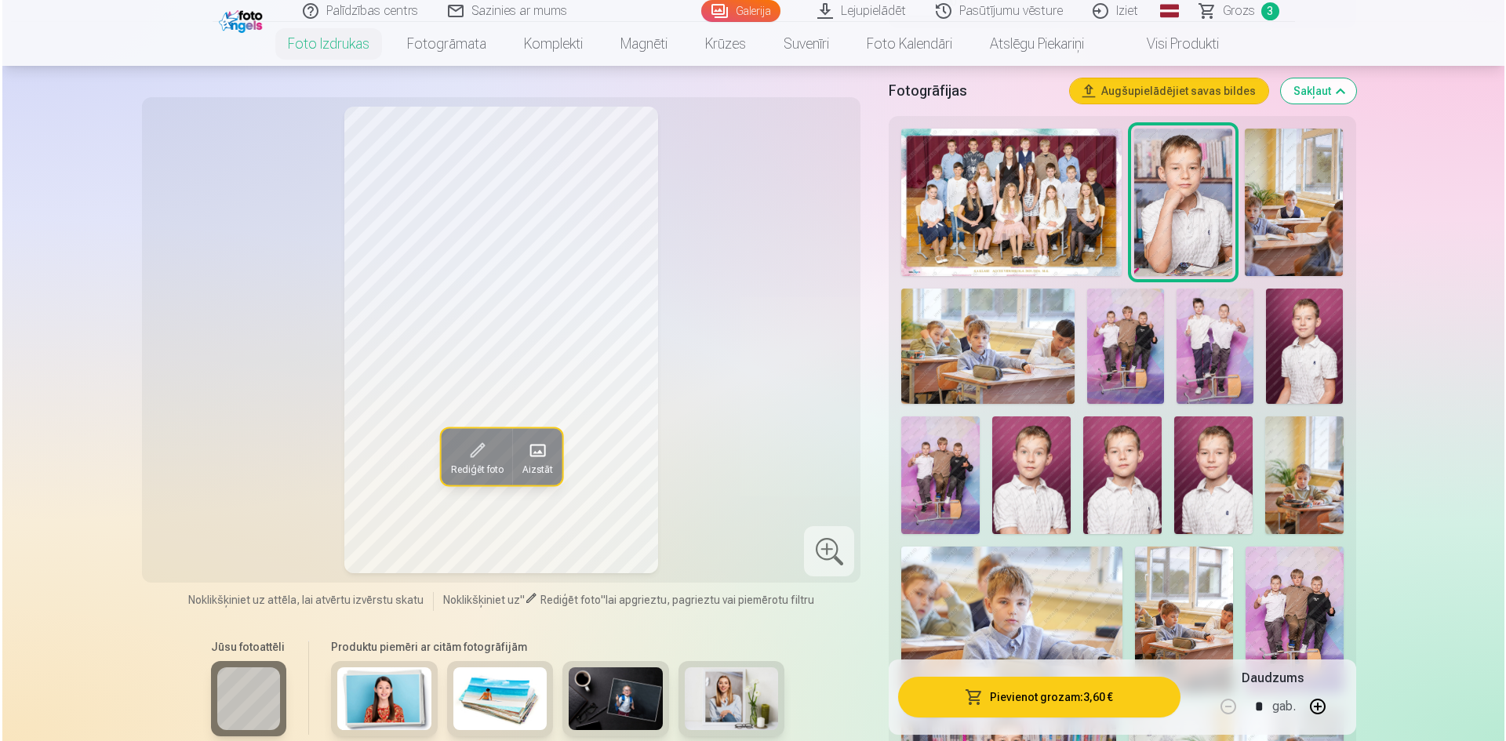
scroll to position [235, 0]
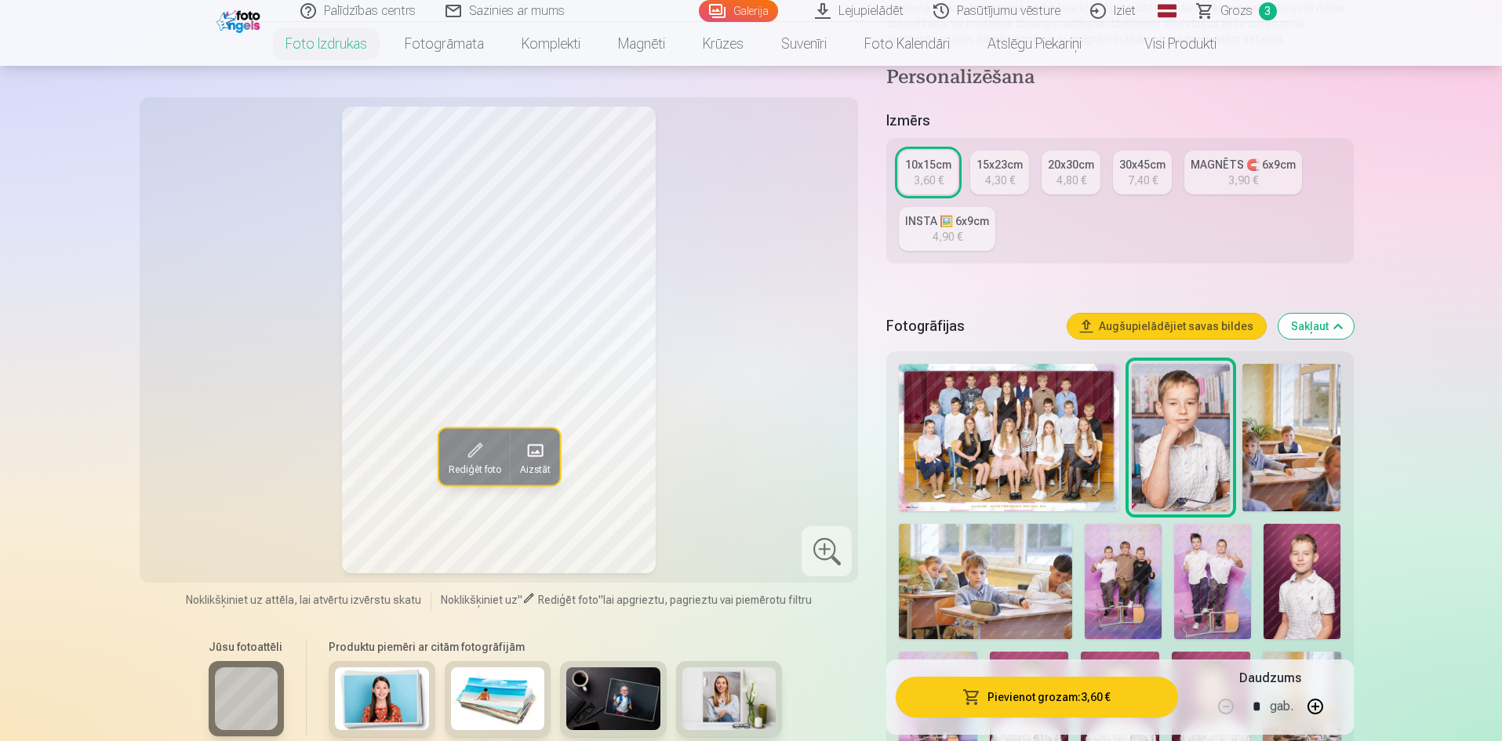
click at [1095, 697] on button "Pievienot grozam : 3,60 €" at bounding box center [1037, 697] width 282 height 41
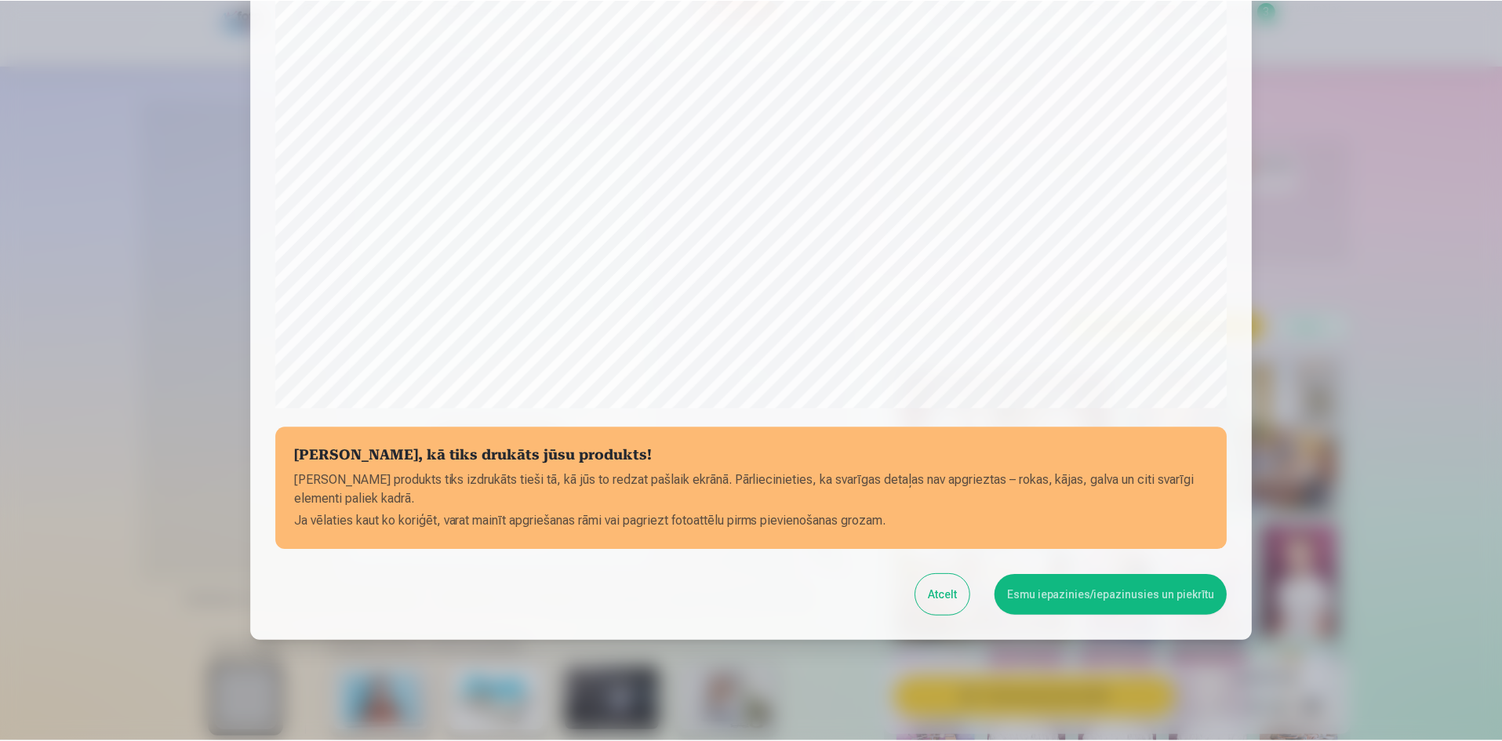
scroll to position [388, 0]
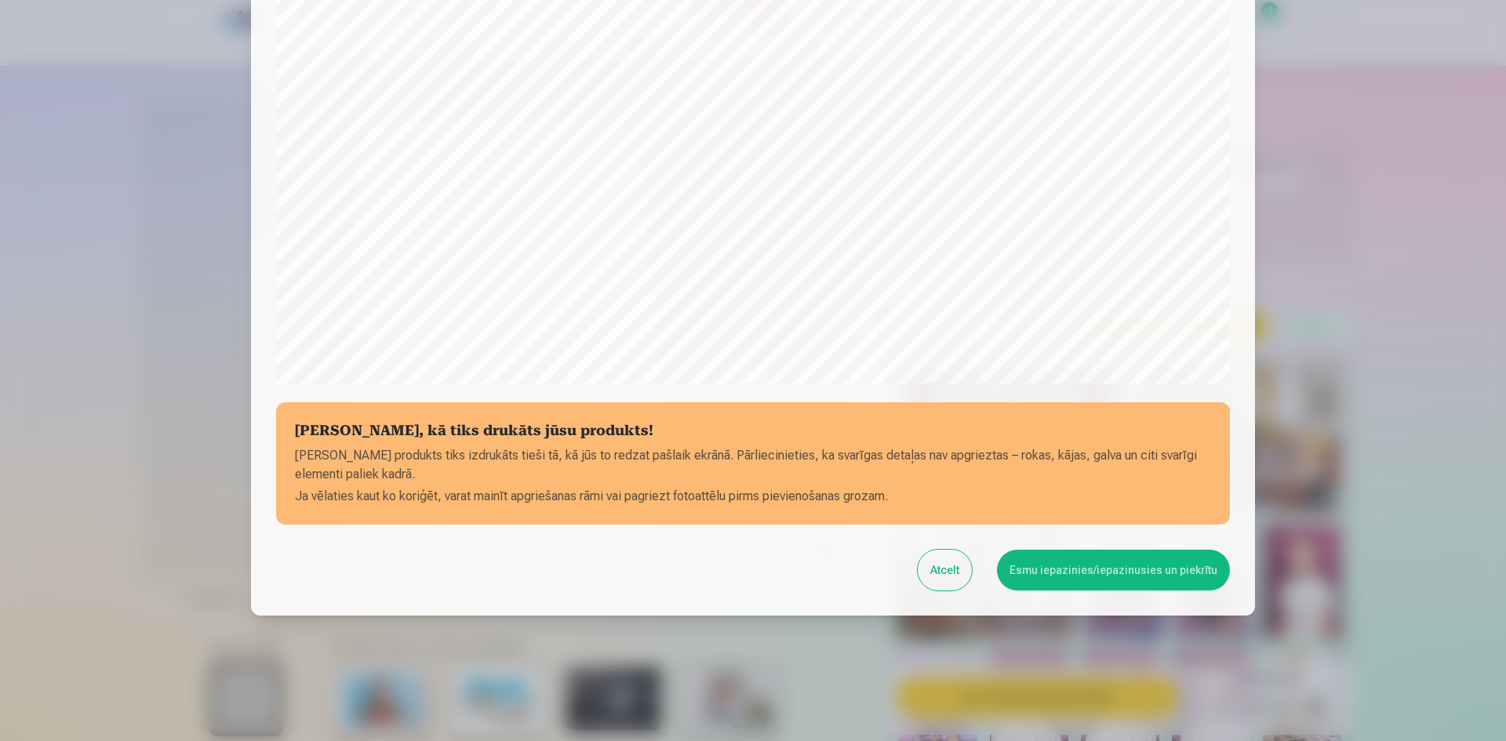
click at [1131, 566] on button "Esmu iepazinies/iepazinusies un piekrītu" at bounding box center [1113, 570] width 233 height 41
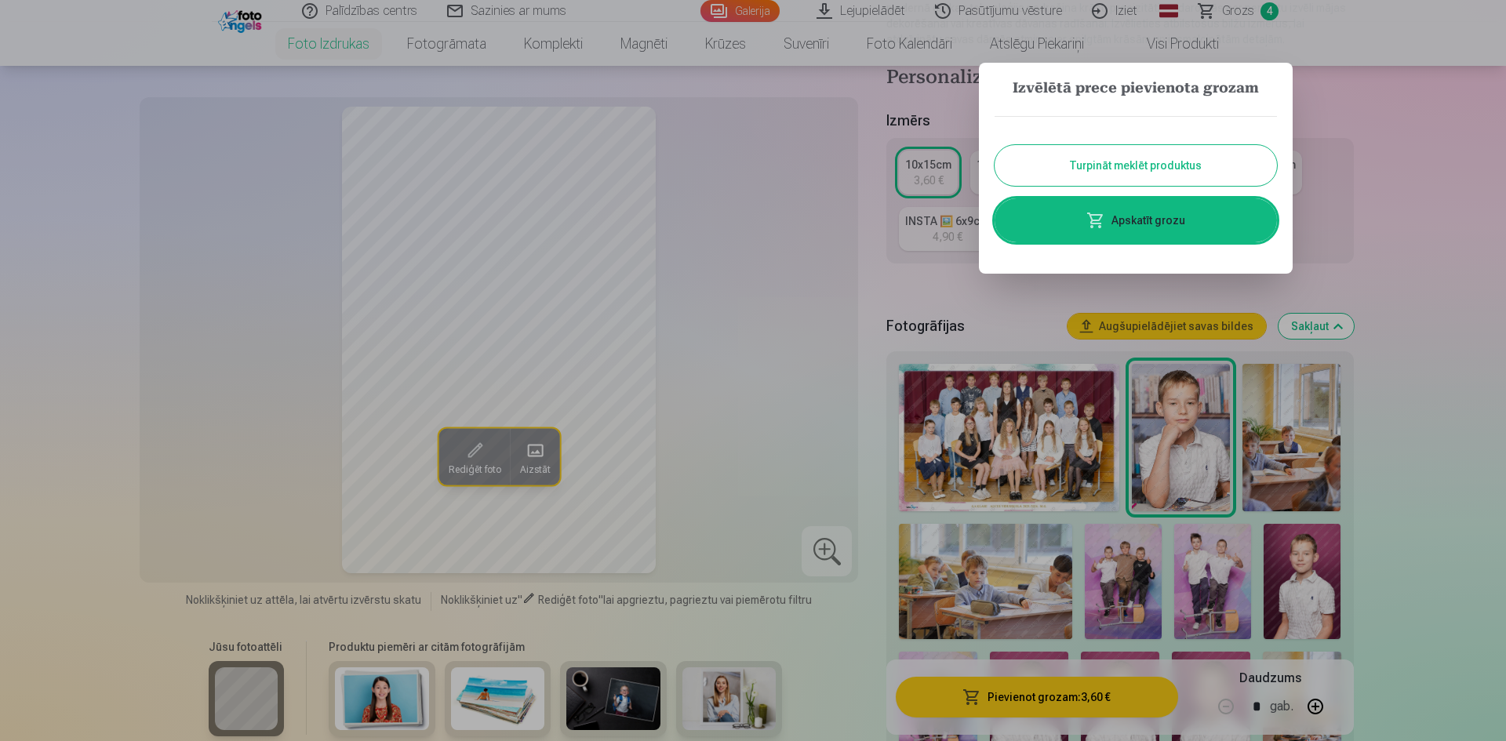
click at [1156, 223] on link "Apskatīt grozu" at bounding box center [1136, 220] width 282 height 44
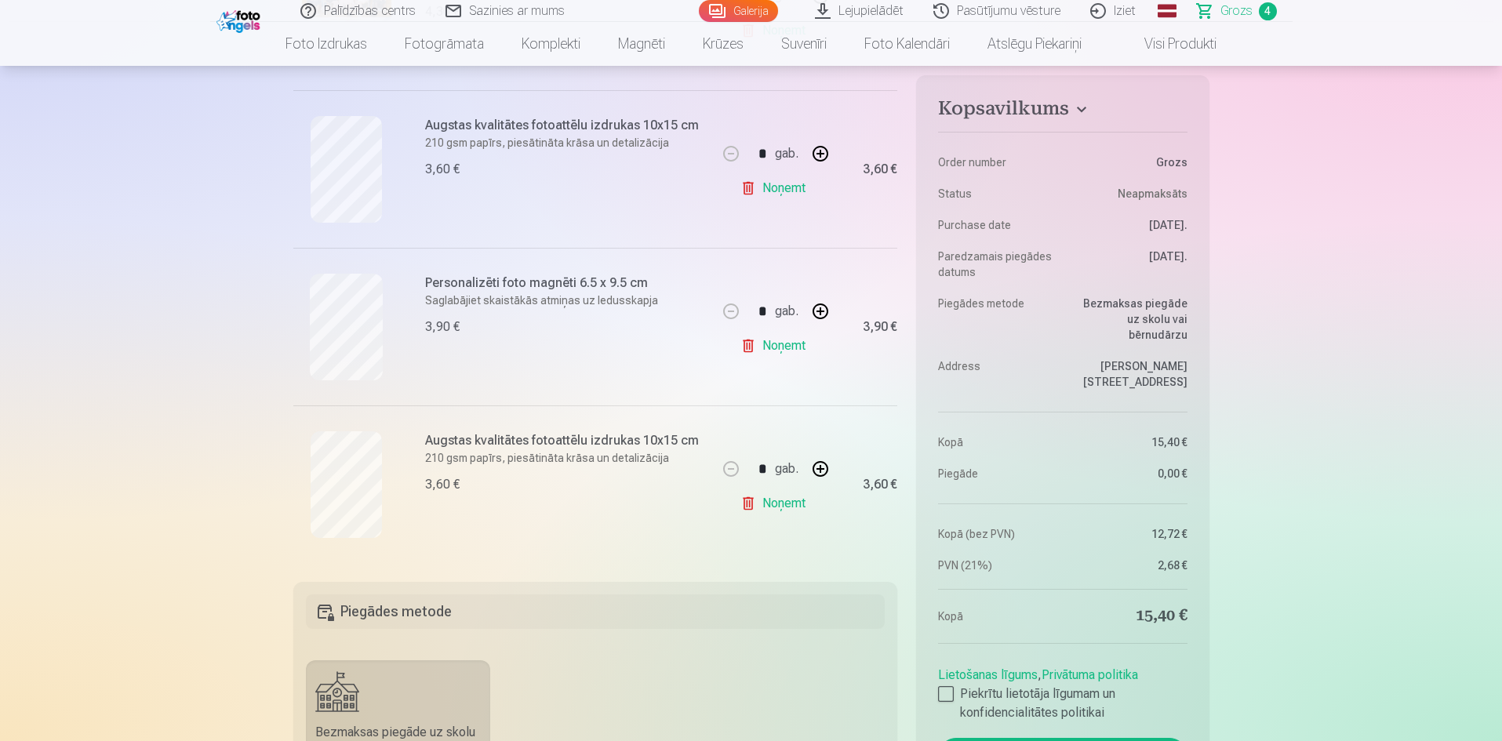
scroll to position [471, 0]
click at [778, 502] on link "Noņemt" at bounding box center [776, 501] width 71 height 31
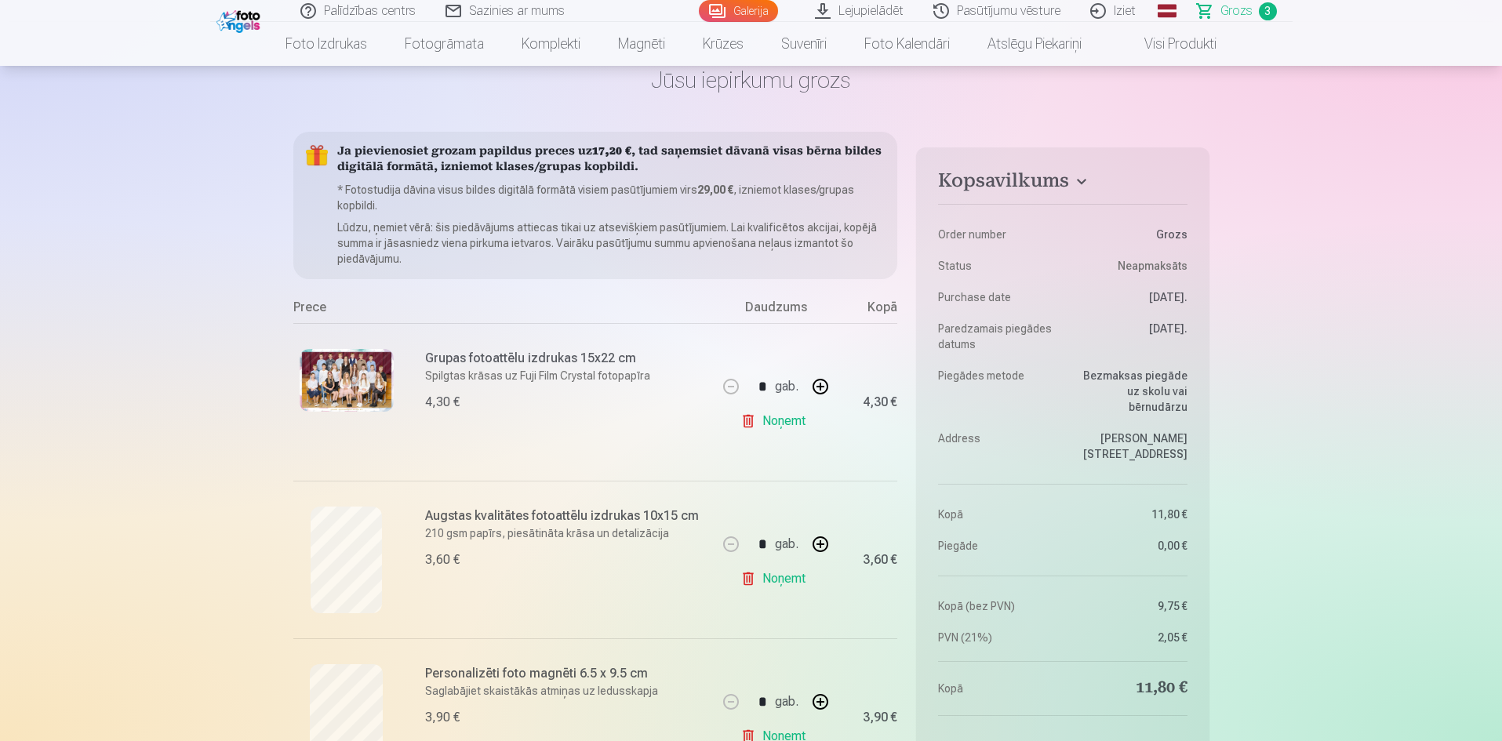
scroll to position [0, 0]
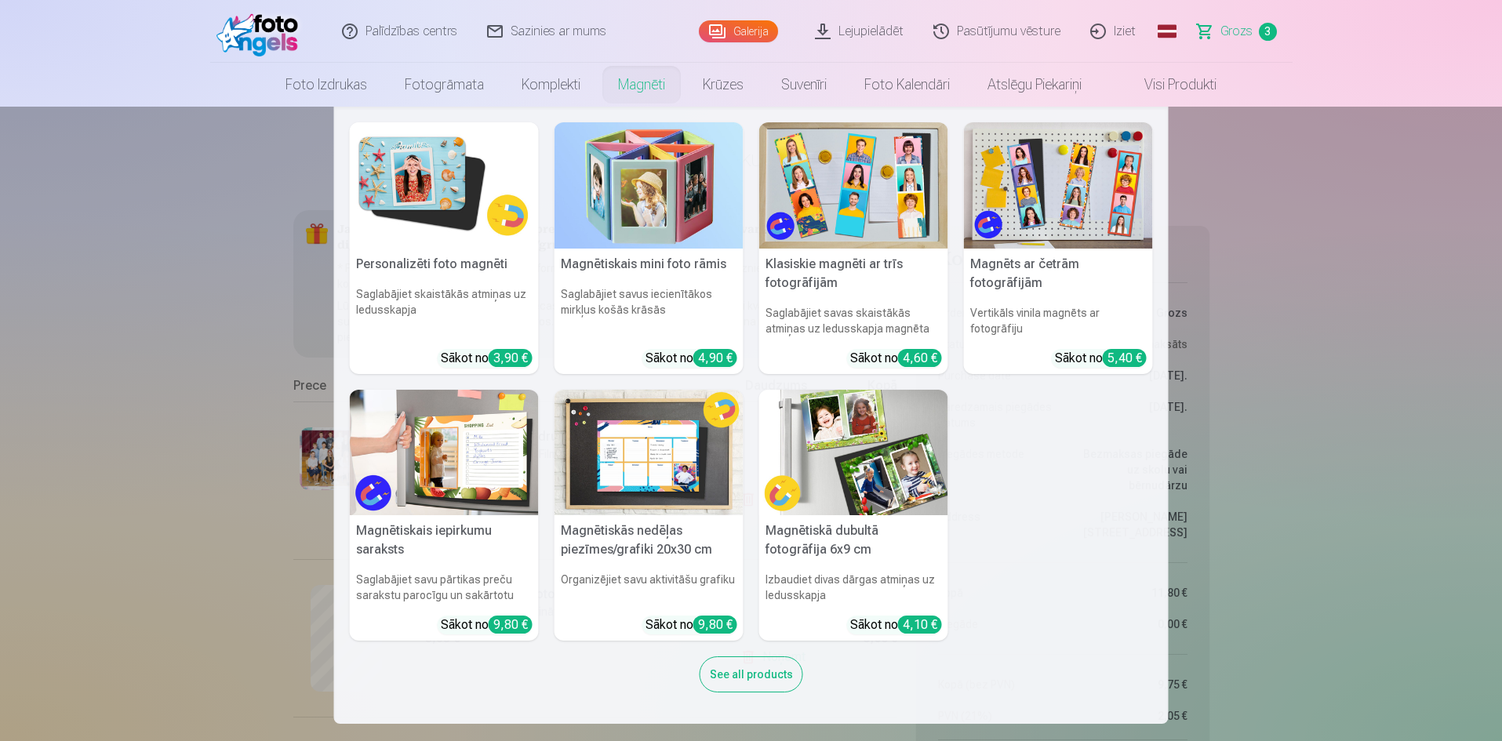
click at [635, 80] on link "Magnēti" at bounding box center [641, 85] width 85 height 44
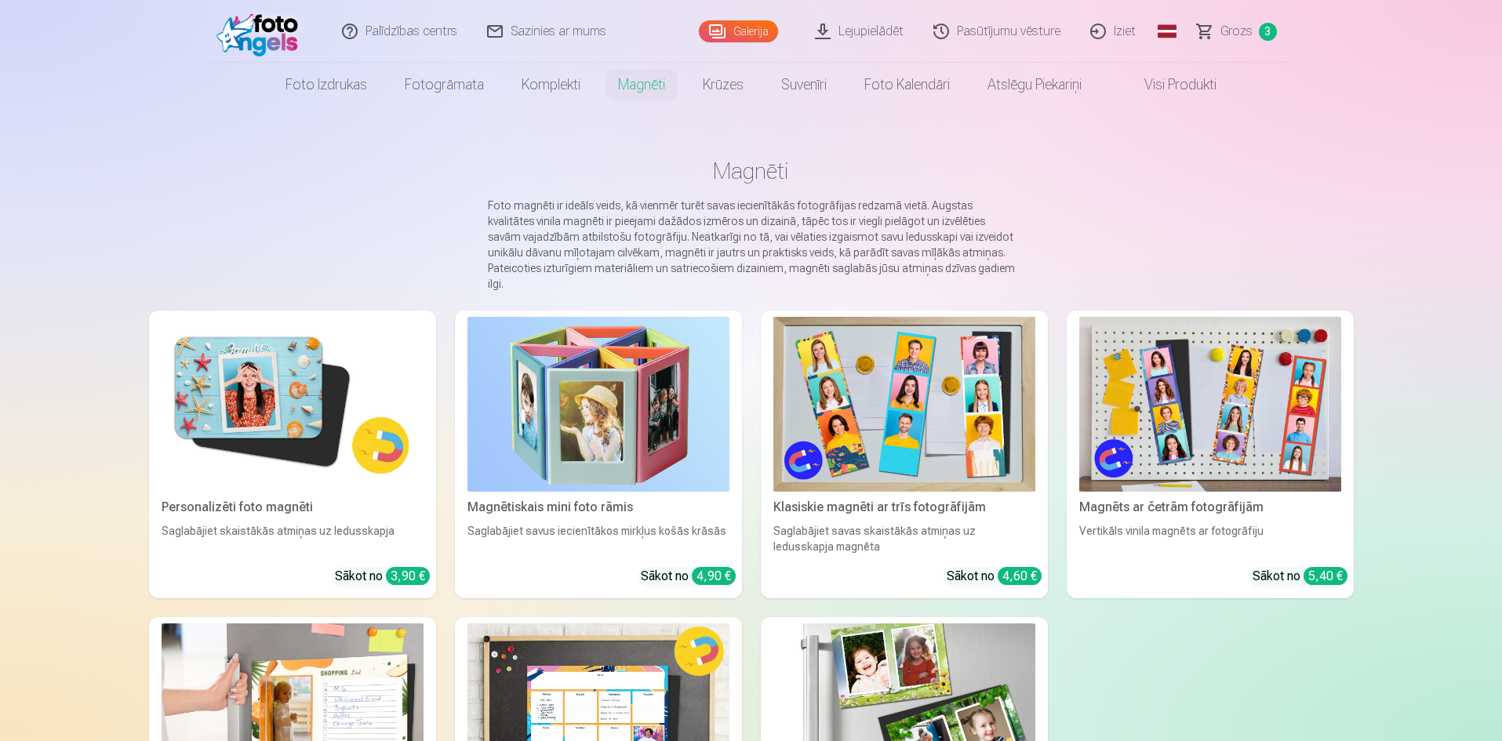
click at [288, 441] on img at bounding box center [293, 404] width 262 height 175
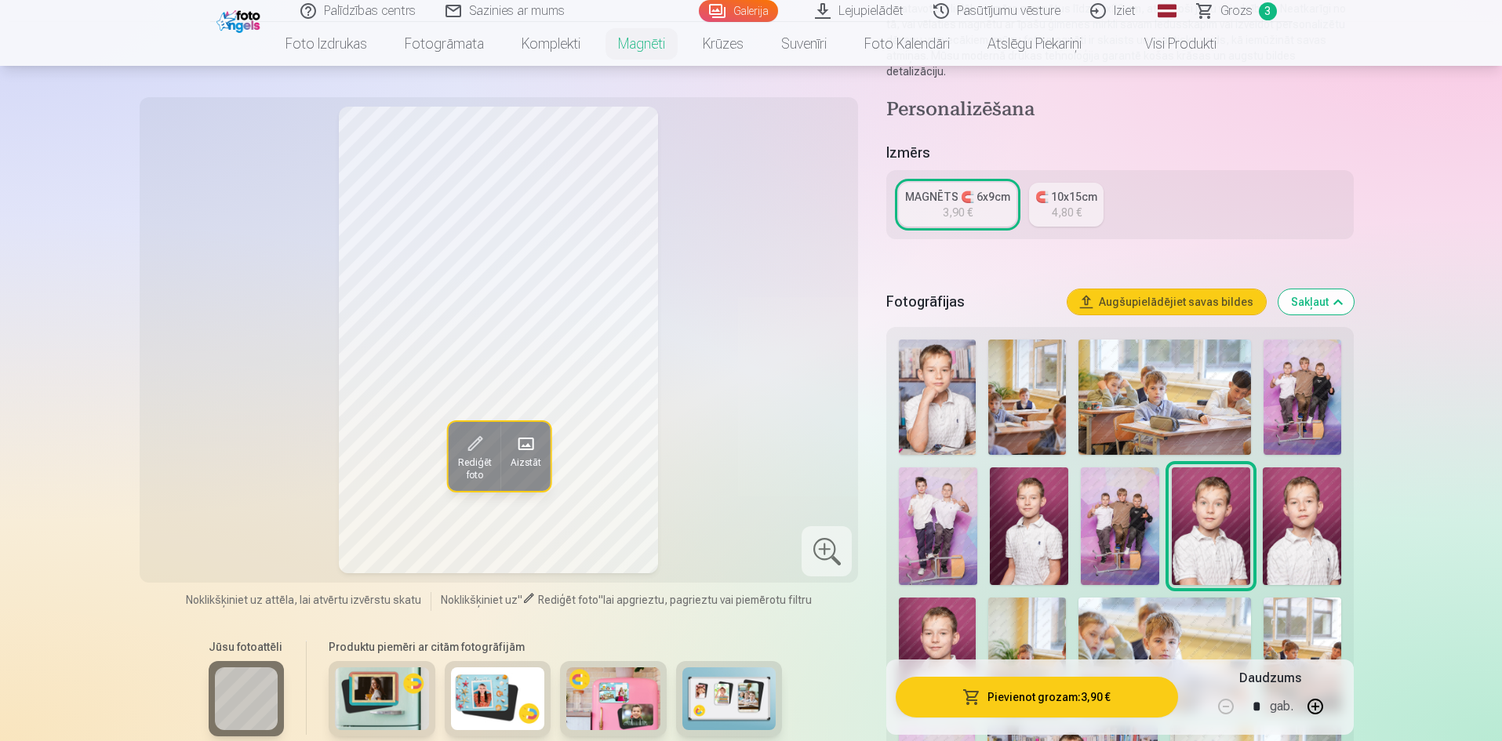
scroll to position [235, 0]
click at [941, 397] on img at bounding box center [937, 396] width 77 height 115
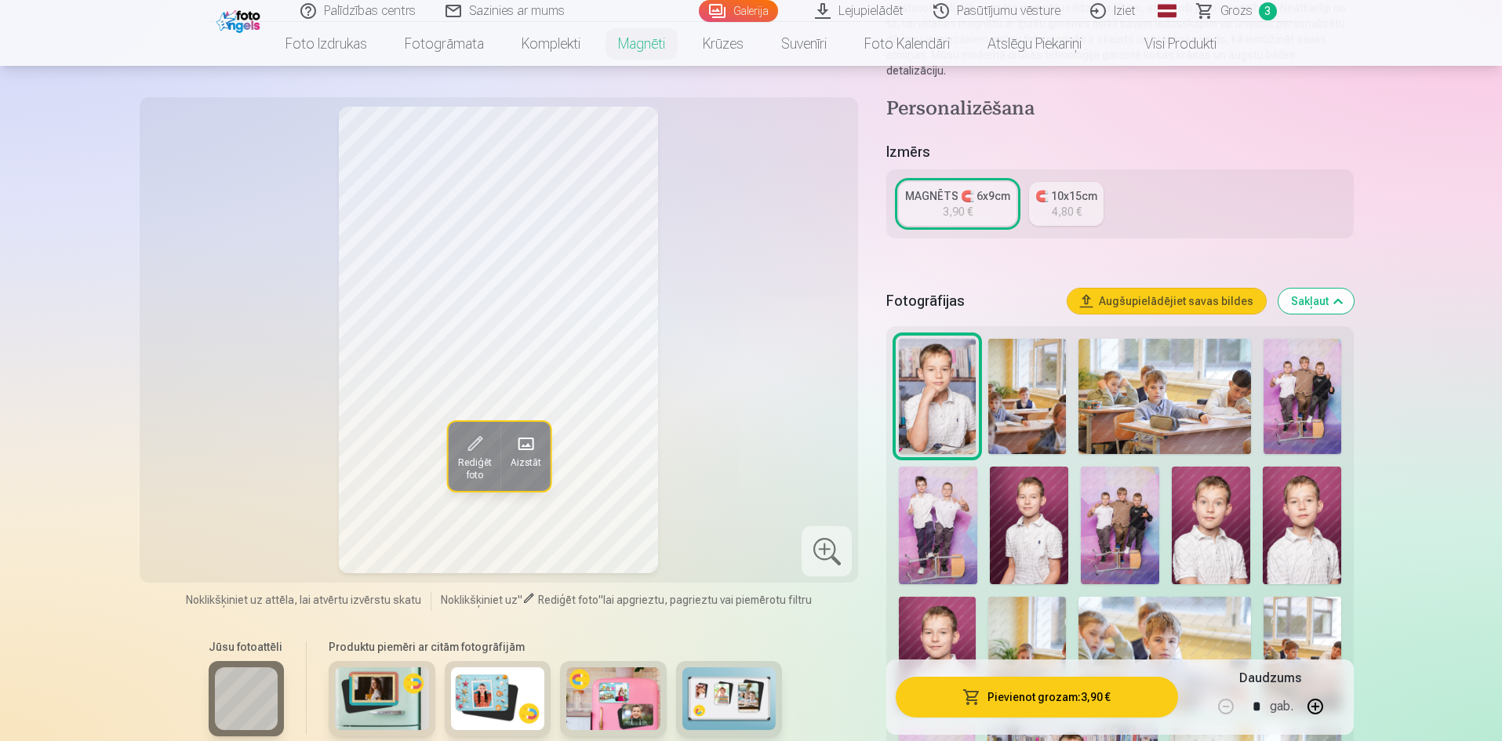
click at [934, 193] on link "MAGNĒTS 🧲 6x9cm 3,90 €" at bounding box center [958, 204] width 118 height 44
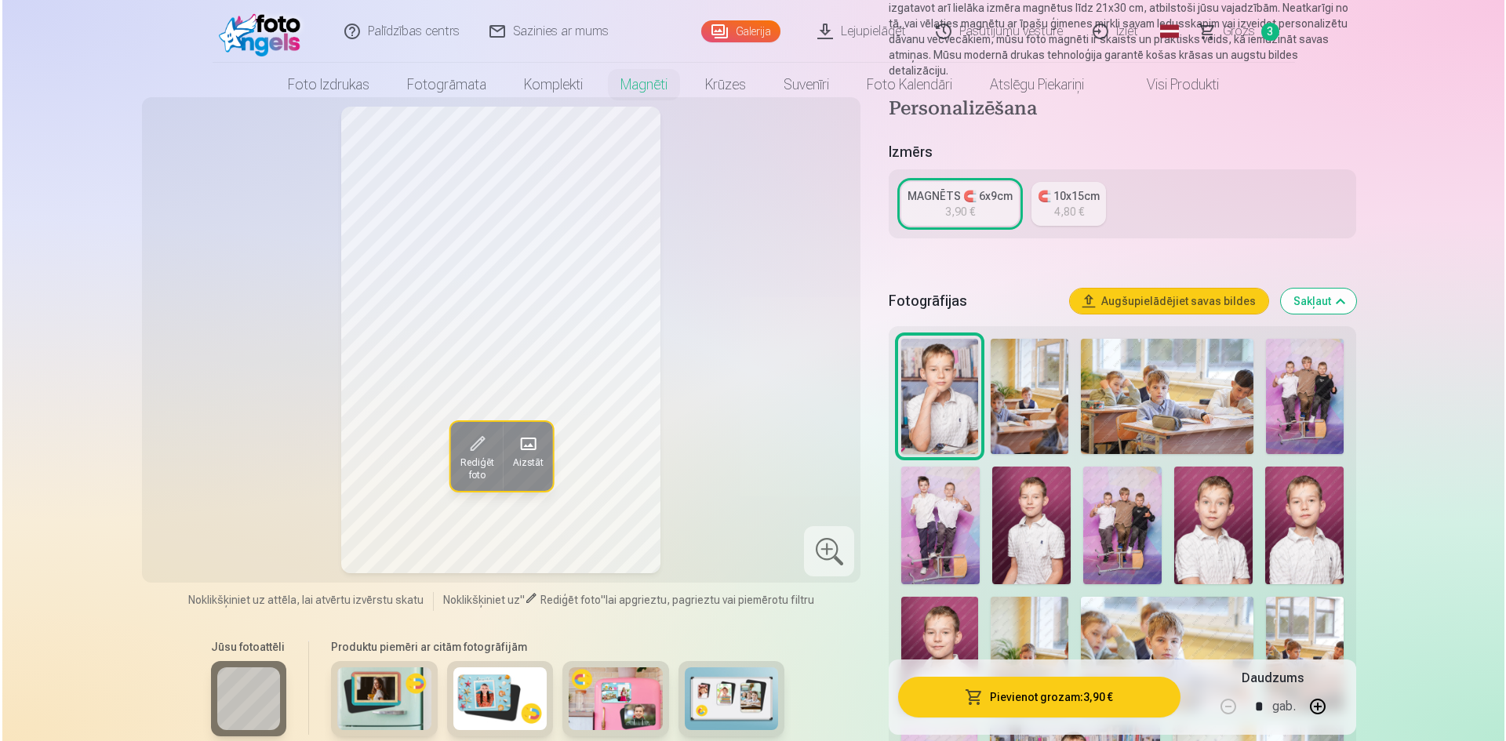
scroll to position [0, 0]
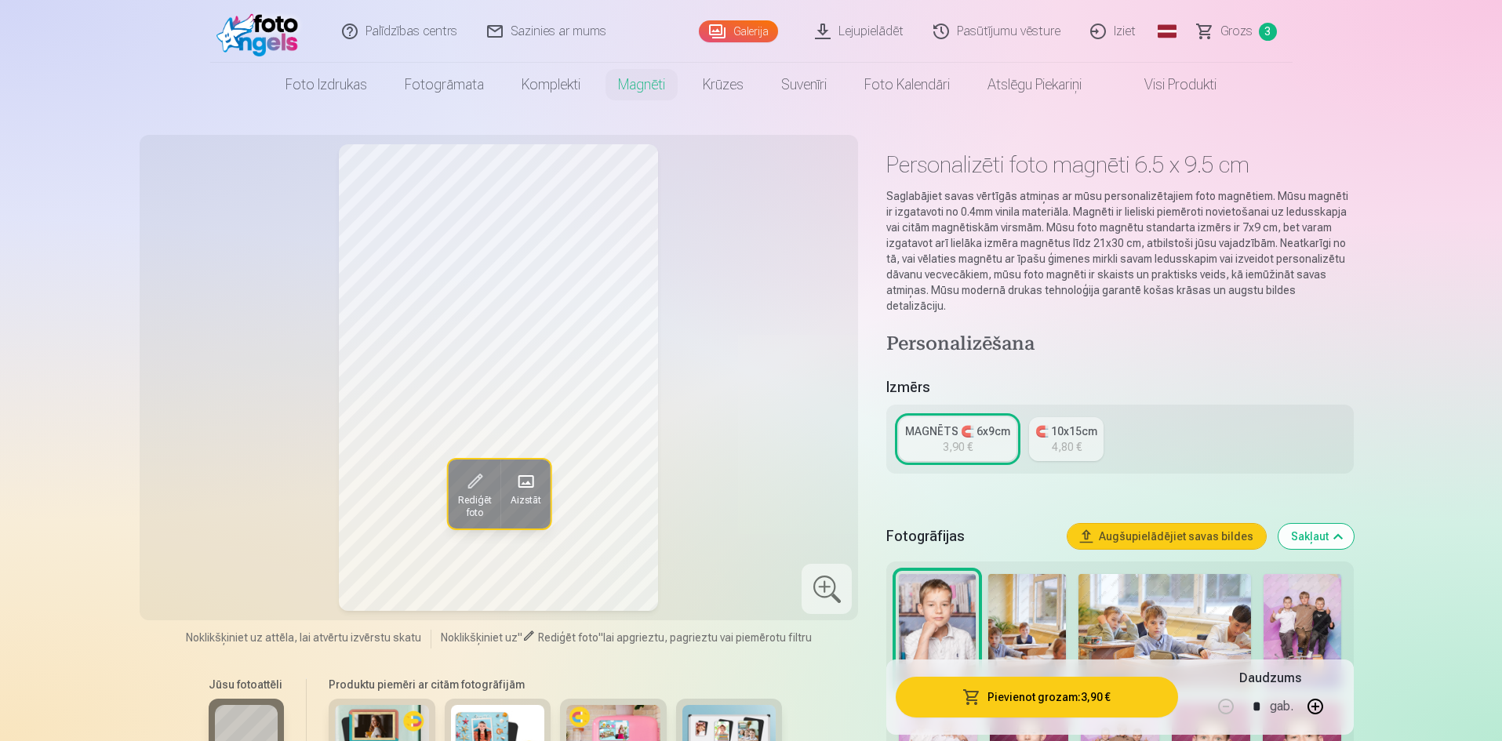
click at [1068, 694] on button "Pievienot grozam : 3,90 €" at bounding box center [1037, 697] width 282 height 41
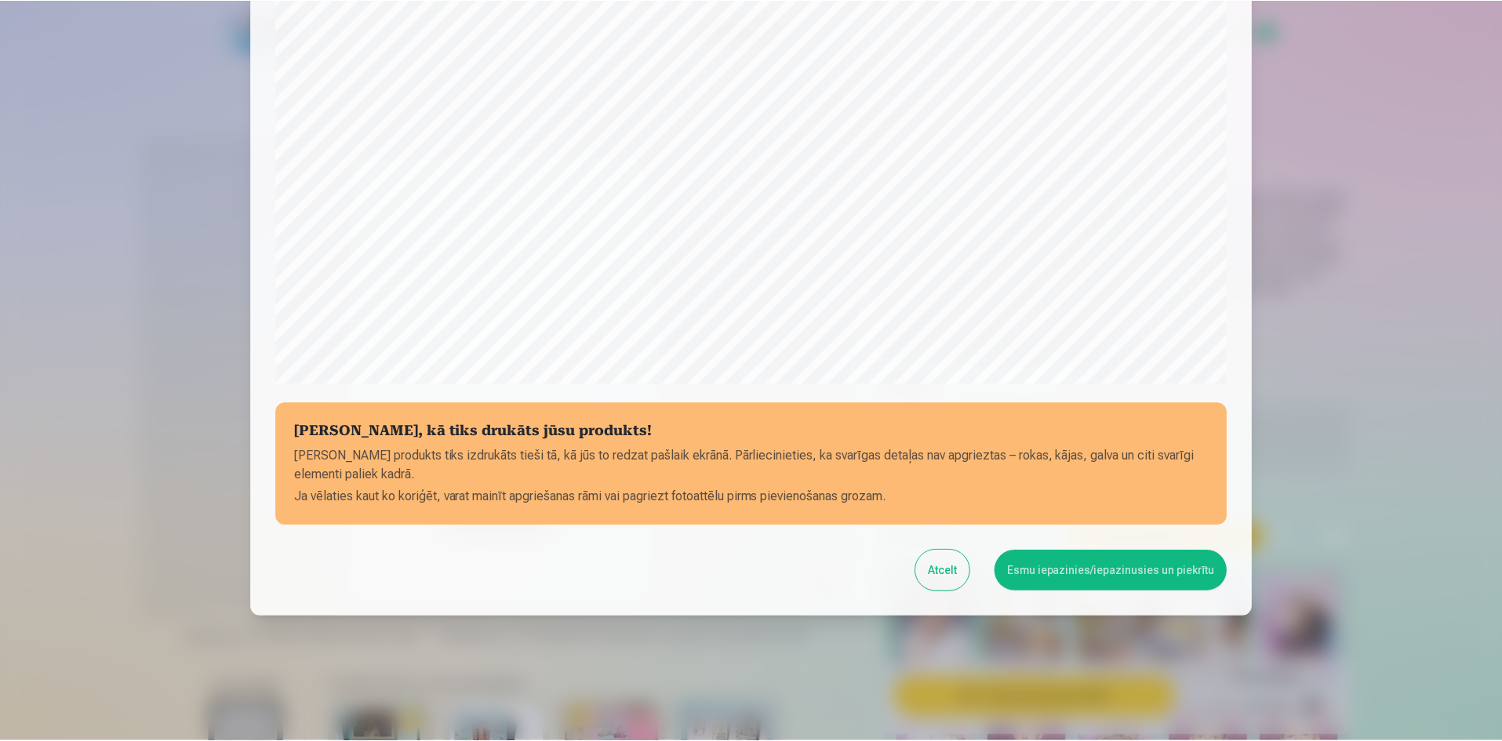
scroll to position [388, 0]
click at [1118, 573] on button "Esmu iepazinies/iepazinusies un piekrītu" at bounding box center [1113, 570] width 233 height 41
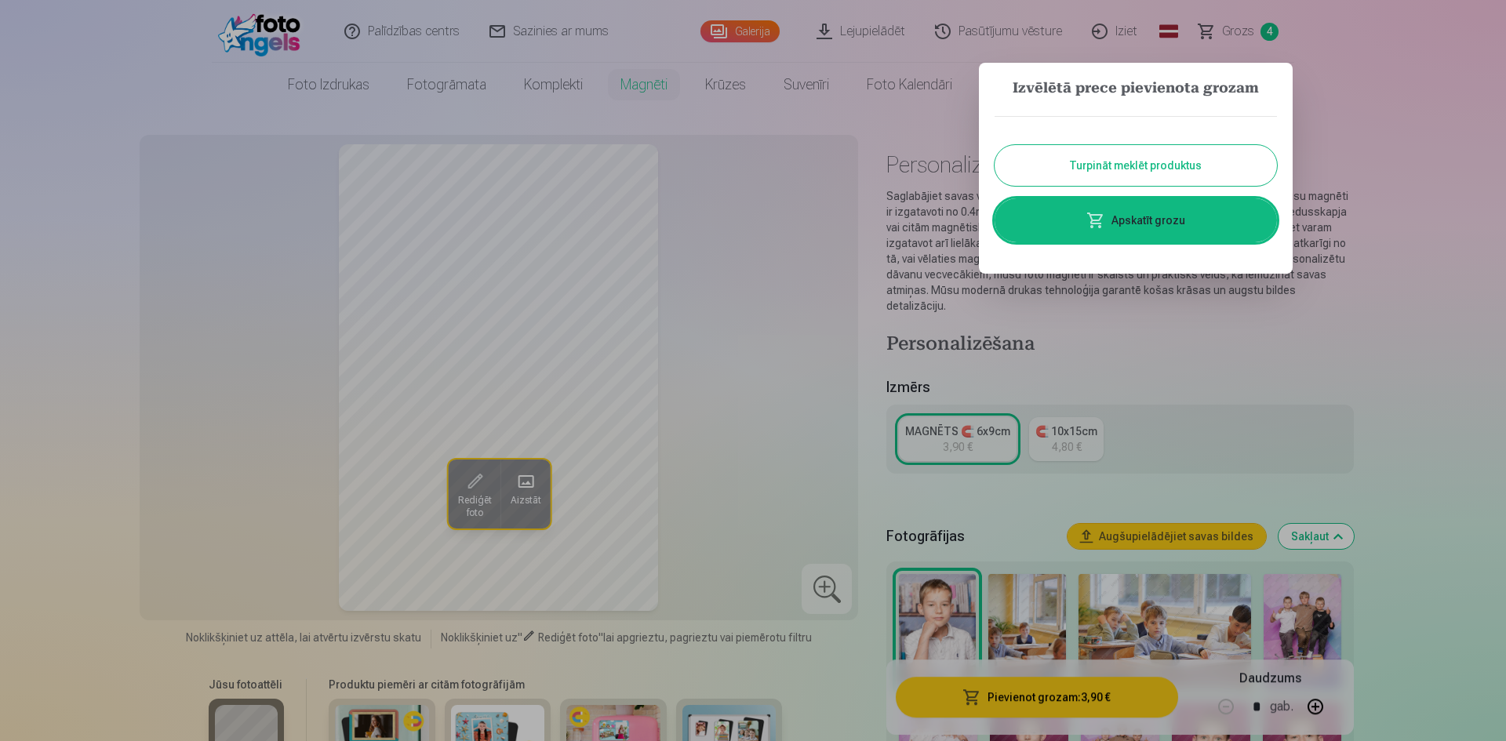
click at [1134, 220] on link "Apskatīt grozu" at bounding box center [1136, 220] width 282 height 44
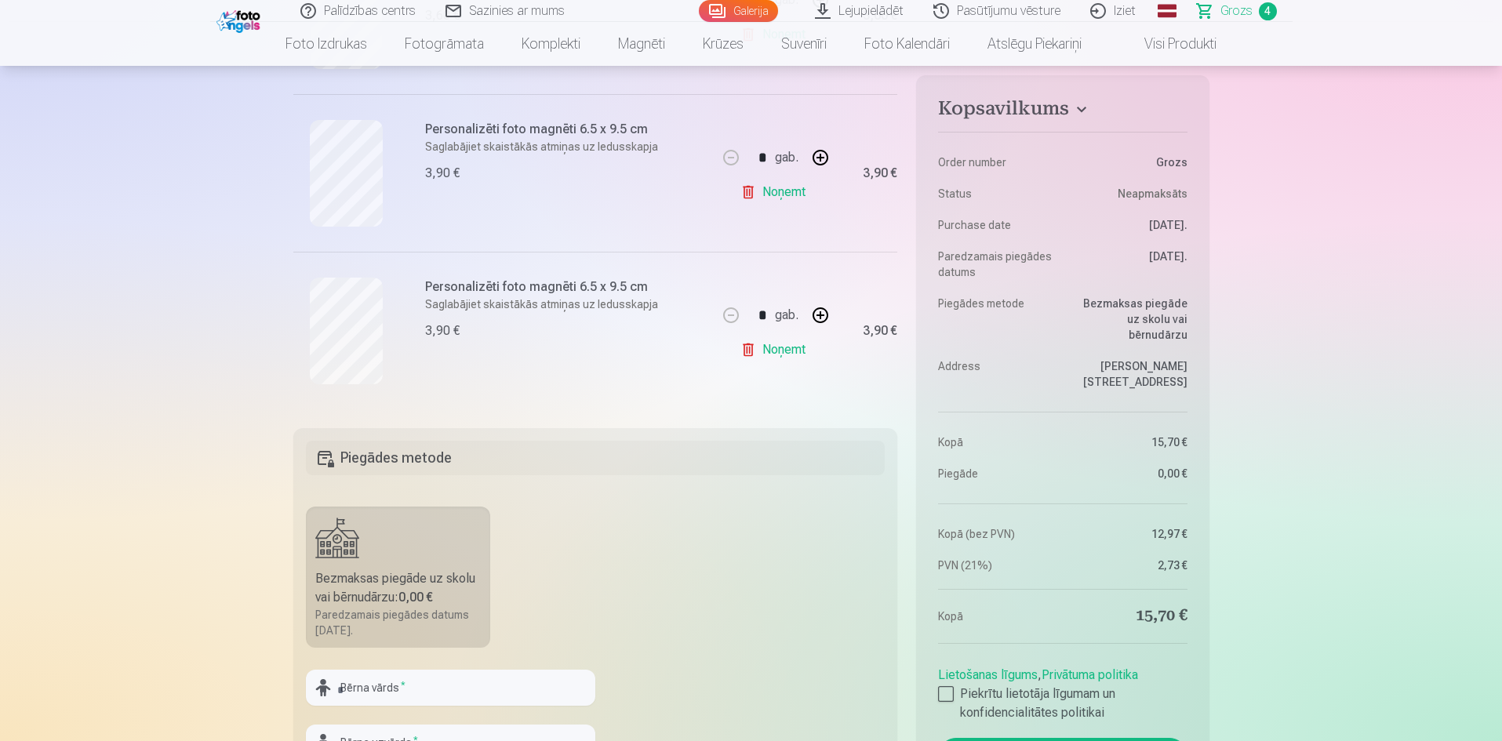
scroll to position [785, 0]
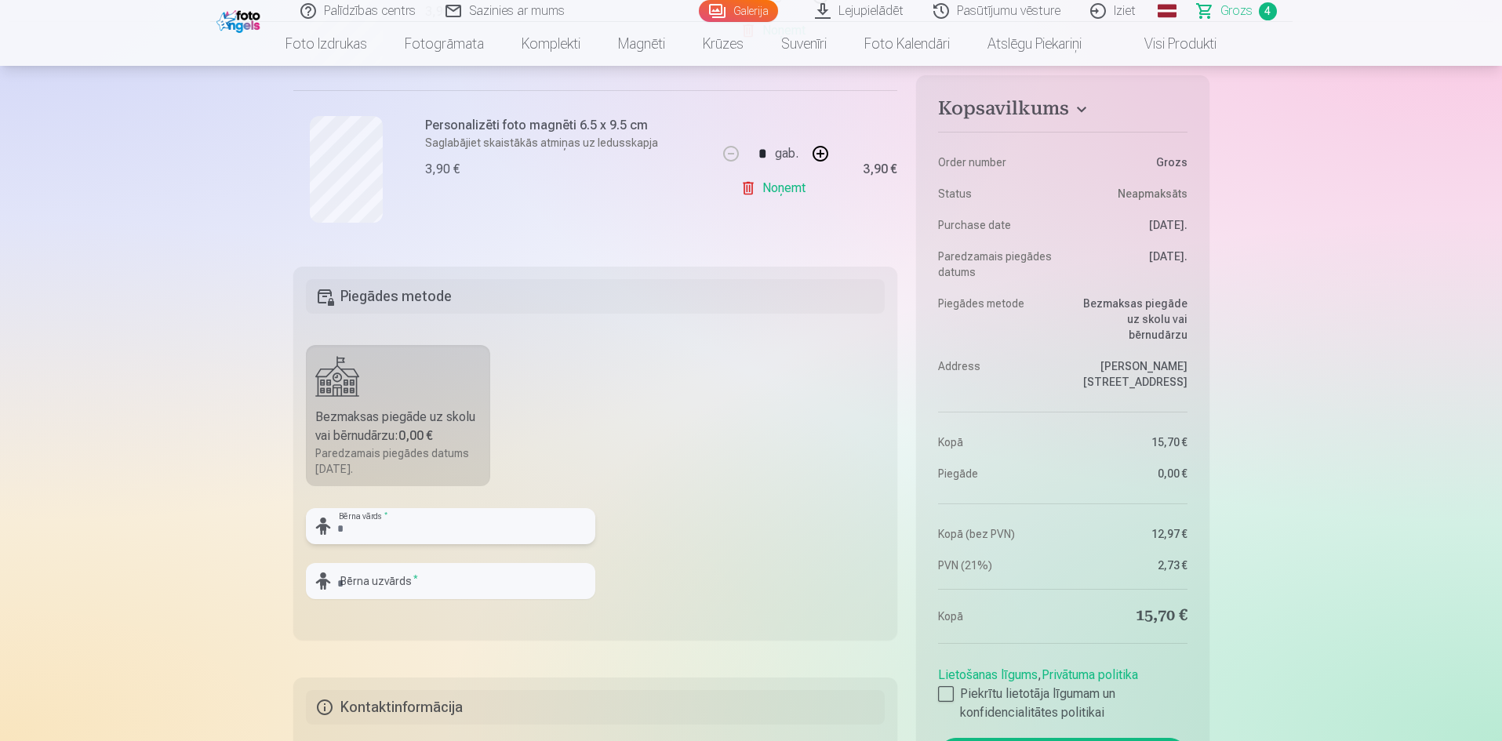
click at [430, 521] on input "text" at bounding box center [450, 526] width 289 height 36
type input "******"
click at [358, 583] on input "text" at bounding box center [450, 581] width 289 height 36
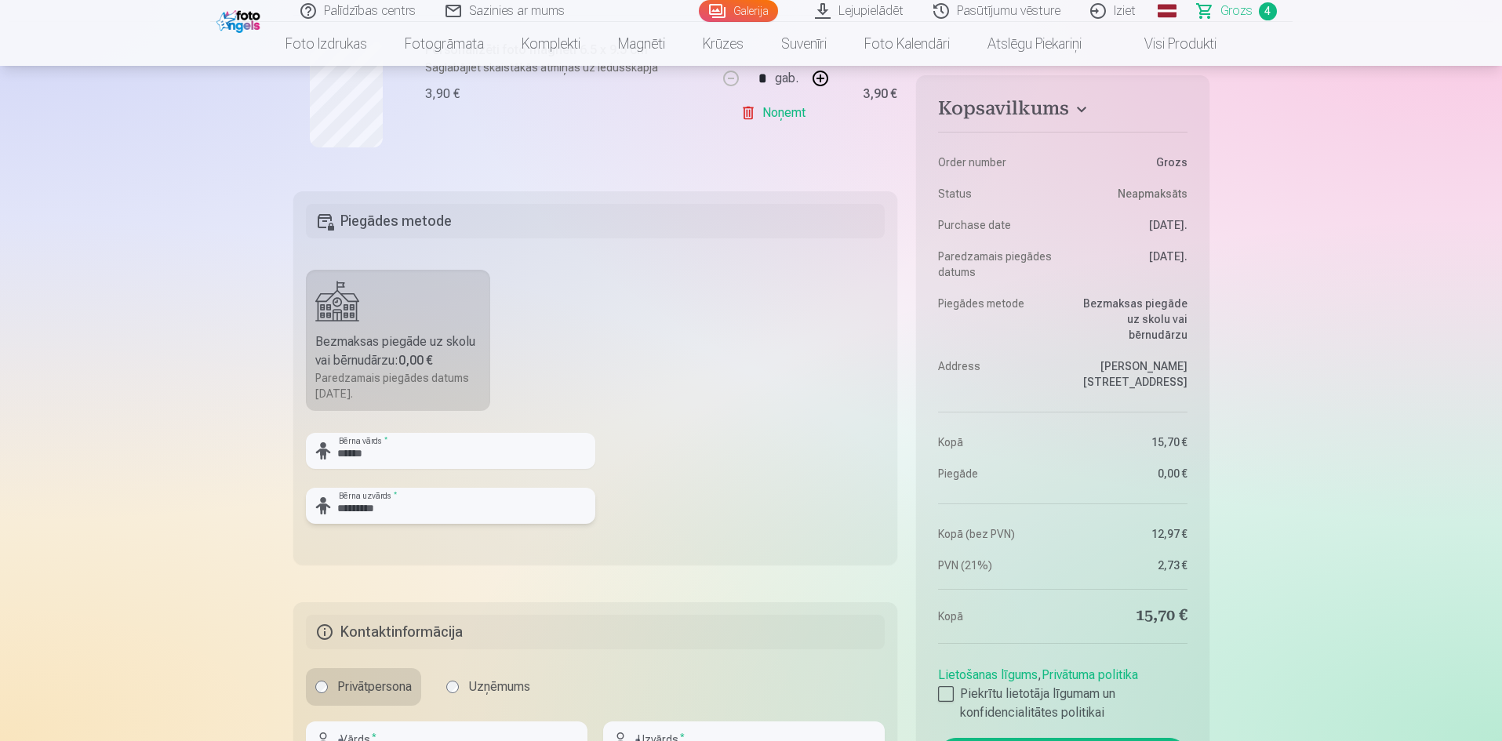
scroll to position [941, 0]
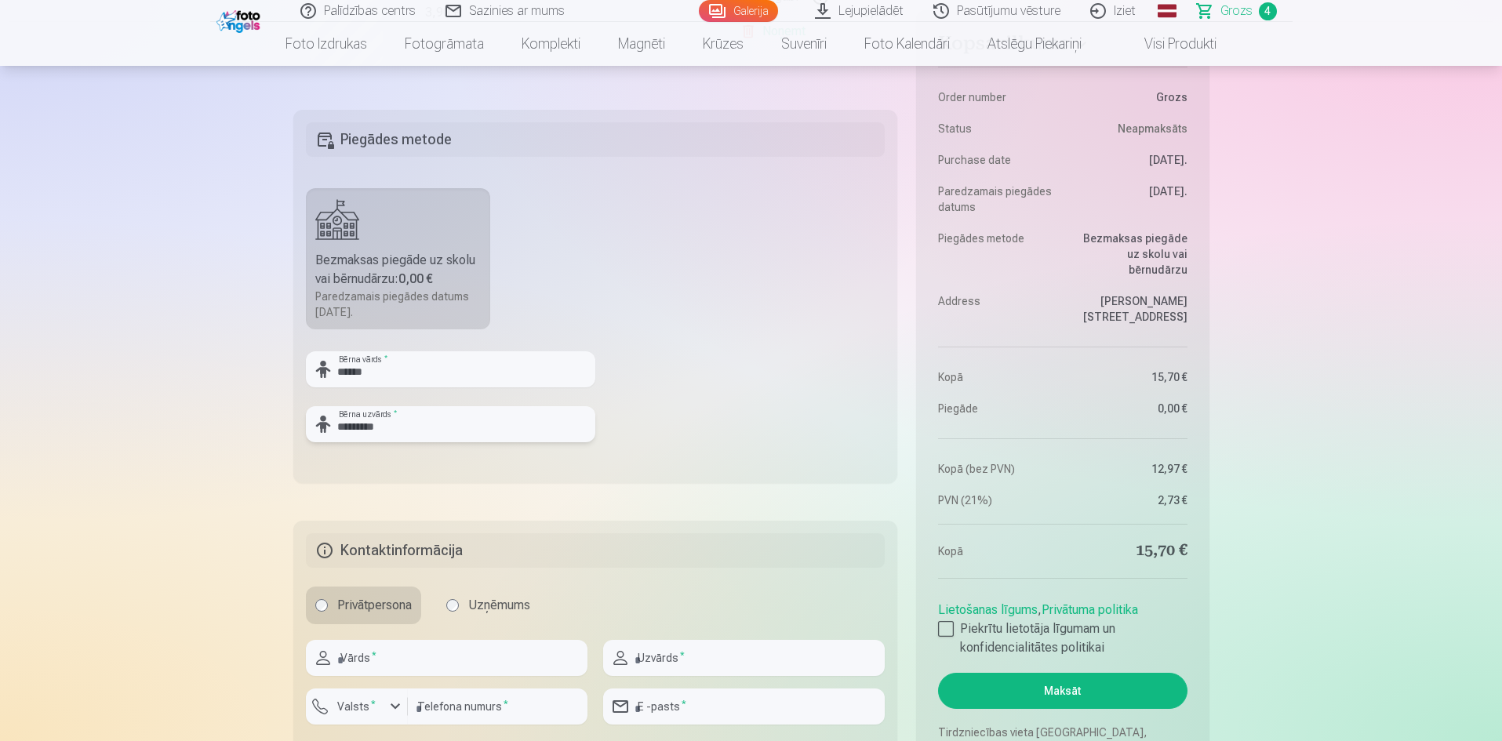
type input "*********"
drag, startPoint x: 376, startPoint y: 663, endPoint x: 388, endPoint y: 656, distance: 13.7
click at [376, 663] on input "text" at bounding box center [447, 658] width 282 height 36
type input "****"
type input "*****"
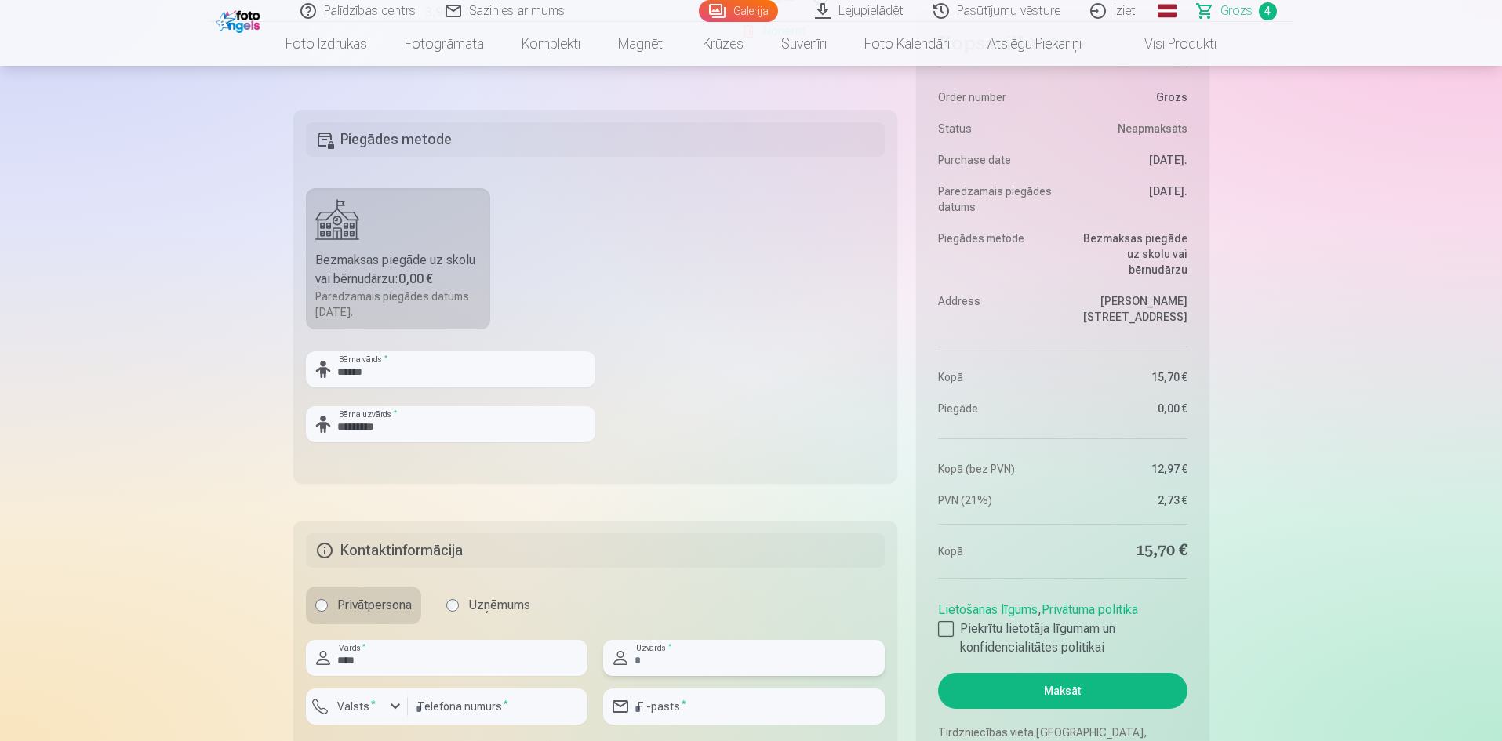
type input "********"
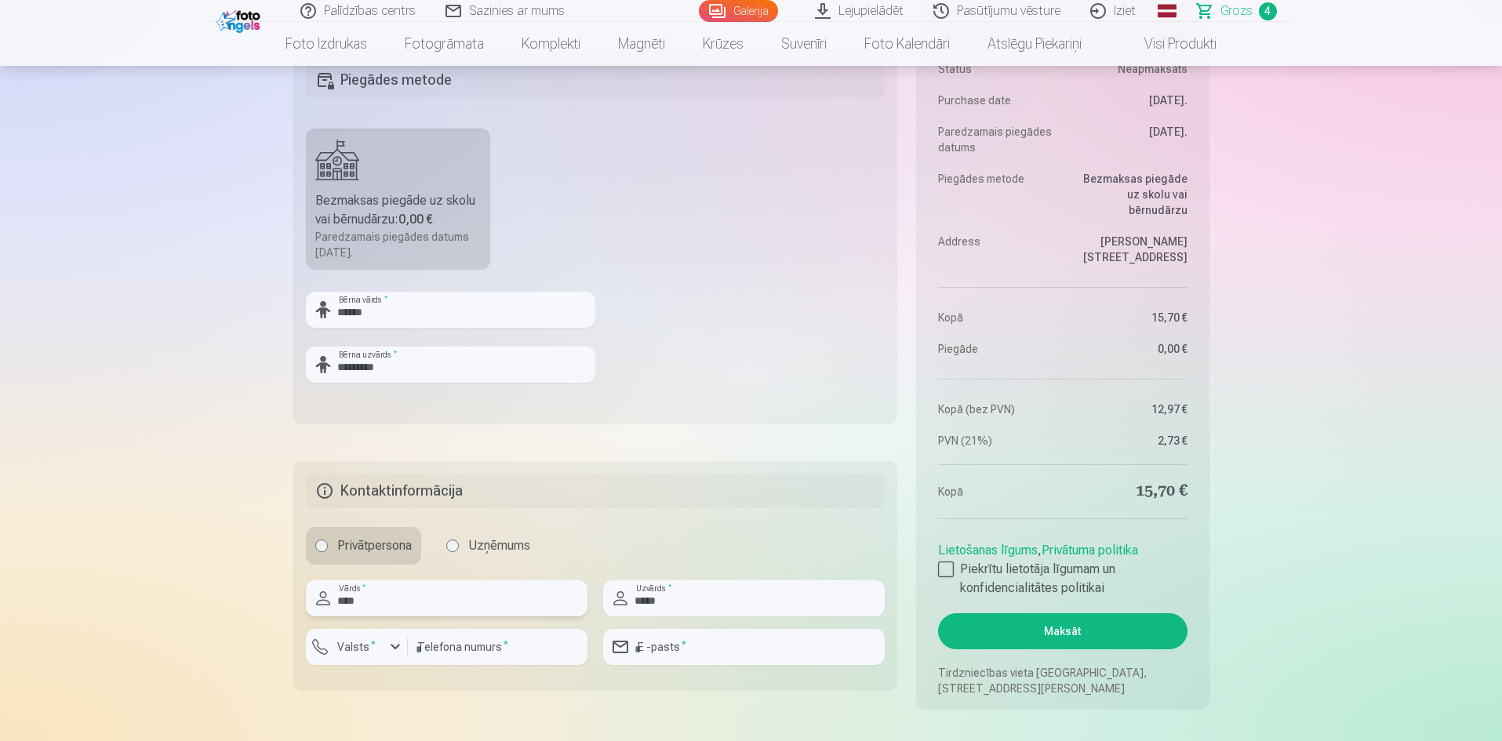
scroll to position [1255, 0]
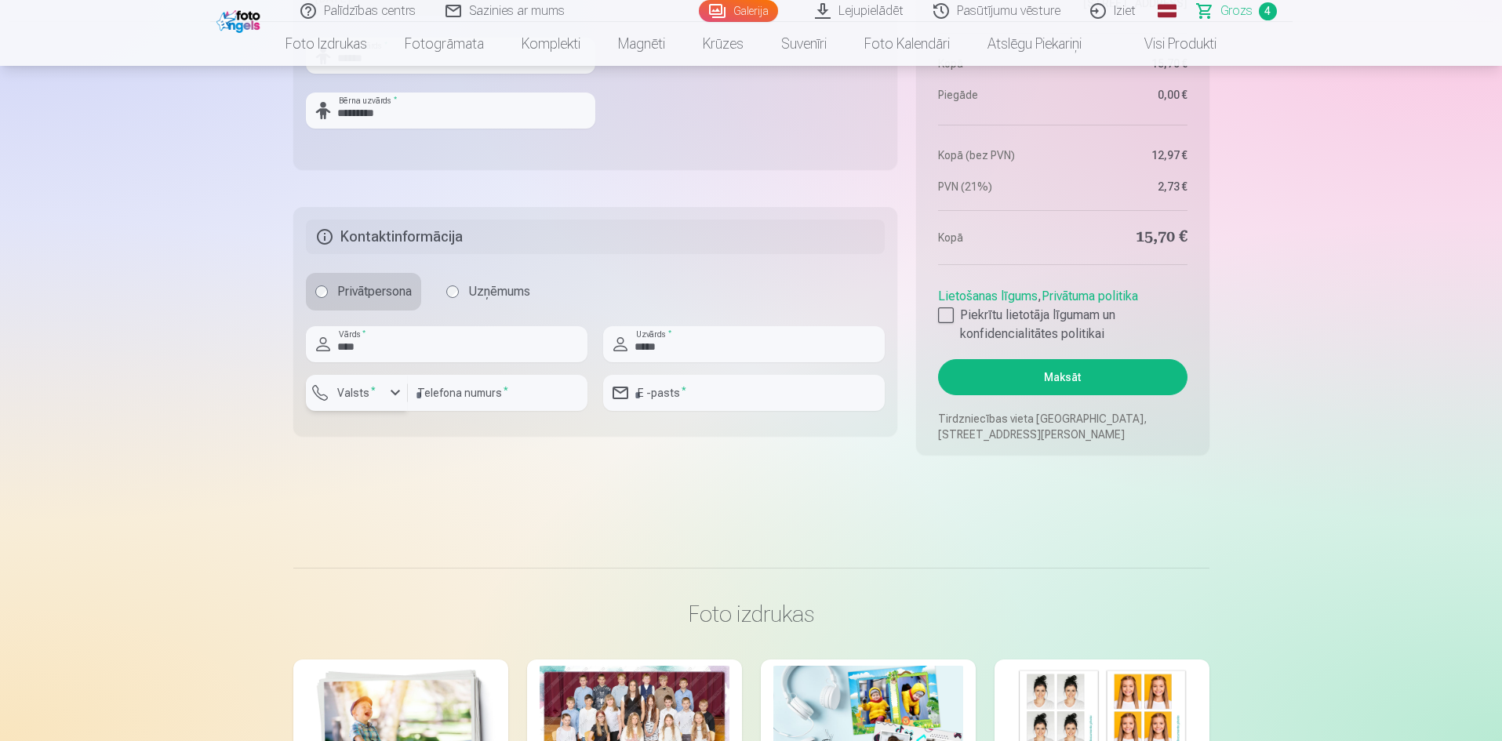
click at [393, 394] on div "button" at bounding box center [395, 393] width 19 height 19
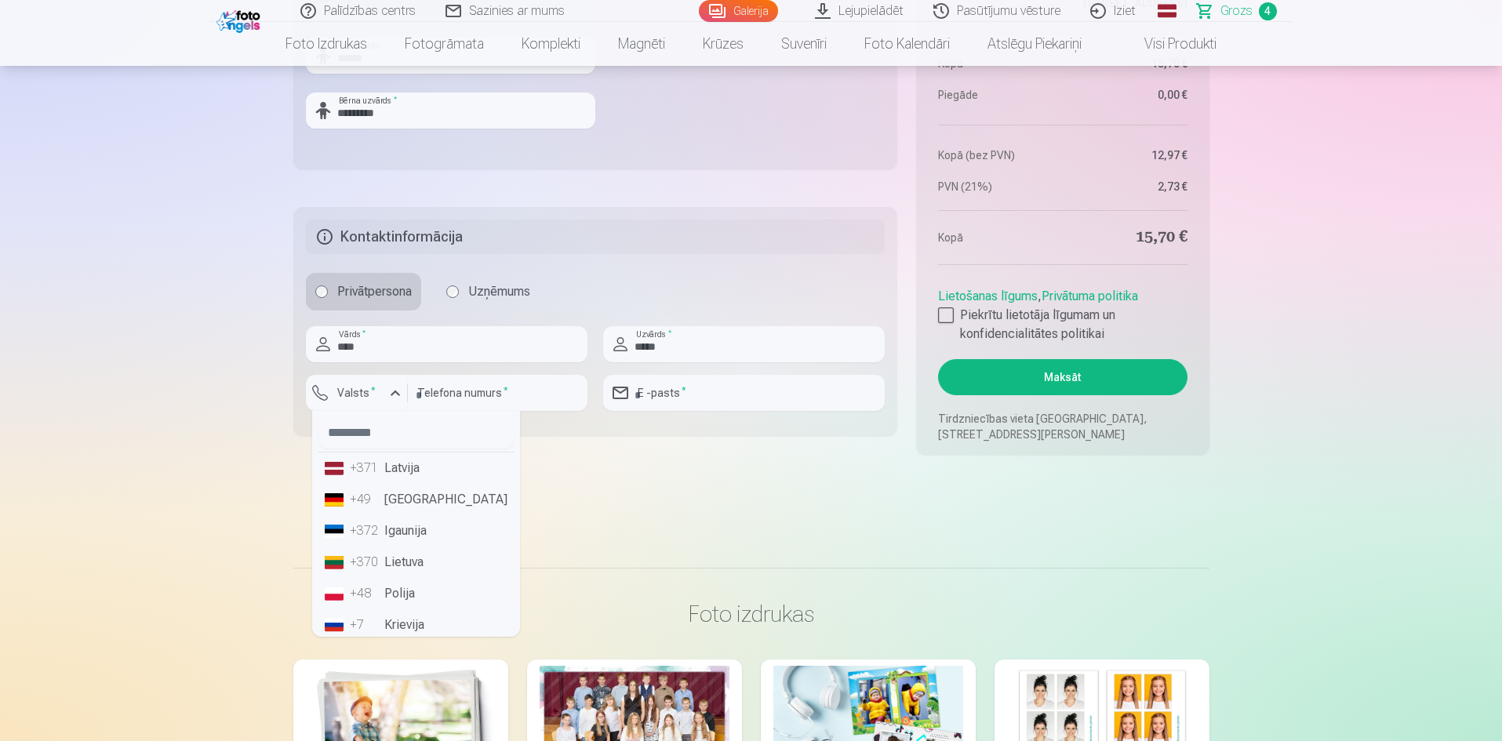
click at [382, 469] on li "+371 Latvija" at bounding box center [416, 468] width 195 height 31
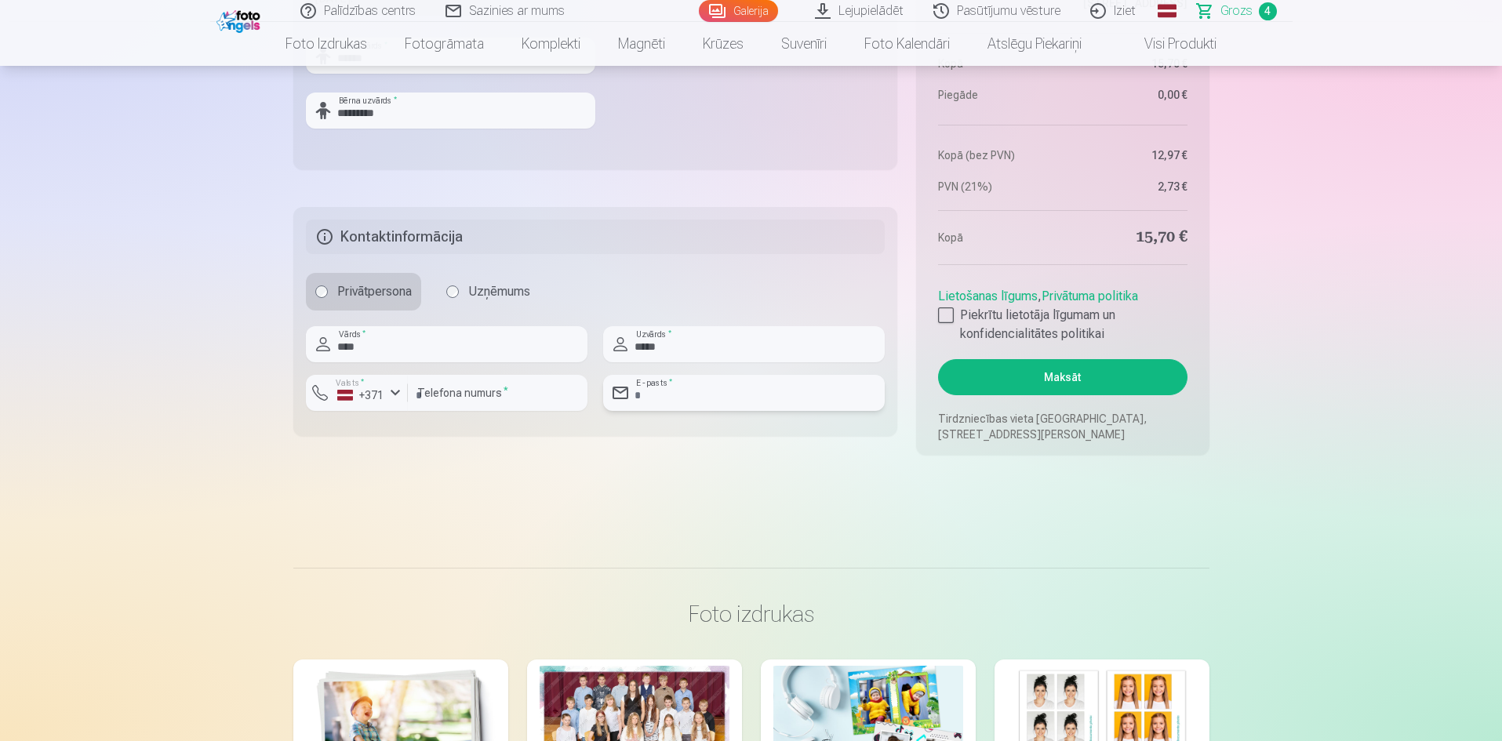
click at [695, 392] on input "email" at bounding box center [744, 393] width 282 height 36
type input "**********"
click at [948, 319] on div at bounding box center [946, 316] width 16 height 16
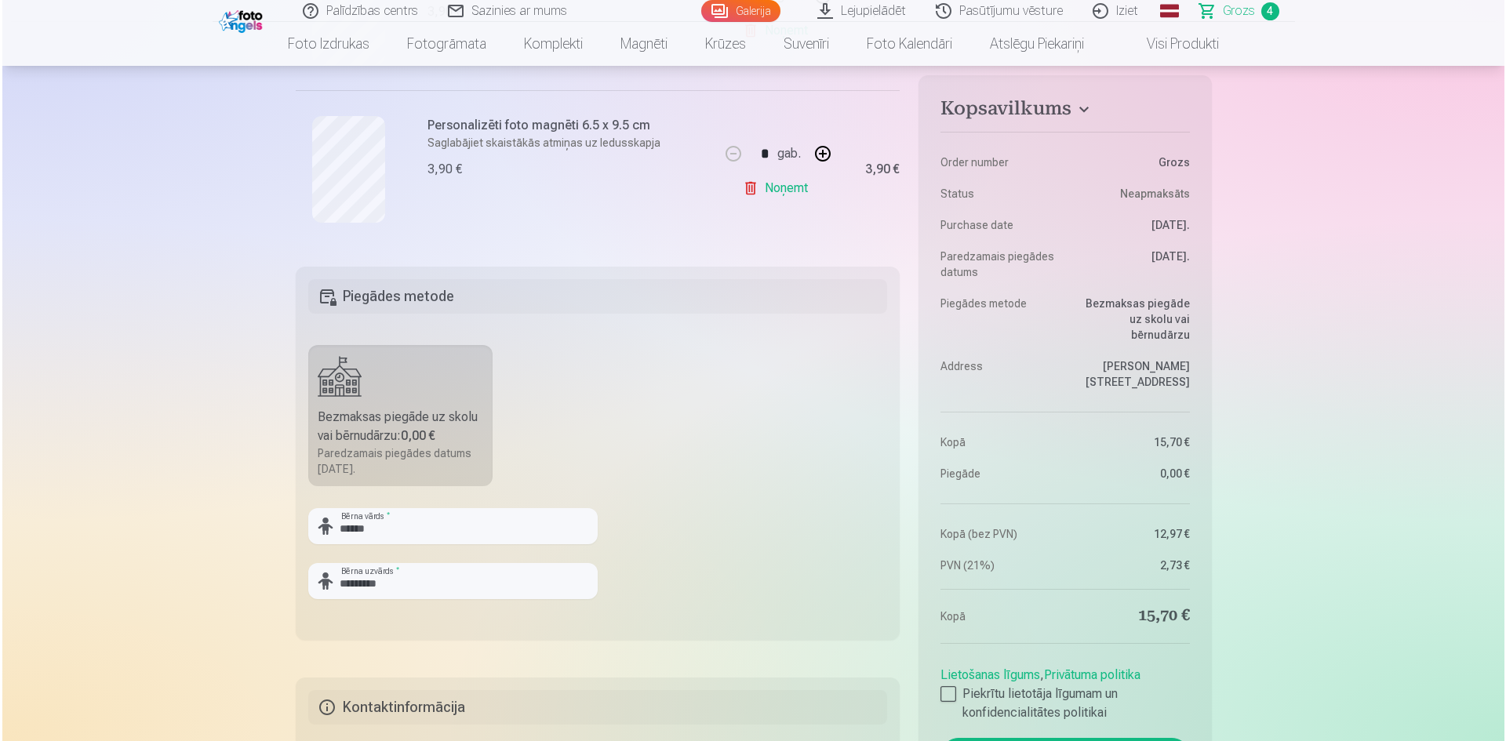
scroll to position [1098, 0]
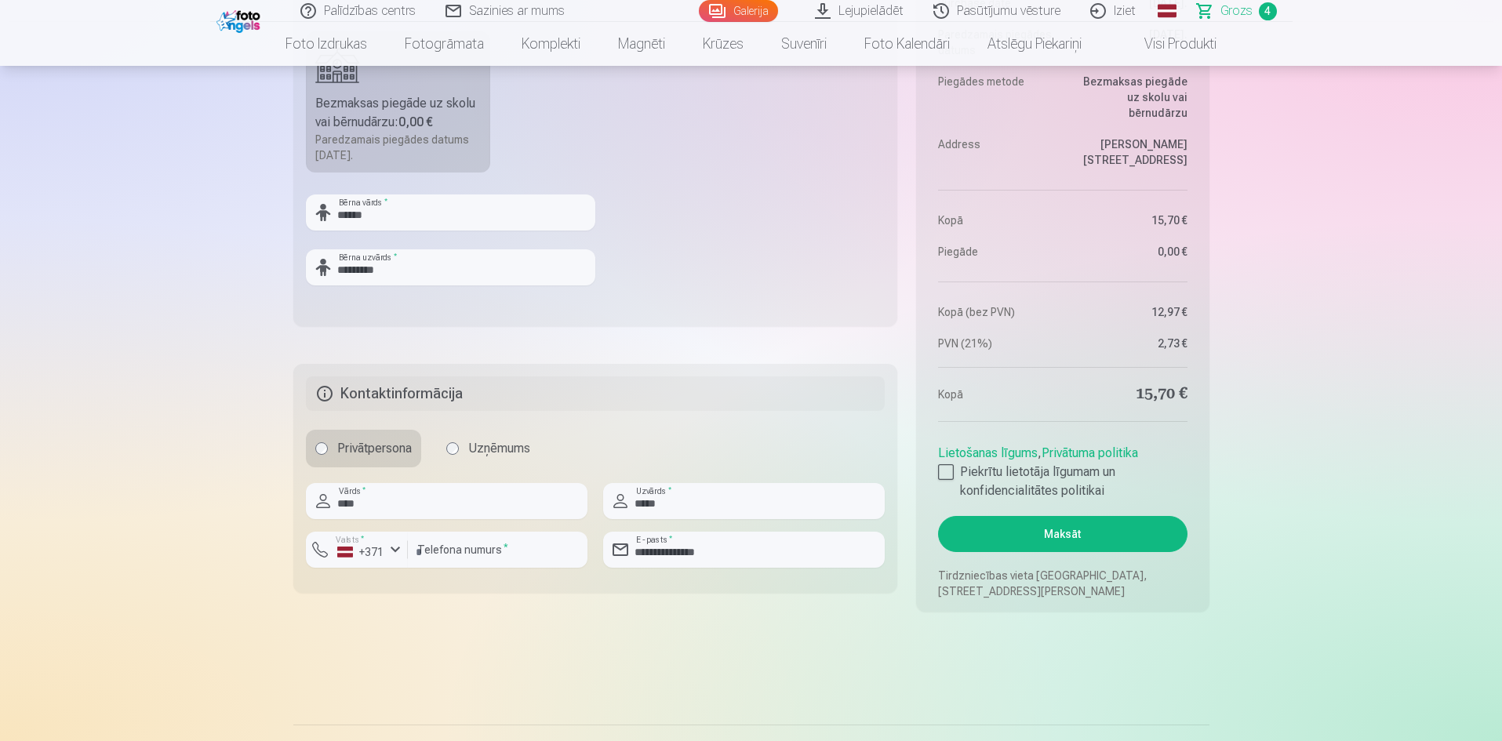
click at [1083, 530] on button "Maksāt" at bounding box center [1062, 534] width 249 height 36
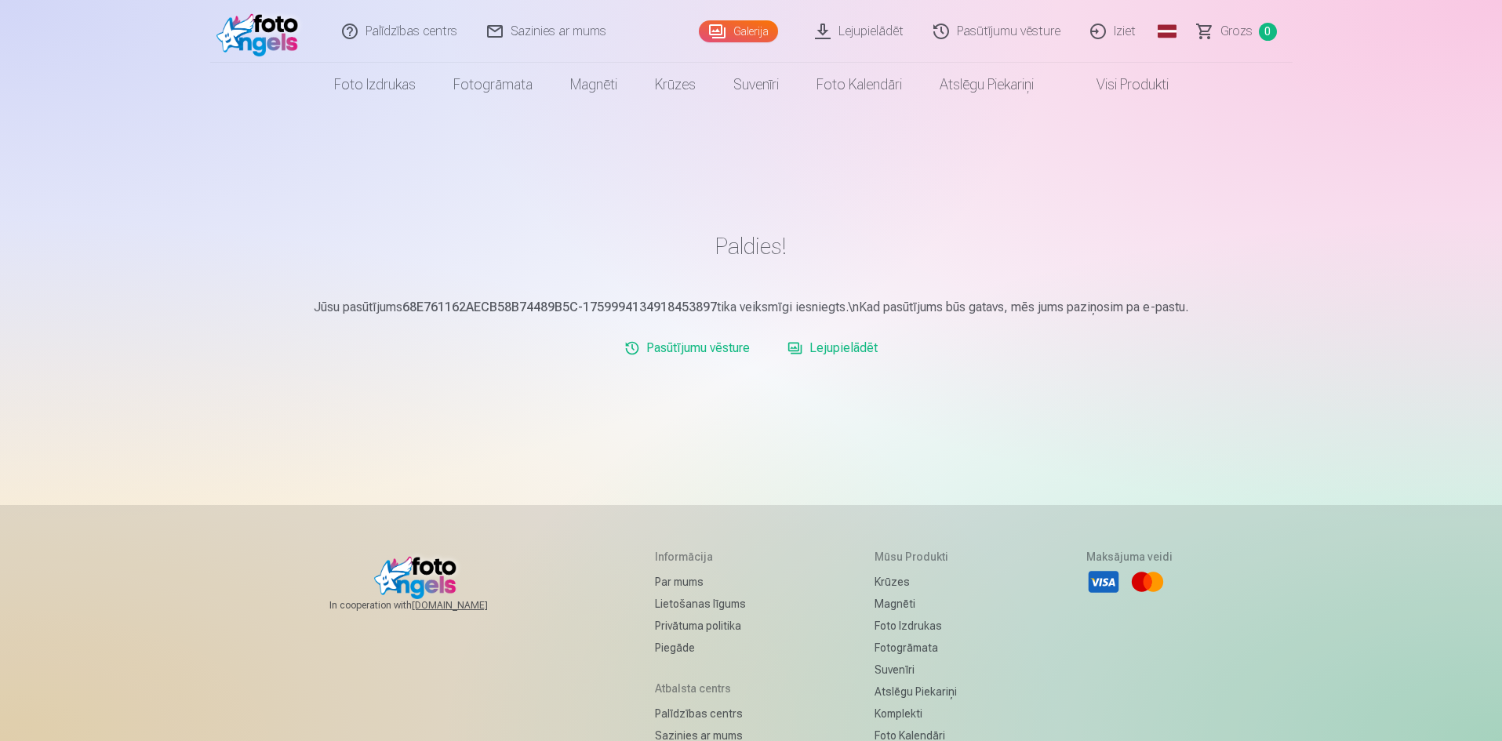
click at [1107, 27] on link "Iziet" at bounding box center [1113, 31] width 75 height 63
